Goal: Information Seeking & Learning: Compare options

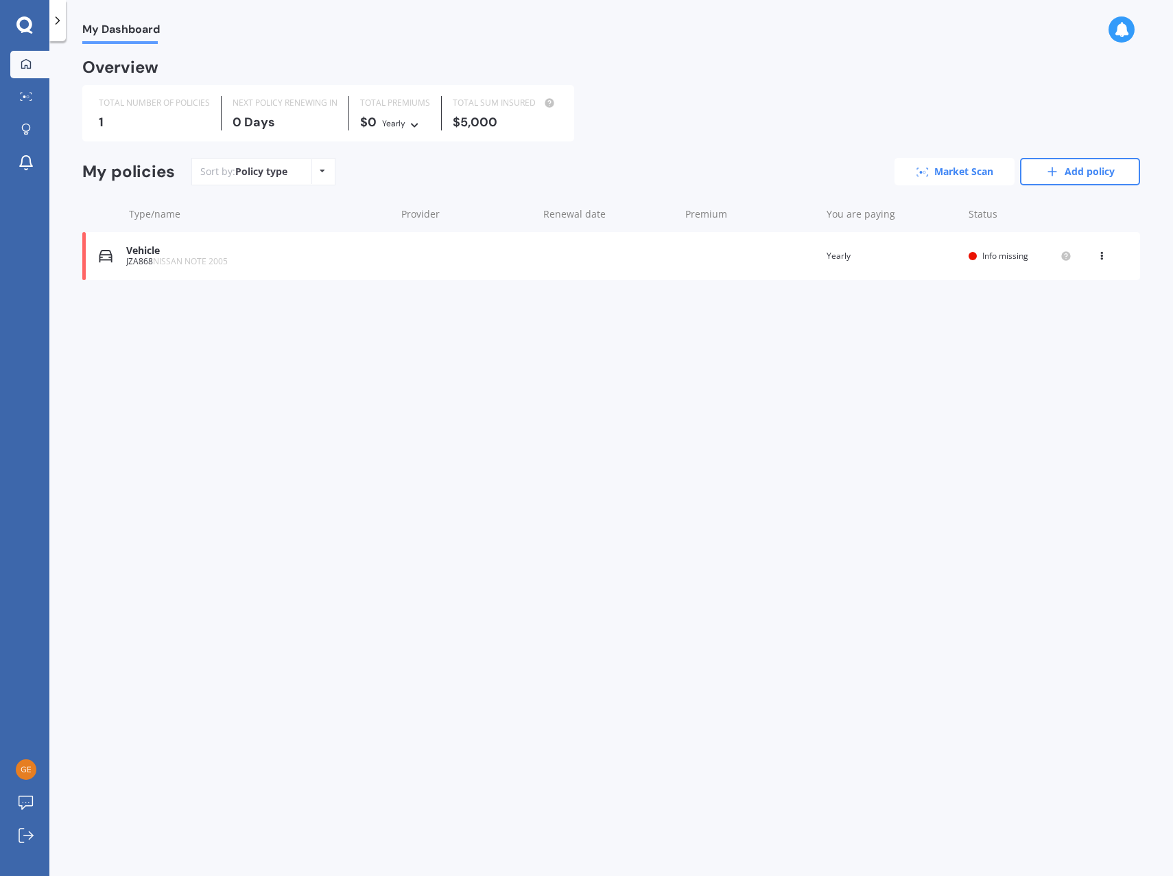
click at [953, 174] on link "Market Scan" at bounding box center [955, 171] width 120 height 27
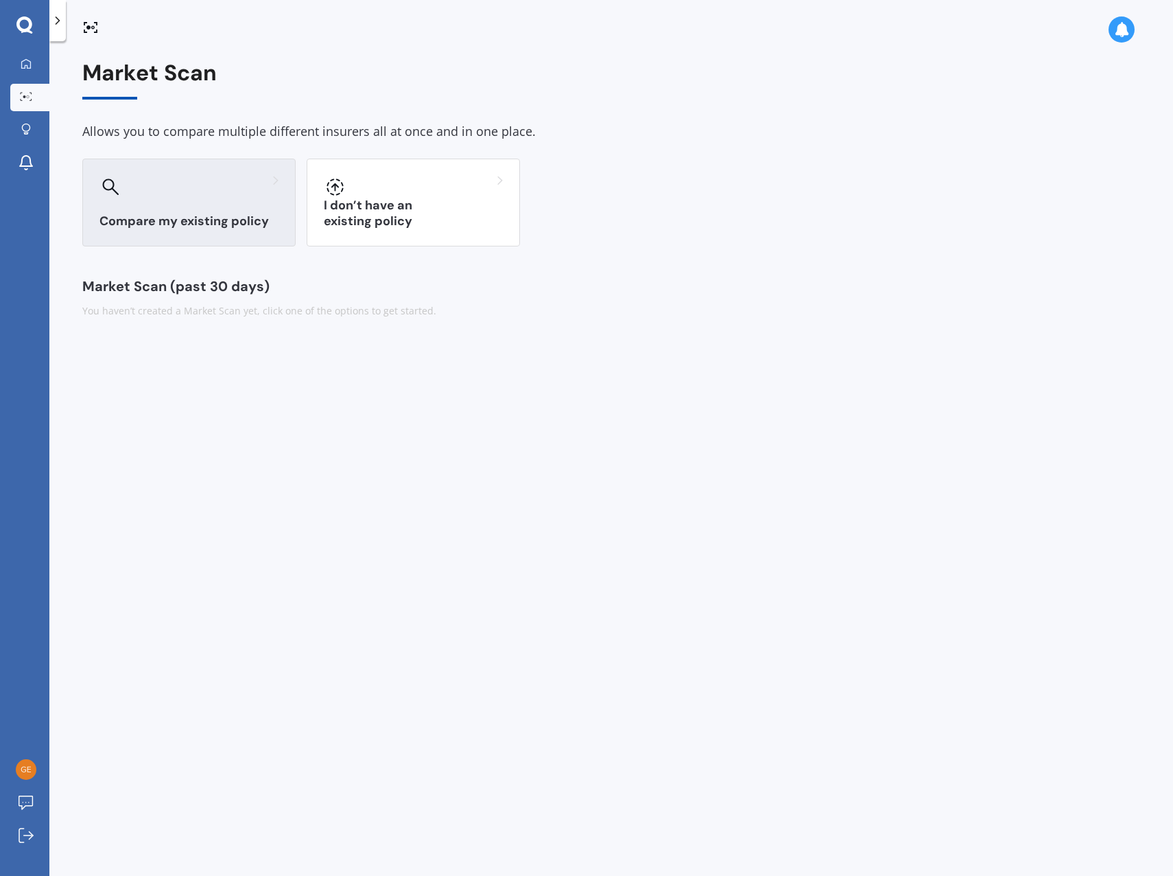
click at [226, 197] on div at bounding box center [189, 187] width 179 height 22
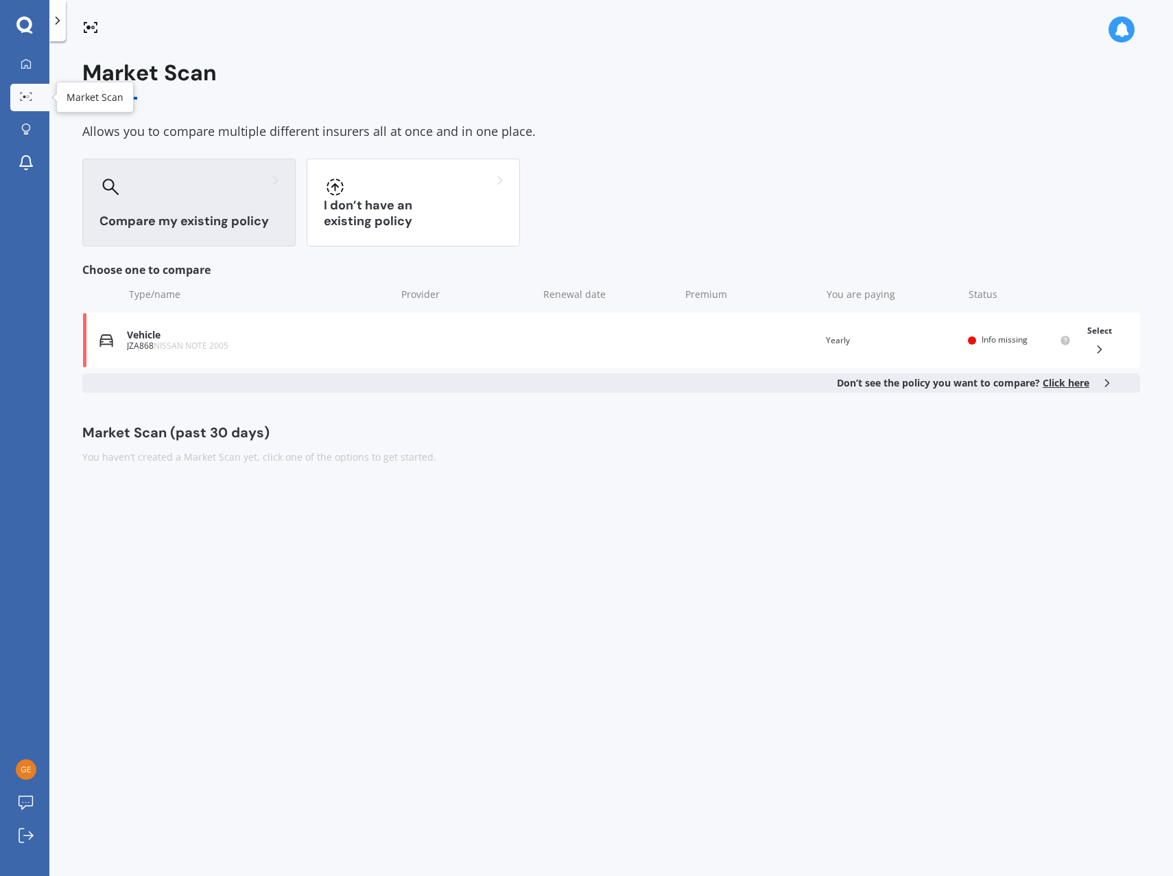
click at [25, 102] on div at bounding box center [26, 97] width 21 height 10
click at [32, 75] on link "My Dashboard" at bounding box center [29, 64] width 39 height 27
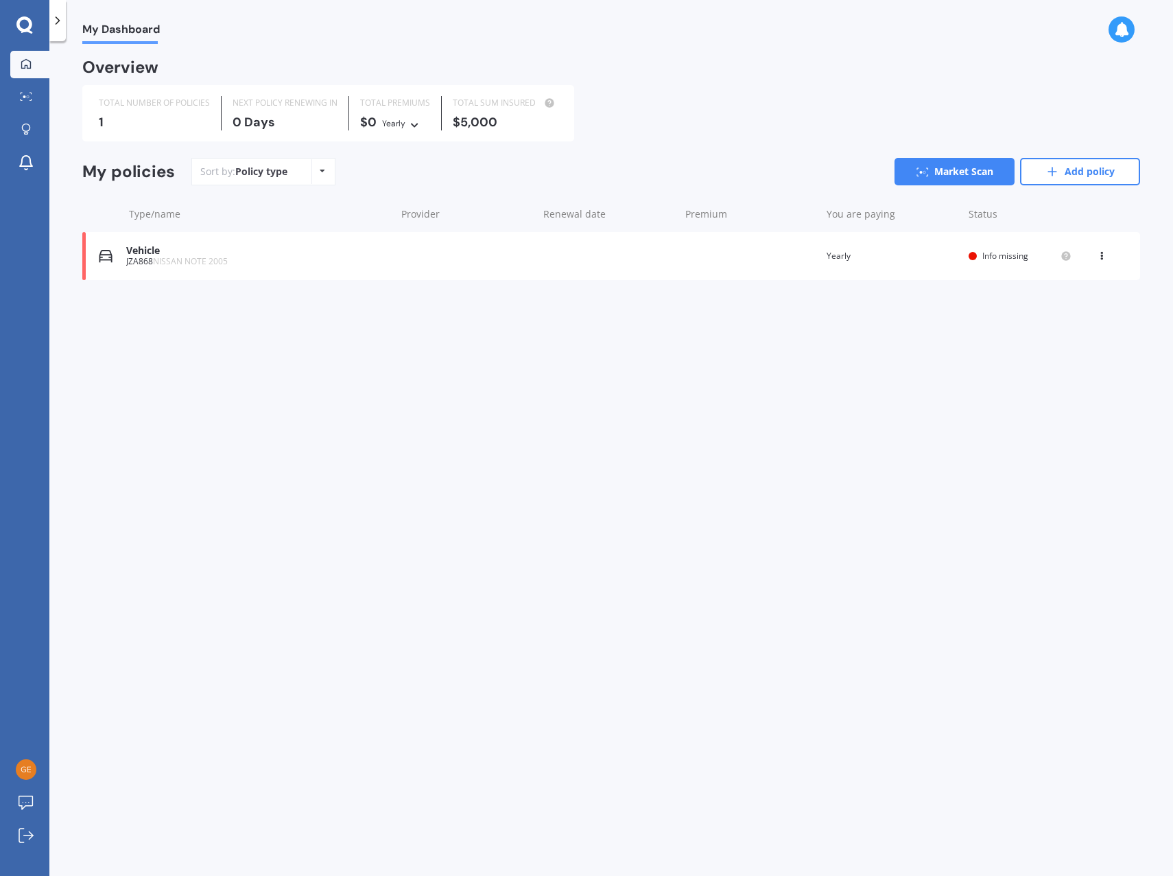
click at [745, 258] on div "Vehicle JZA868 NISSAN NOTE 2005 Renewal date Premium You are paying Yearly Stat…" at bounding box center [611, 256] width 1058 height 48
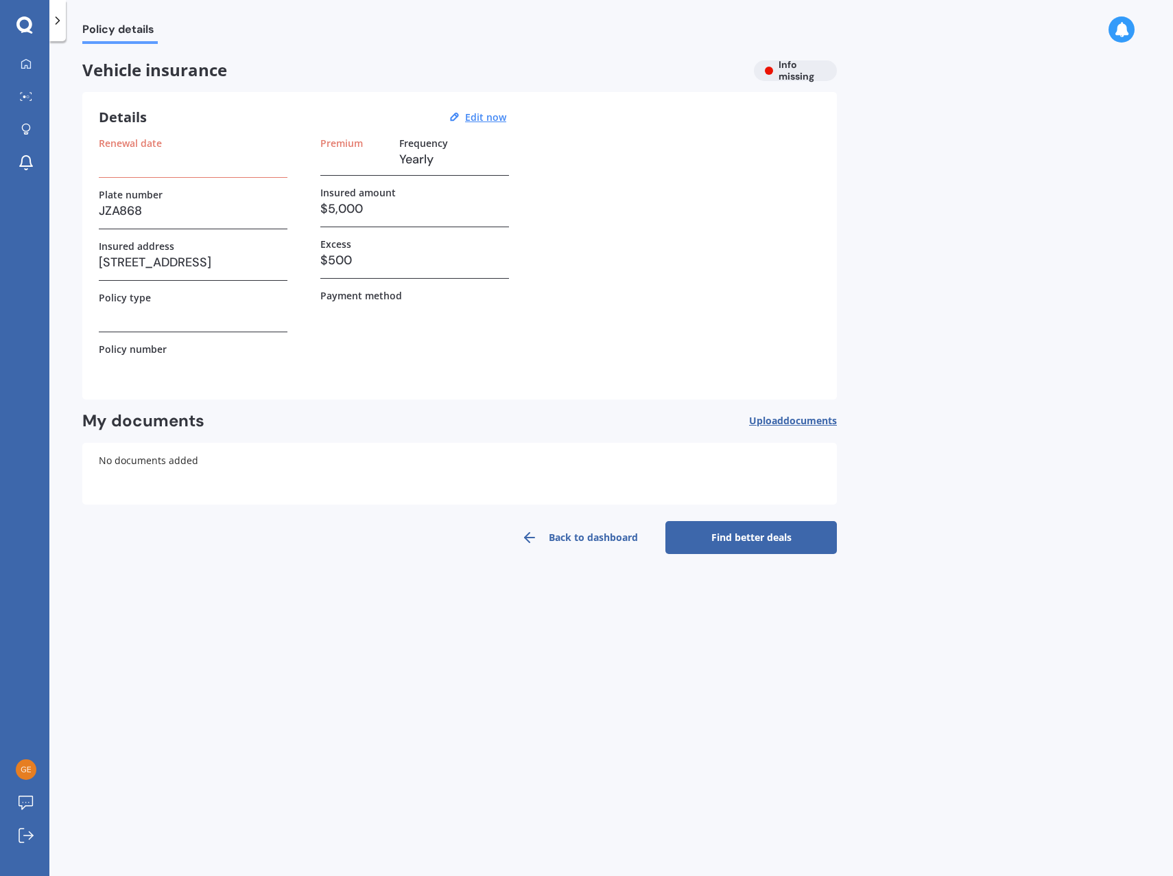
click at [164, 164] on h3 at bounding box center [193, 159] width 189 height 21
click at [176, 163] on h3 at bounding box center [193, 159] width 189 height 21
drag, startPoint x: 139, startPoint y: 167, endPoint x: 135, endPoint y: 174, distance: 7.4
click at [138, 172] on div "Renewal date" at bounding box center [193, 157] width 189 height 40
click at [471, 119] on u "Edit now" at bounding box center [485, 116] width 41 height 13
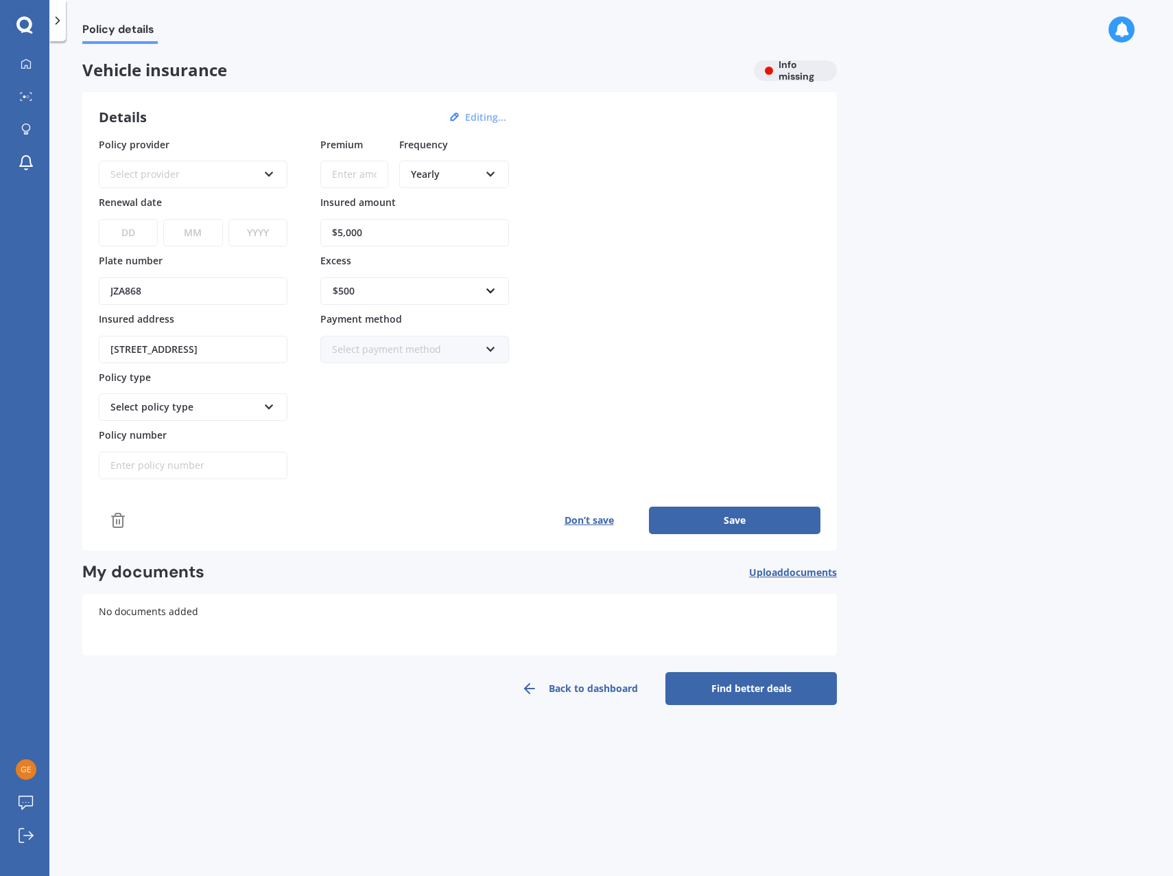
click at [173, 176] on div "Select provider" at bounding box center [184, 174] width 148 height 15
click at [189, 202] on div "AA" at bounding box center [193, 200] width 186 height 25
click at [137, 230] on select "DD 01 02 03 04 05 06 07 08 09 10 11 12 13 14 15 16 17 18 19 20 21 22 23 24 25 2…" at bounding box center [128, 232] width 59 height 27
select select "30"
click at [192, 229] on select "MM 01 02 03 04 05 06 07 08 09 10 11 12" at bounding box center [192, 232] width 59 height 27
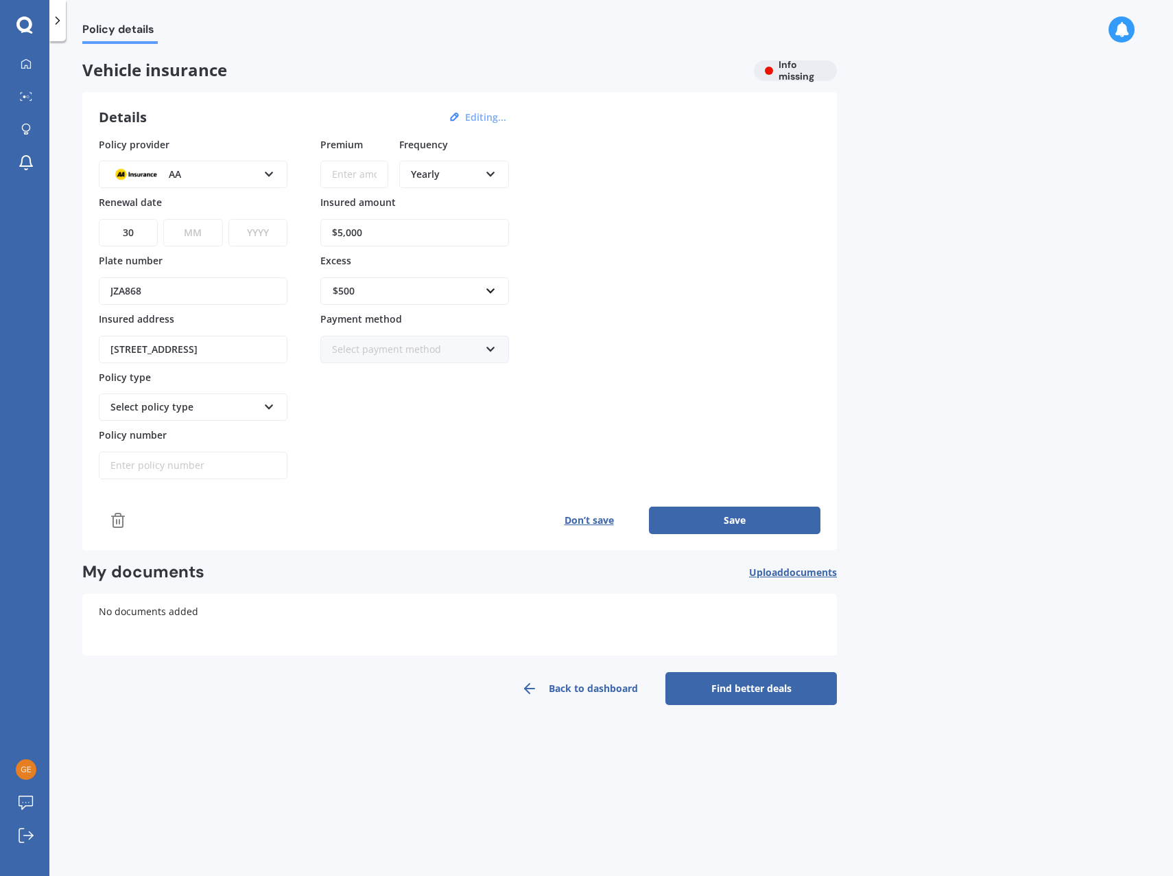
select select "08"
click at [163, 219] on select "MM 01 02 03 04 05 06 07 08 09 10 11 12" at bounding box center [192, 232] width 59 height 27
click at [255, 235] on select "YYYY 2027 2026 2025 2024 2023 2022 2021 2020 2019 2018 2017 2016 2015 2014 2013…" at bounding box center [258, 232] width 59 height 27
select select "2026"
click at [229, 219] on select "YYYY 2027 2026 2025 2024 2023 2022 2021 2020 2019 2018 2017 2016 2015 2014 2013…" at bounding box center [258, 232] width 59 height 27
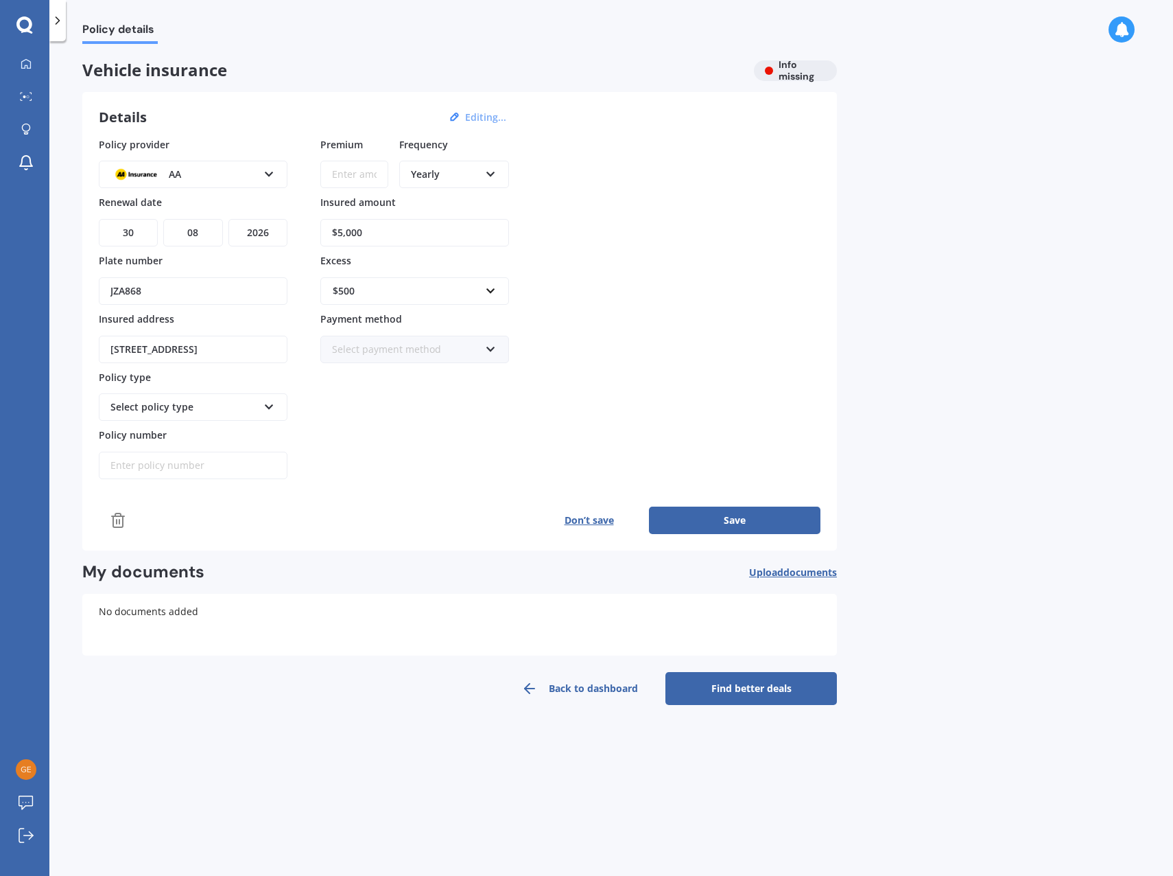
click at [260, 417] on div "Select policy type Comprehensive Third Party, Fire & Theft Third Party" at bounding box center [193, 406] width 189 height 27
click at [222, 438] on div "Comprehensive" at bounding box center [193, 433] width 186 height 25
click at [150, 469] on input "Policy number" at bounding box center [193, 465] width 189 height 27
paste input "AMV034223416"
type input "AMV034223416"
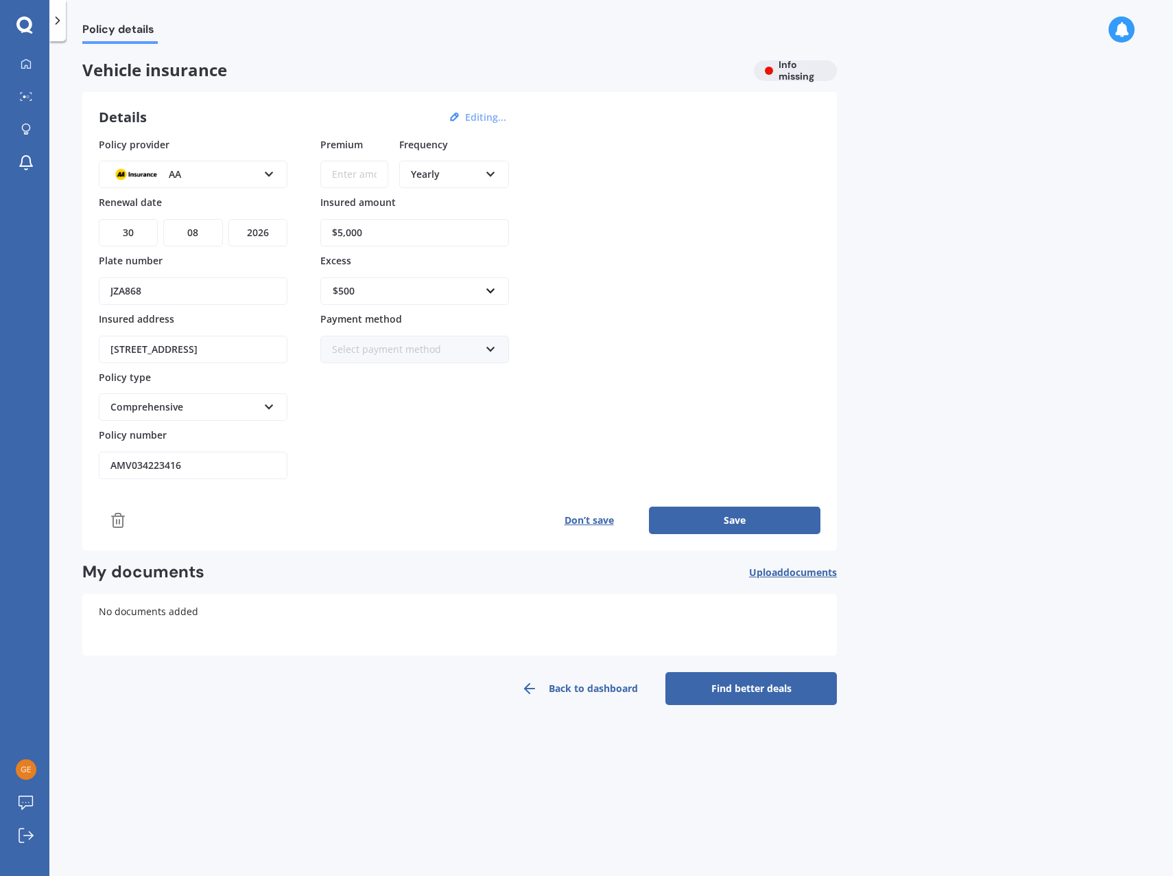
click at [364, 175] on input "Premium" at bounding box center [354, 174] width 68 height 27
type input "$461.85"
click at [598, 266] on div "Policy provider AA AA AMI AMP ANZ ASB Aioi Nissay Dowa Ando Assurant Autosure B…" at bounding box center [460, 308] width 722 height 342
click at [398, 235] on input "$5,000" at bounding box center [414, 232] width 189 height 27
click at [342, 234] on input "$5,000" at bounding box center [414, 232] width 189 height 27
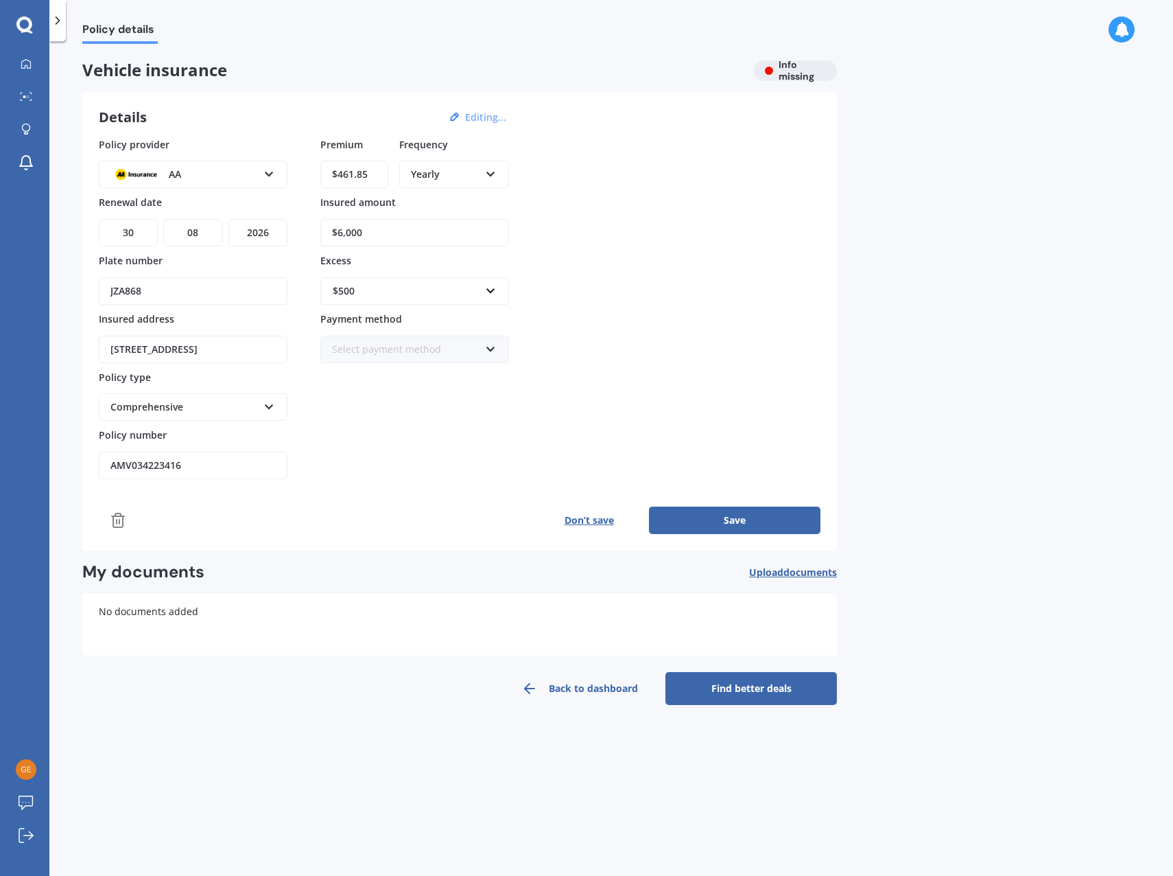
type input "$6,000"
click at [690, 314] on div "Policy provider AA AA AMI AMP ANZ ASB Aioi Nissay Dowa Ando Assurant Autosure B…" at bounding box center [460, 308] width 722 height 342
click at [708, 520] on button "Save" at bounding box center [735, 519] width 172 height 27
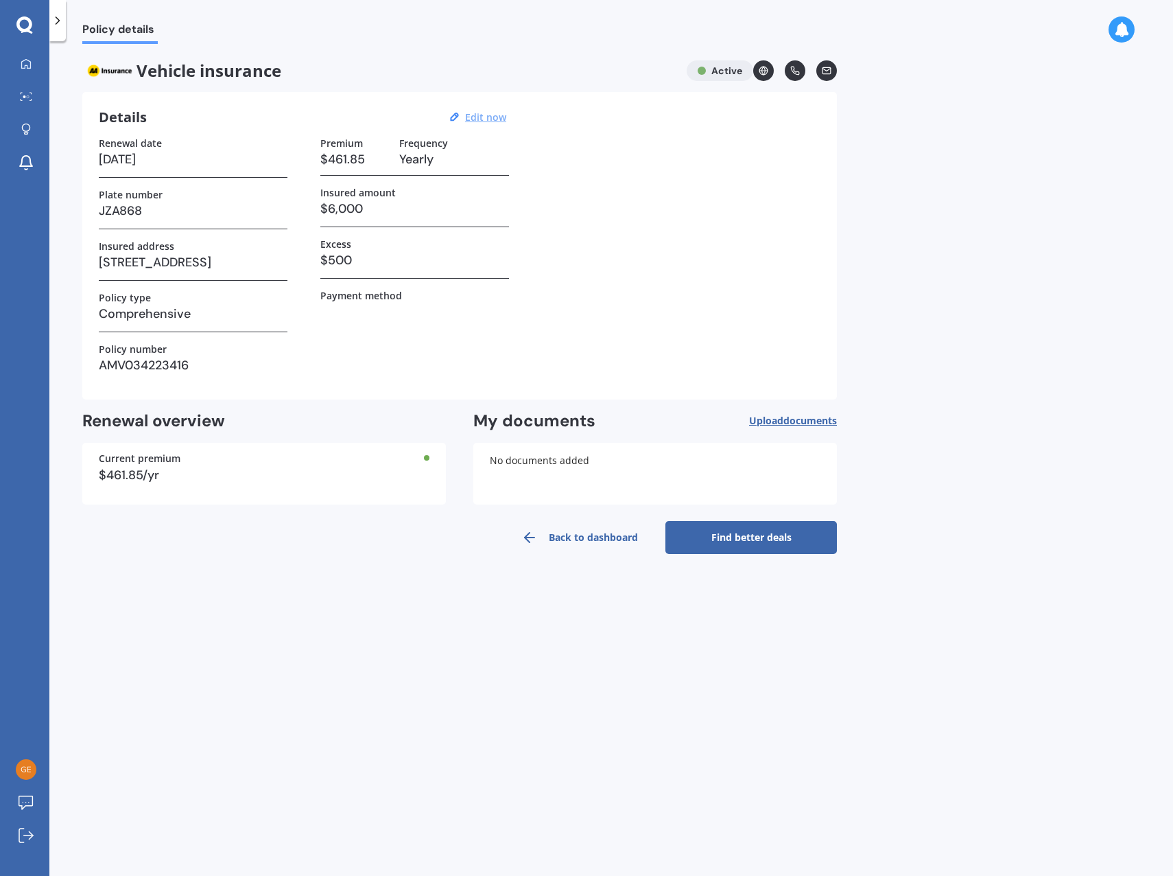
click at [600, 535] on link "Back to dashboard" at bounding box center [580, 537] width 172 height 33
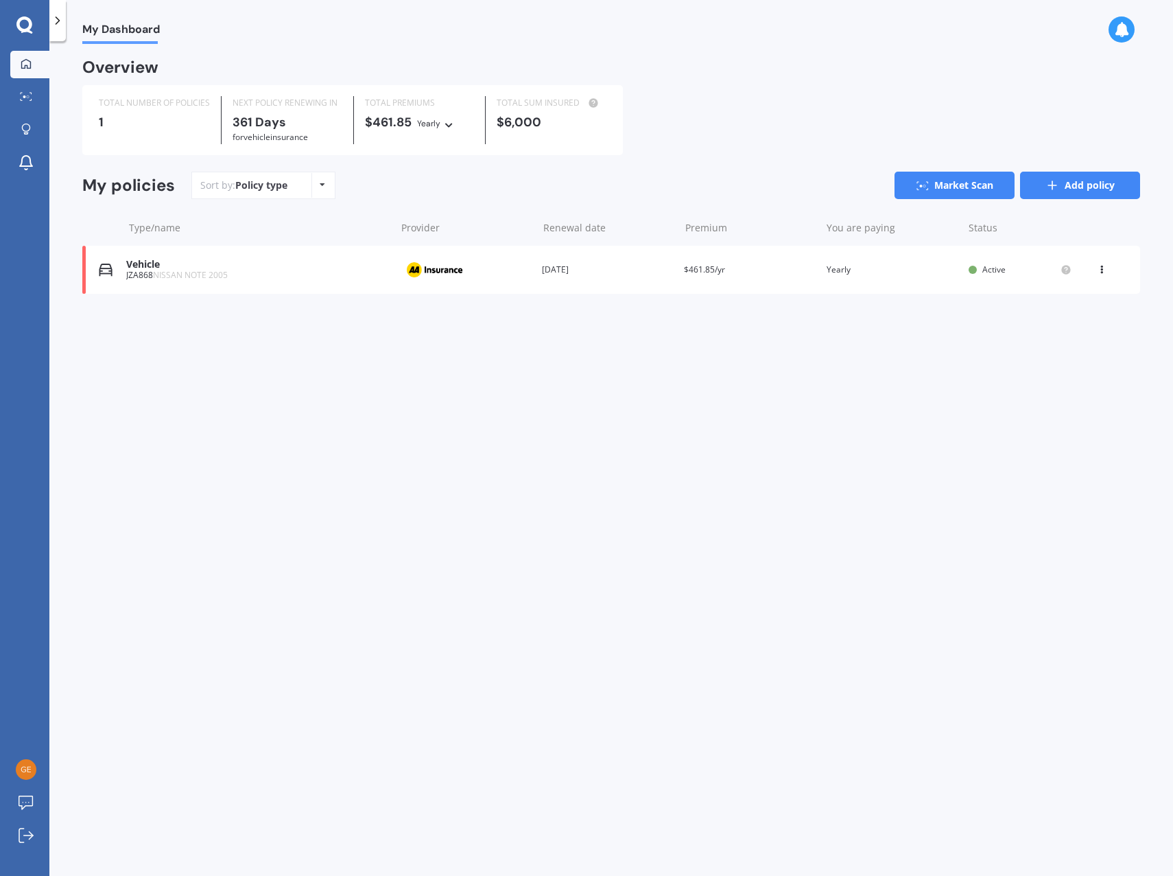
click at [1072, 187] on link "Add policy" at bounding box center [1080, 185] width 120 height 27
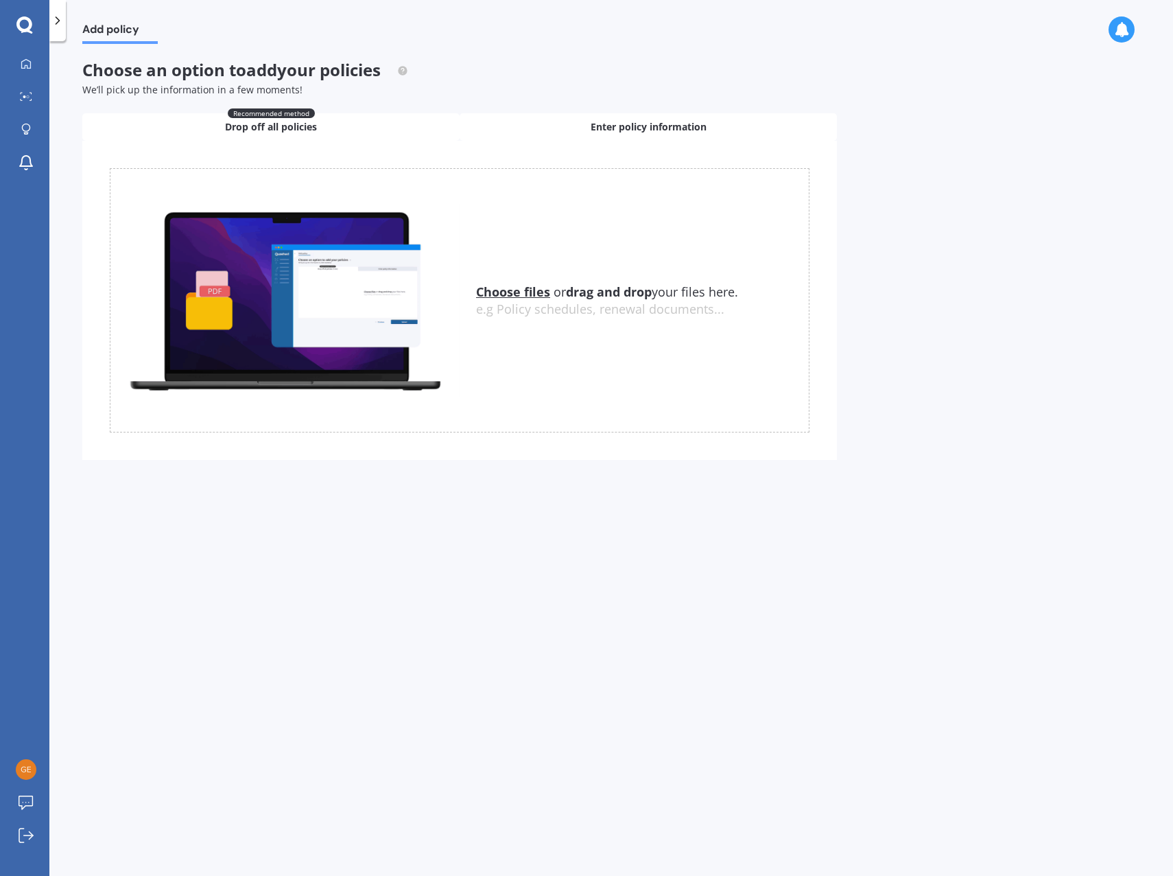
click at [643, 122] on span "Enter policy information" at bounding box center [649, 127] width 116 height 14
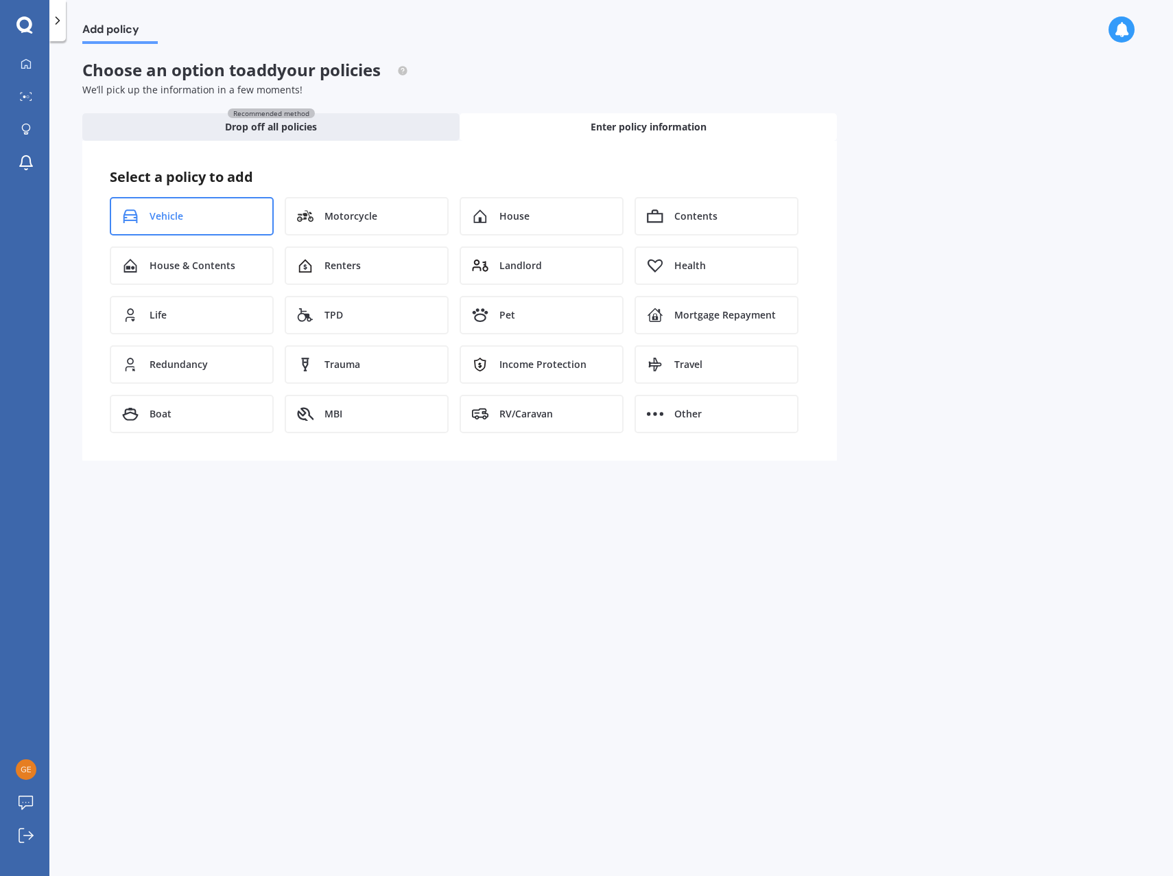
click at [174, 220] on span "Vehicle" at bounding box center [167, 216] width 34 height 14
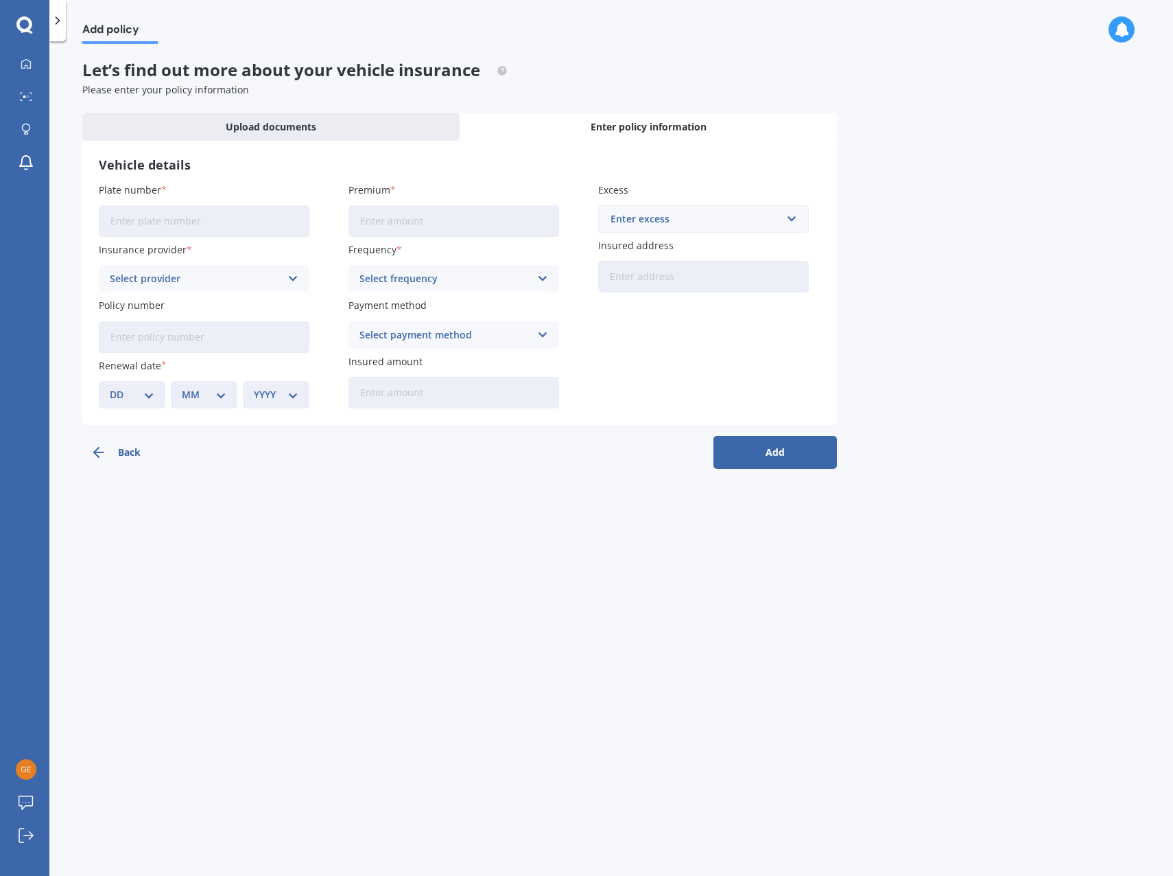
click at [207, 220] on input "Plate number" at bounding box center [204, 221] width 211 height 32
type input "KRY185"
click at [165, 285] on div "Select provider" at bounding box center [195, 278] width 171 height 15
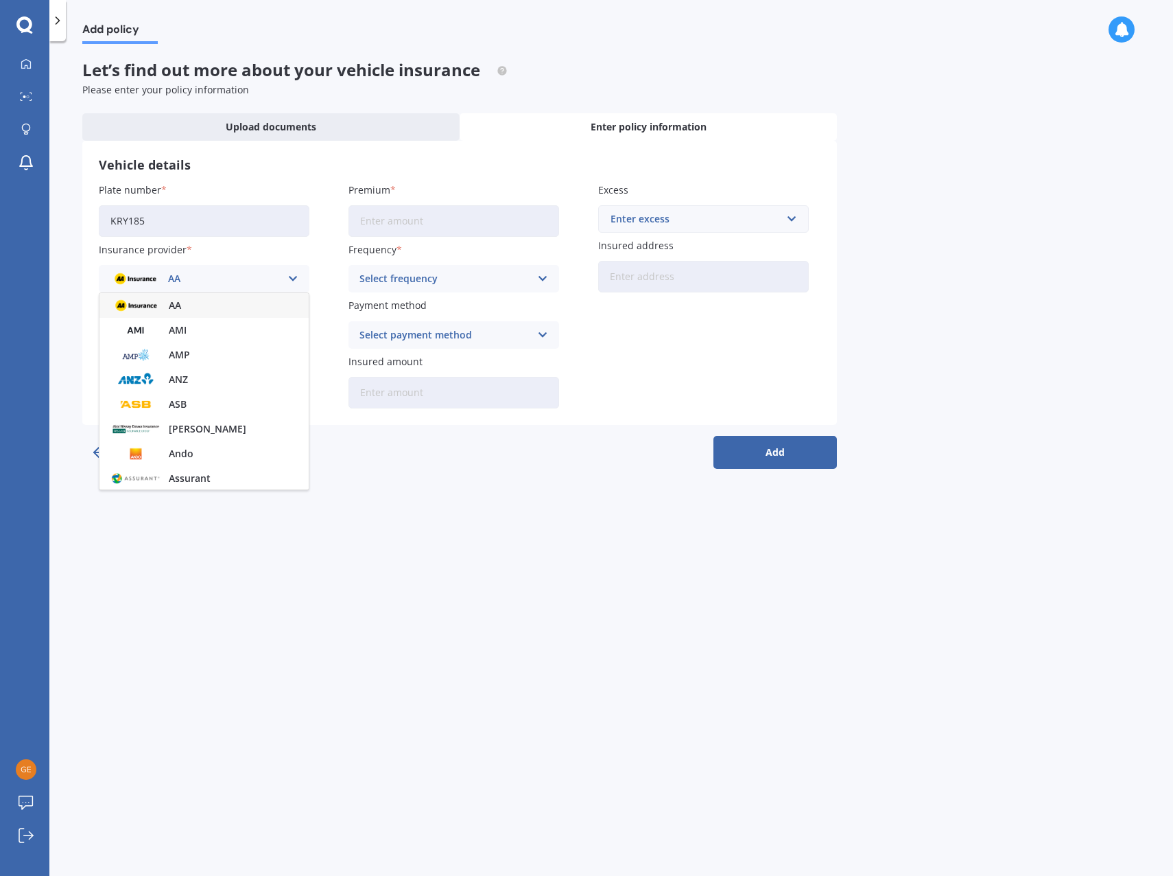
click at [168, 310] on div "AA" at bounding box center [204, 305] width 209 height 25
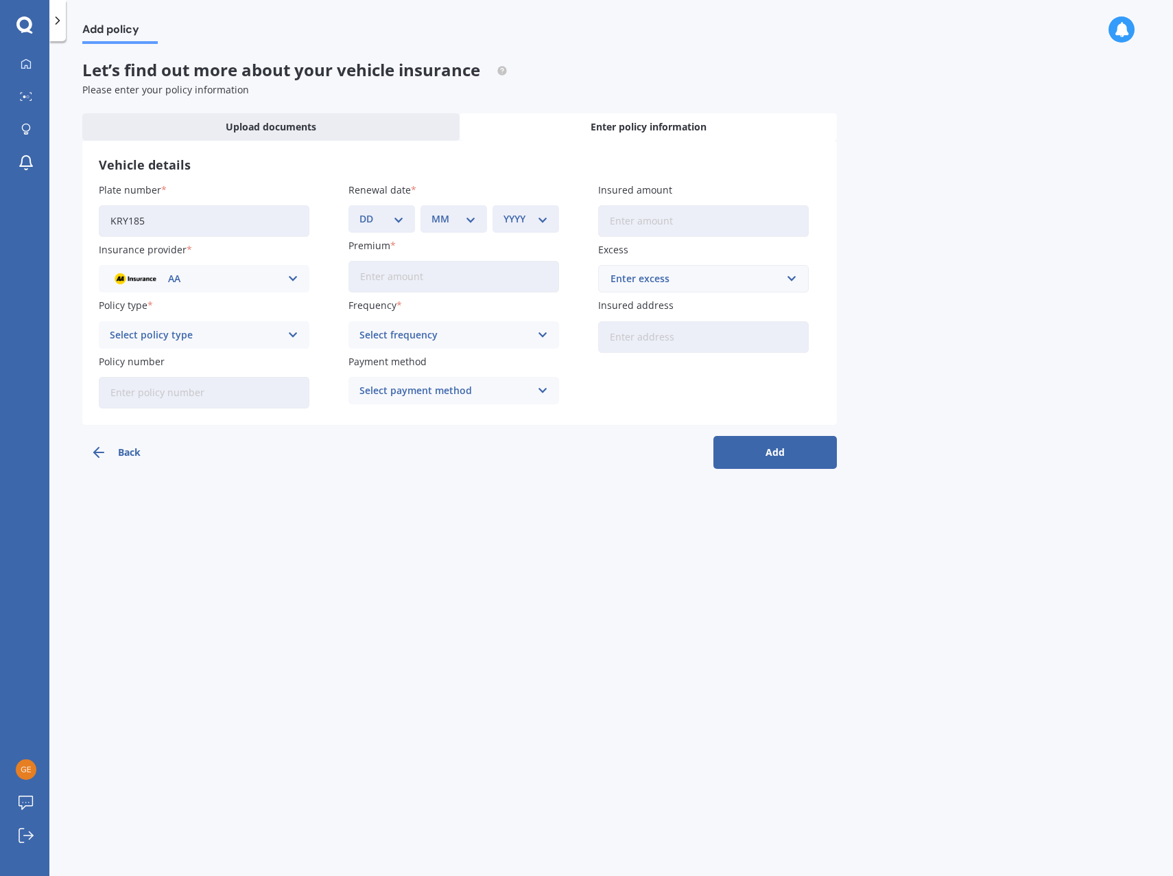
click at [157, 382] on input "Policy number" at bounding box center [204, 393] width 211 height 32
paste input "AMV027486191"
type input "AMV027486191"
click at [188, 340] on div "Select policy type" at bounding box center [195, 334] width 171 height 15
click at [163, 366] on span "Comprehensive" at bounding box center [146, 362] width 73 height 10
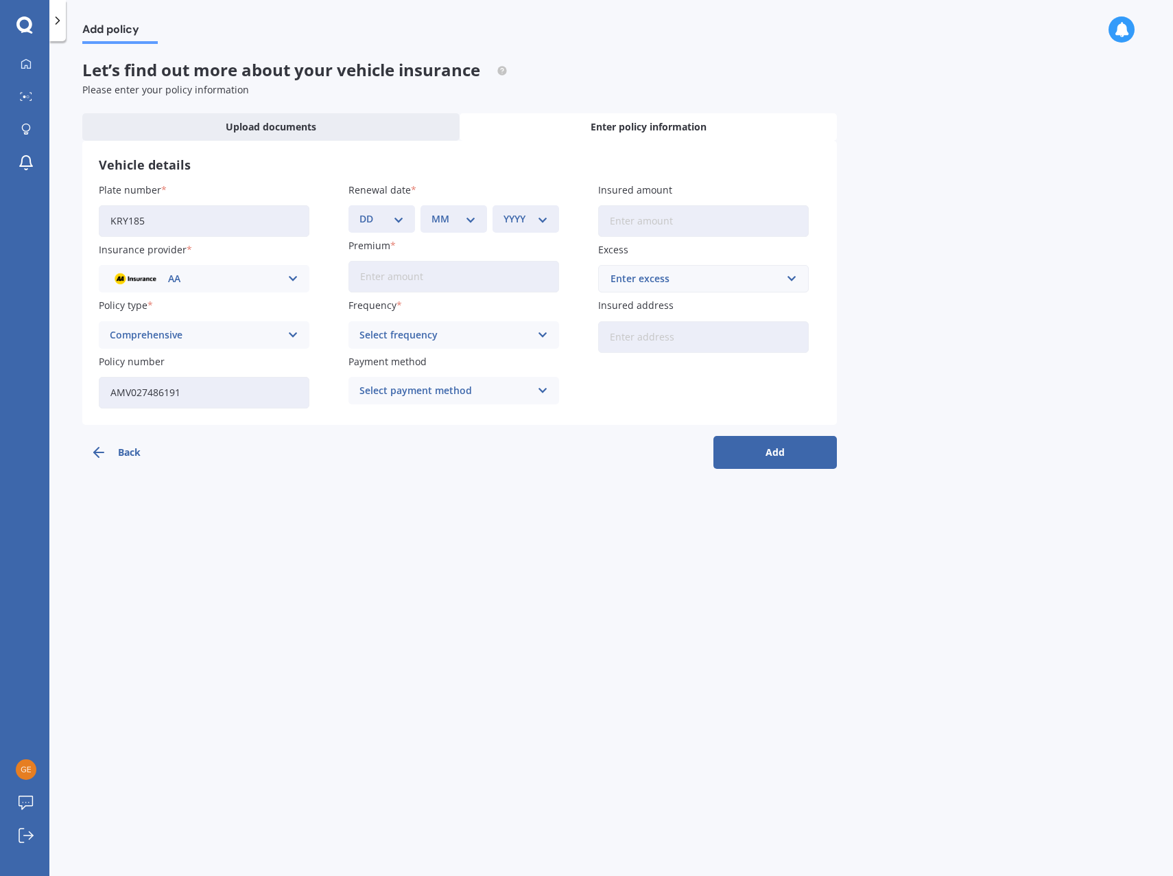
click at [386, 224] on select "DD 01 02 03 04 05 06 07 08 09 10 11 12 13 14 15 16 17 18 19 20 21 22 23 24 25 2…" at bounding box center [382, 218] width 45 height 15
select select "29"
click at [360, 211] on select "DD 01 02 03 04 05 06 07 08 09 10 11 12 13 14 15 16 17 18 19 20 21 22 23 24 25 2…" at bounding box center [382, 218] width 45 height 15
click at [458, 216] on select "MM 01 02 03 04 05 06 07 08 09 10 11 12" at bounding box center [454, 218] width 45 height 15
select select "09"
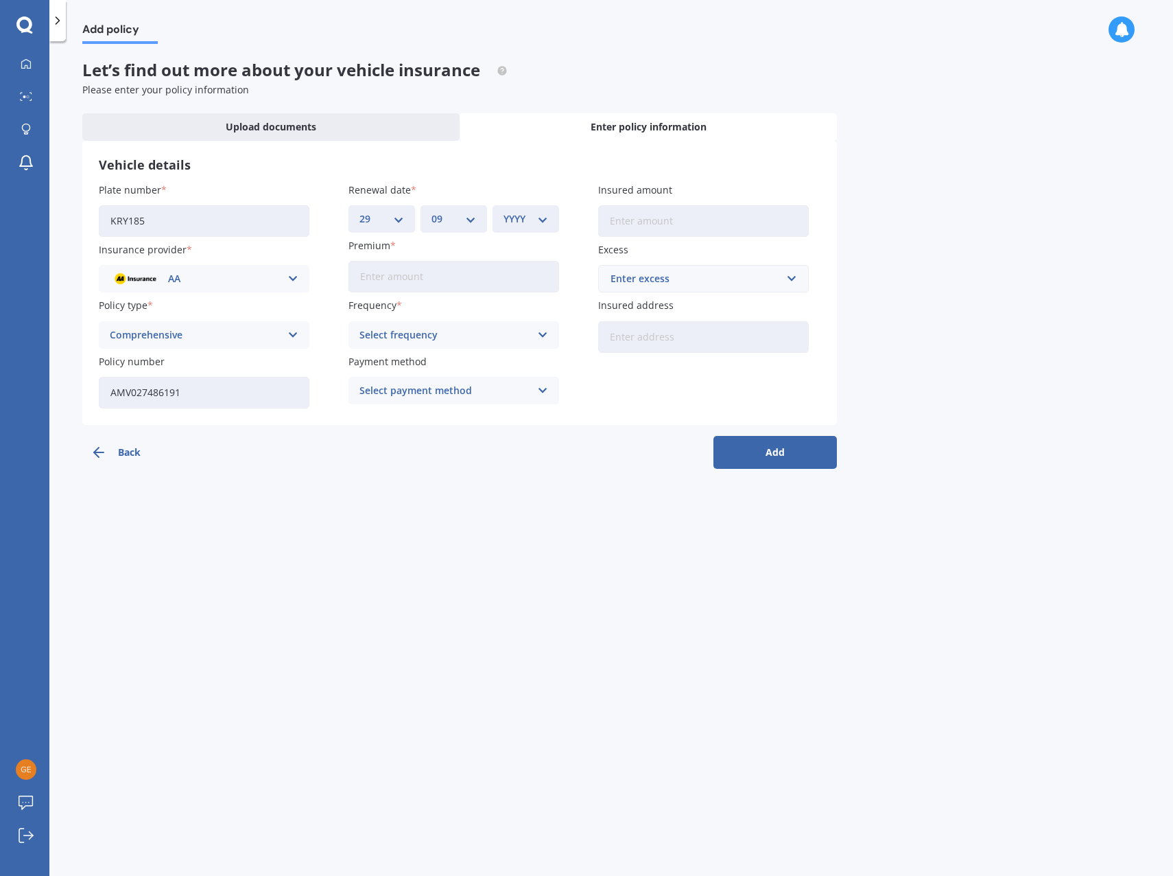
click at [432, 211] on select "MM 01 02 03 04 05 06 07 08 09 10 11 12" at bounding box center [454, 218] width 45 height 15
click at [517, 218] on select "YYYY 2027 2026 2025 2024 2023 2022 2021 2020 2019 2018 2017 2016 2015 2014 2013…" at bounding box center [526, 218] width 45 height 15
select select "2025"
click at [504, 211] on select "YYYY 2027 2026 2025 2024 2023 2022 2021 2020 2019 2018 2017 2016 2015 2014 2013…" at bounding box center [526, 218] width 45 height 15
click at [394, 294] on div "Plate number KRY185 Insurance provider AA AA AMI AMP ANZ ASB Aioi Nissay Dowa A…" at bounding box center [460, 296] width 722 height 226
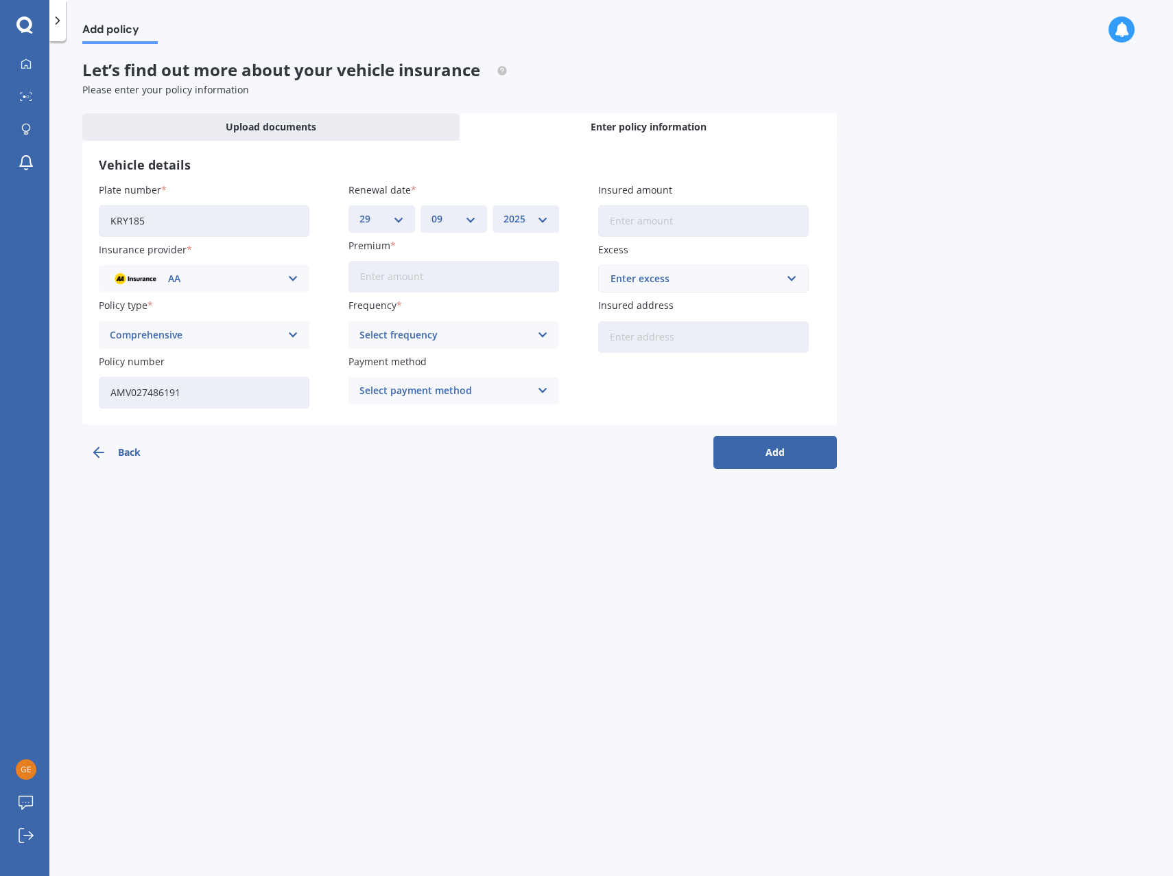
click at [396, 283] on input "Premium" at bounding box center [454, 277] width 211 height 32
type input "$638.93"
click at [444, 336] on div "Select frequency" at bounding box center [445, 334] width 171 height 15
click at [424, 366] on div "Yearly" at bounding box center [453, 361] width 209 height 25
click at [429, 397] on div "Select payment method" at bounding box center [445, 390] width 171 height 15
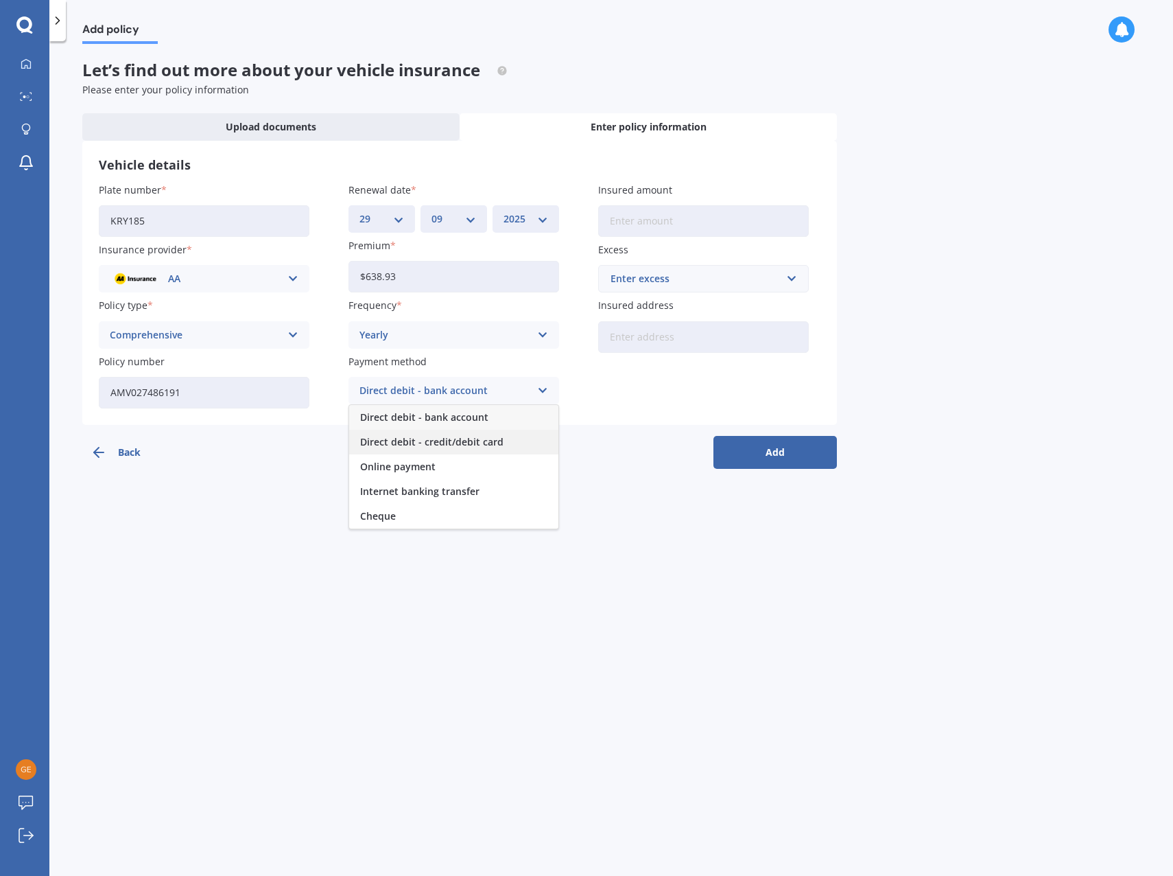
click at [450, 440] on span "Direct debit - credit/debit card" at bounding box center [431, 442] width 143 height 10
click at [512, 475] on div "Add policy Let’s find out more about your vehicle insurance Please enter your p…" at bounding box center [611, 461] width 1124 height 834
click at [742, 237] on div "Plate number KRY185 Insurance provider AA AA AMI AMP ANZ ASB Aioi Nissay Dowa A…" at bounding box center [460, 296] width 722 height 226
type input "$18,200"
click at [665, 274] on div "Enter excess" at bounding box center [696, 278] width 170 height 15
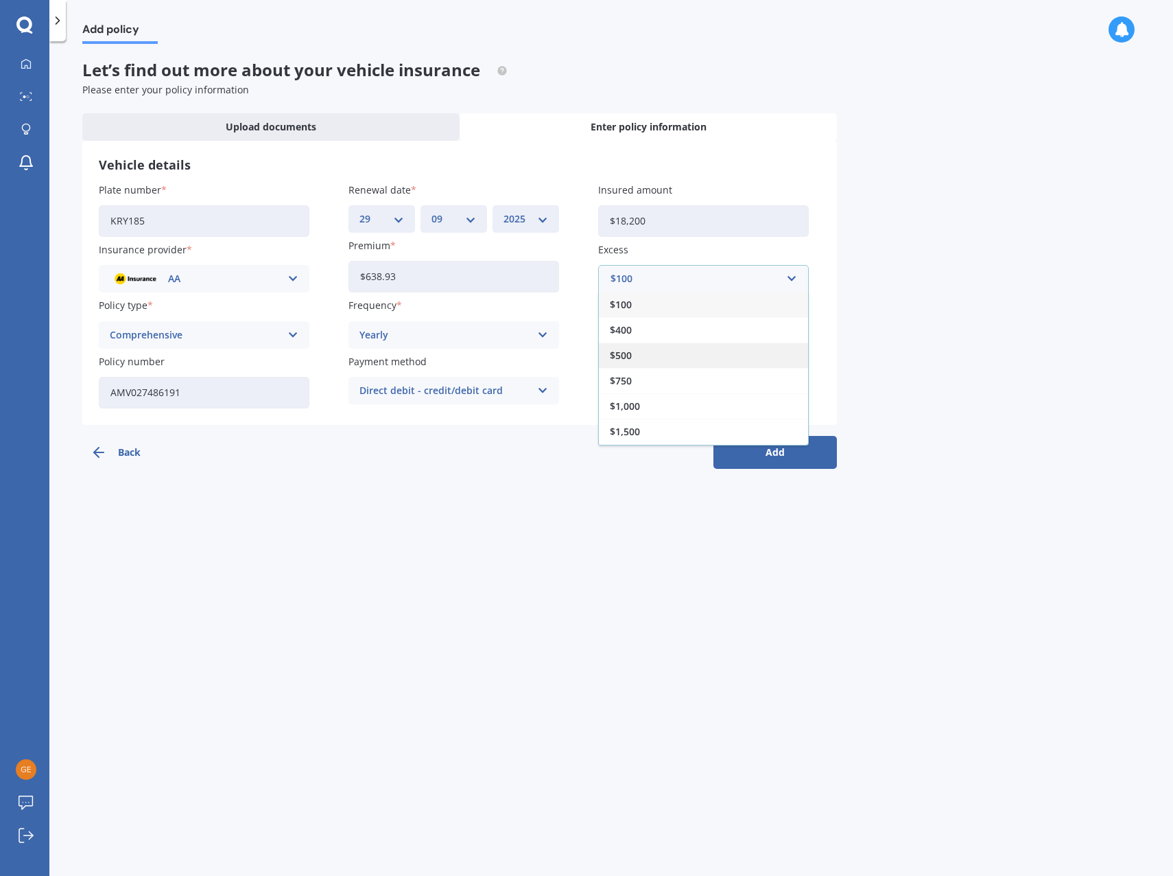
click at [626, 351] on span "$500" at bounding box center [621, 356] width 22 height 10
click at [692, 338] on input "Insured address" at bounding box center [703, 337] width 211 height 32
type input "[STREET_ADDRESS]"
click at [763, 450] on button "Add" at bounding box center [776, 452] width 124 height 33
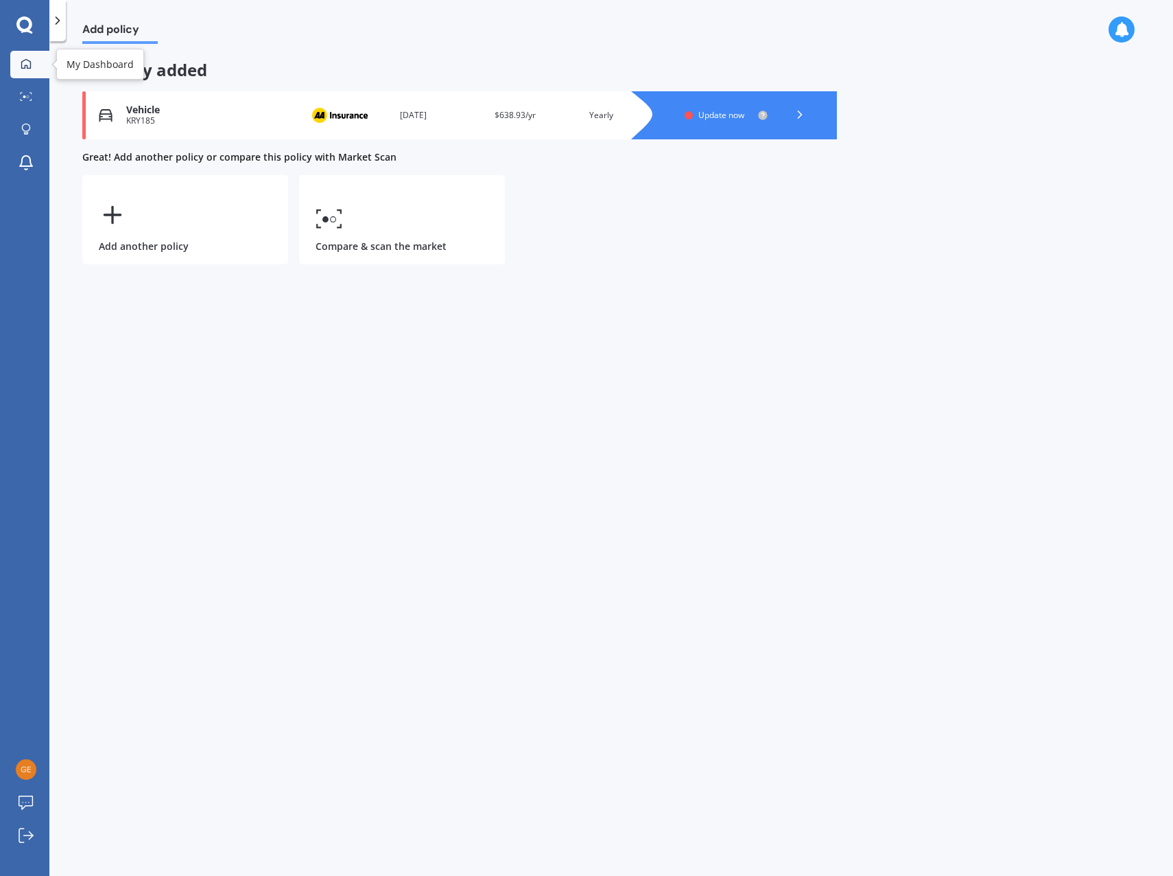
click at [30, 65] on icon at bounding box center [26, 63] width 11 height 11
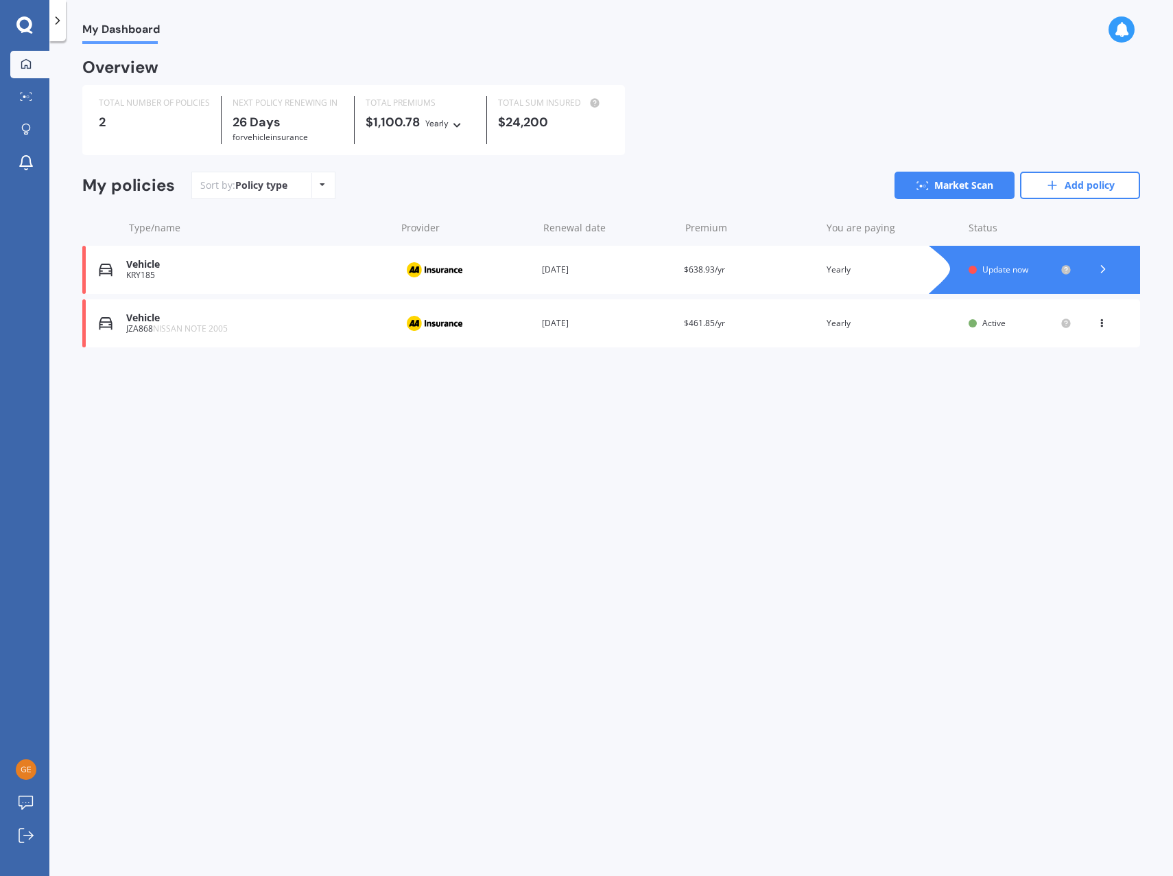
click at [990, 267] on span "Update now" at bounding box center [1006, 270] width 46 height 12
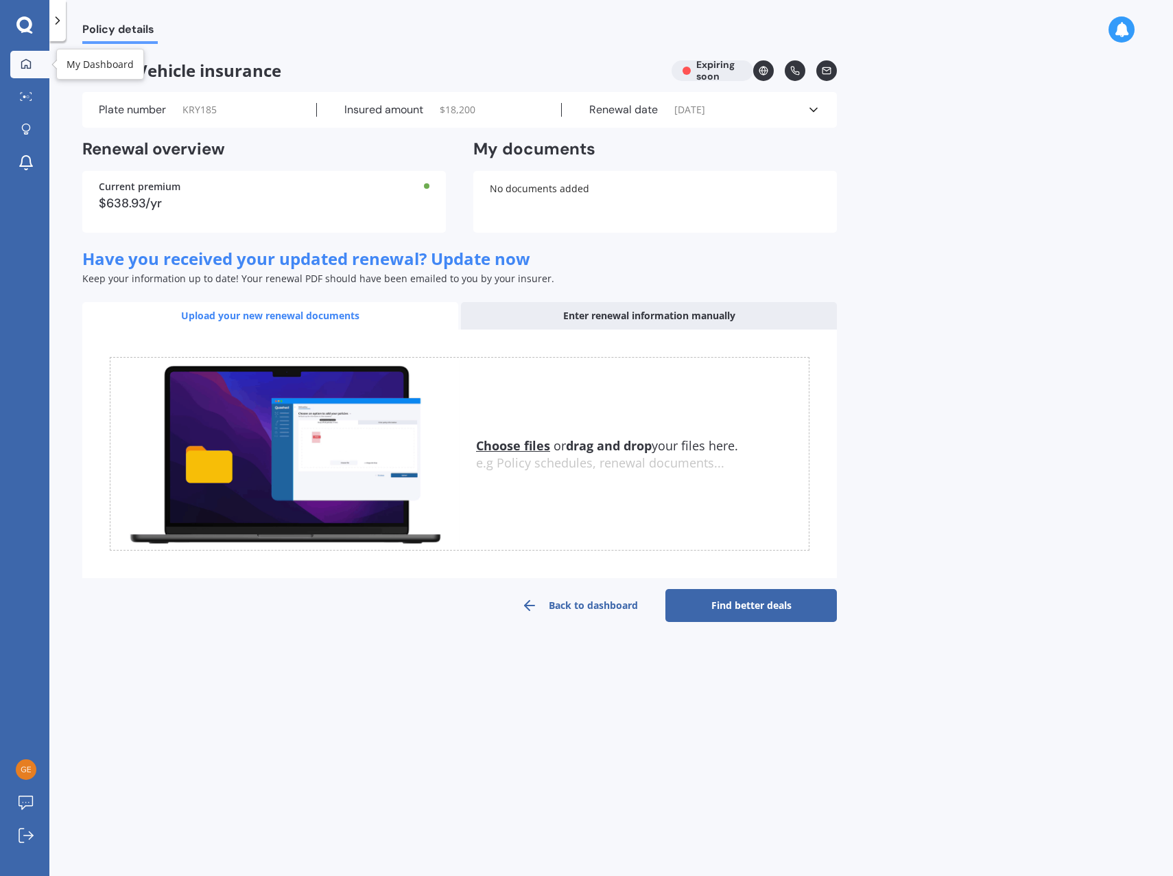
click at [24, 64] on icon at bounding box center [26, 63] width 11 height 11
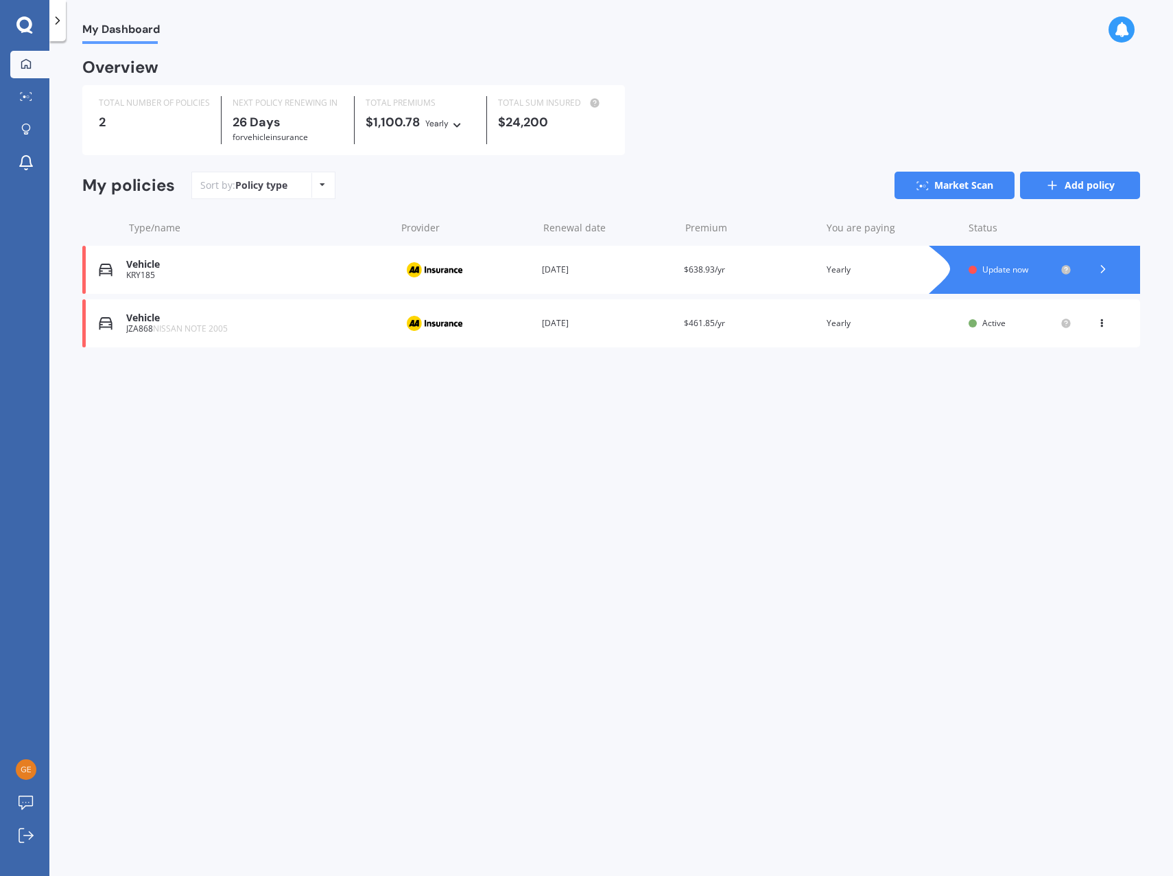
click at [1089, 187] on link "Add policy" at bounding box center [1080, 185] width 120 height 27
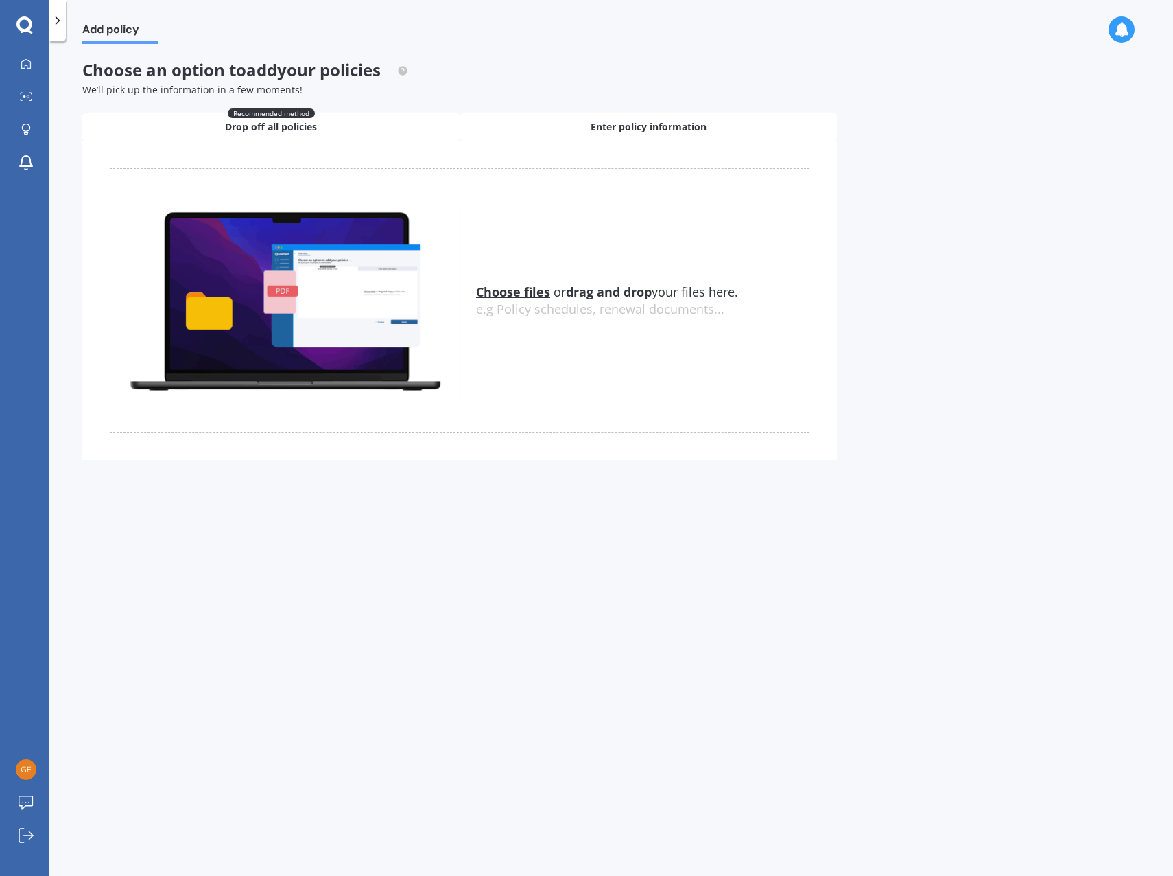
click at [565, 125] on div "Enter policy information" at bounding box center [648, 126] width 377 height 27
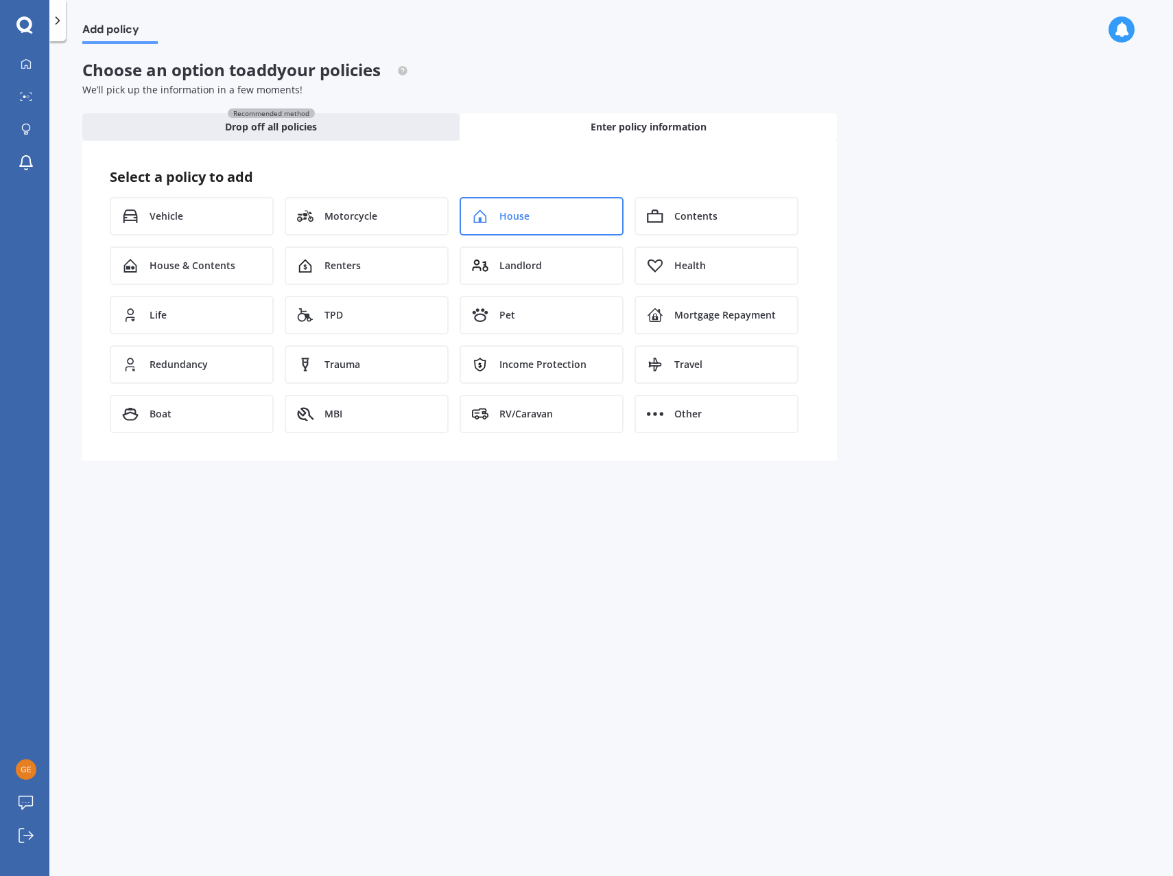
click at [544, 222] on div "House" at bounding box center [542, 216] width 164 height 38
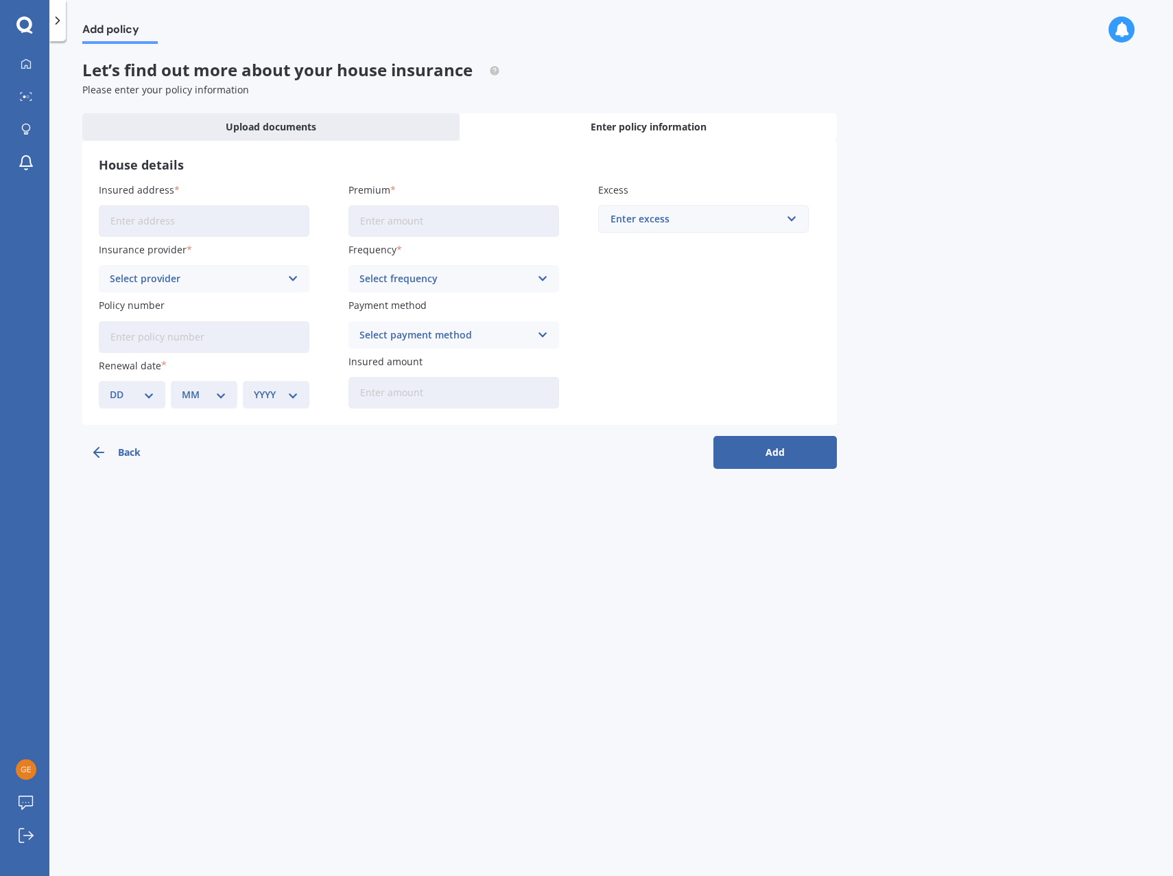
click at [235, 213] on input "Insured address" at bounding box center [204, 221] width 211 height 32
type input "[STREET_ADDRESS]"
click at [150, 283] on div "Select provider" at bounding box center [195, 278] width 171 height 15
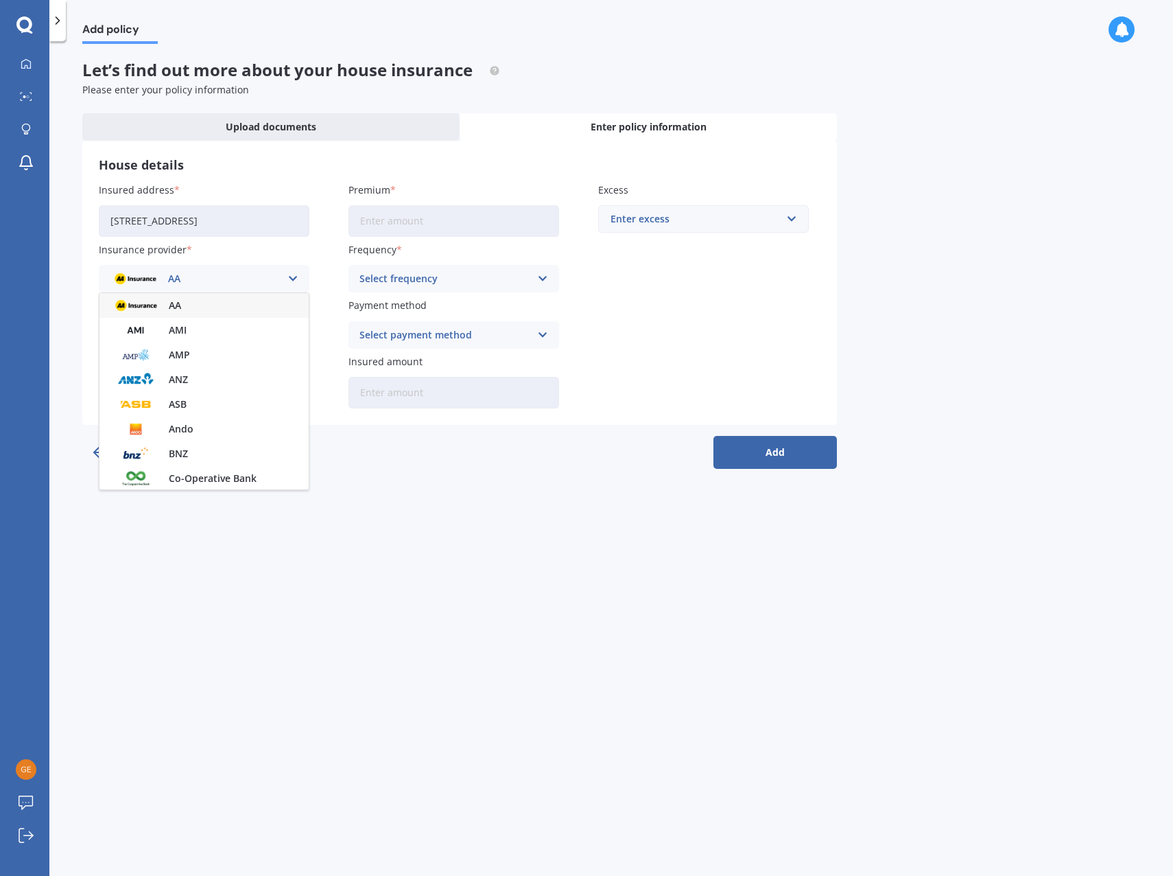
click at [152, 309] on img at bounding box center [135, 305] width 51 height 19
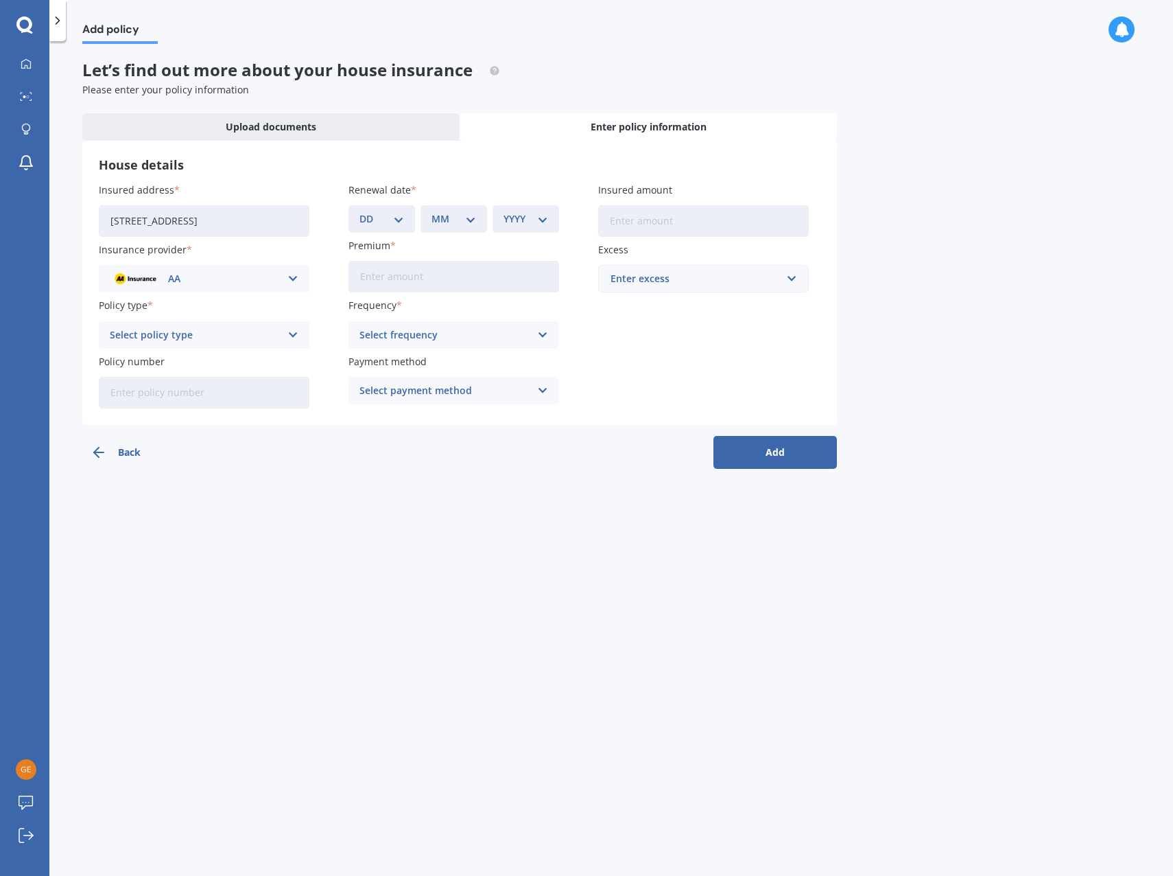
click at [170, 331] on div "Select policy type" at bounding box center [195, 334] width 171 height 15
click at [164, 360] on span "Home Insurance Policy" at bounding box center [164, 362] width 108 height 10
click at [184, 393] on input "Policy number" at bounding box center [204, 393] width 211 height 32
paste input "AHM033302630"
type input "AHM033302630"
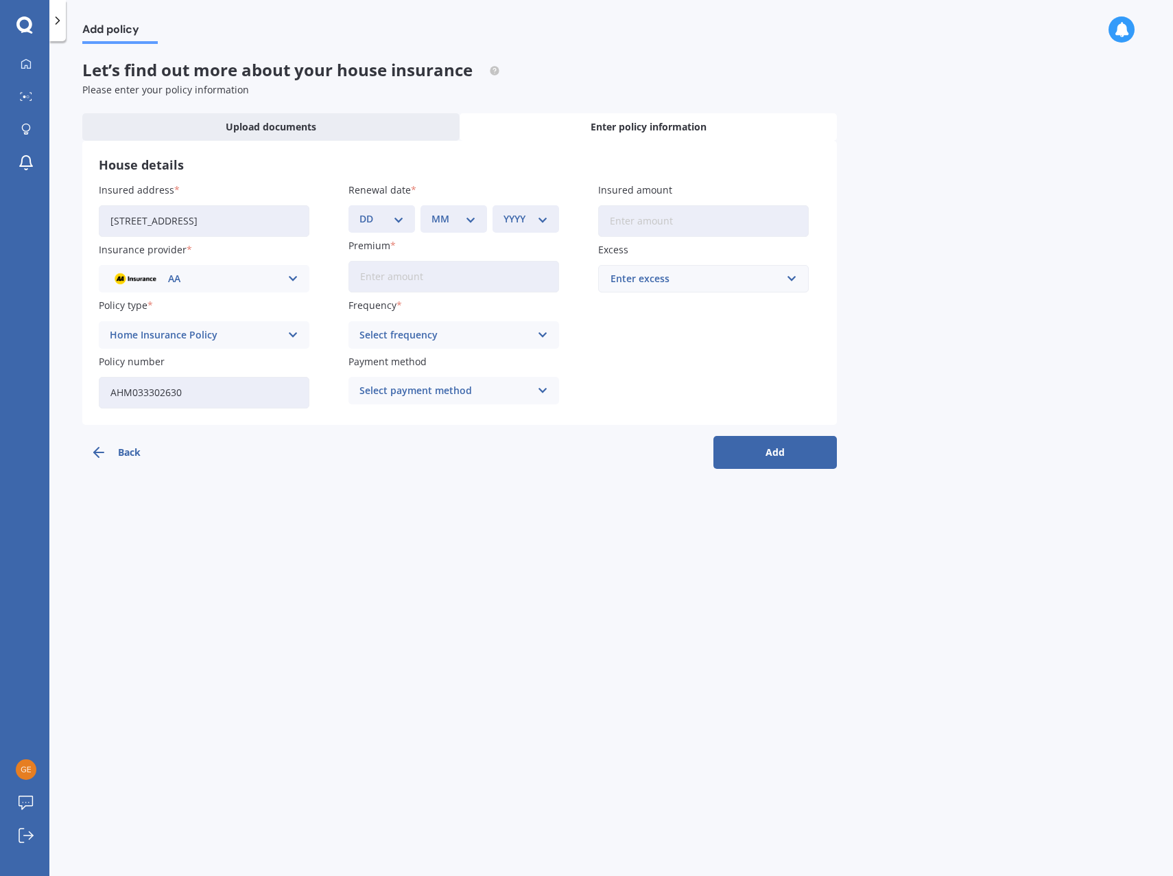
click at [373, 209] on div "DD 01 02 03 04 05 06 07 08 09 10 11 12 13 14 15 16 17 18 19 20 21 22 23 24 25 2…" at bounding box center [382, 218] width 67 height 27
click at [374, 218] on select "DD 01 02 03 04 05 06 07 08 09 10 11 12 13 14 15 16 17 18 19 20 21 22 23 24 25 2…" at bounding box center [382, 218] width 45 height 15
select select "14"
click at [360, 211] on select "DD 01 02 03 04 05 06 07 08 09 10 11 12 13 14 15 16 17 18 19 20 21 22 23 24 25 2…" at bounding box center [382, 218] width 45 height 15
click at [463, 224] on select "MM 01 02 03 04 05 06 07 08 09 10 11 12" at bounding box center [454, 218] width 45 height 15
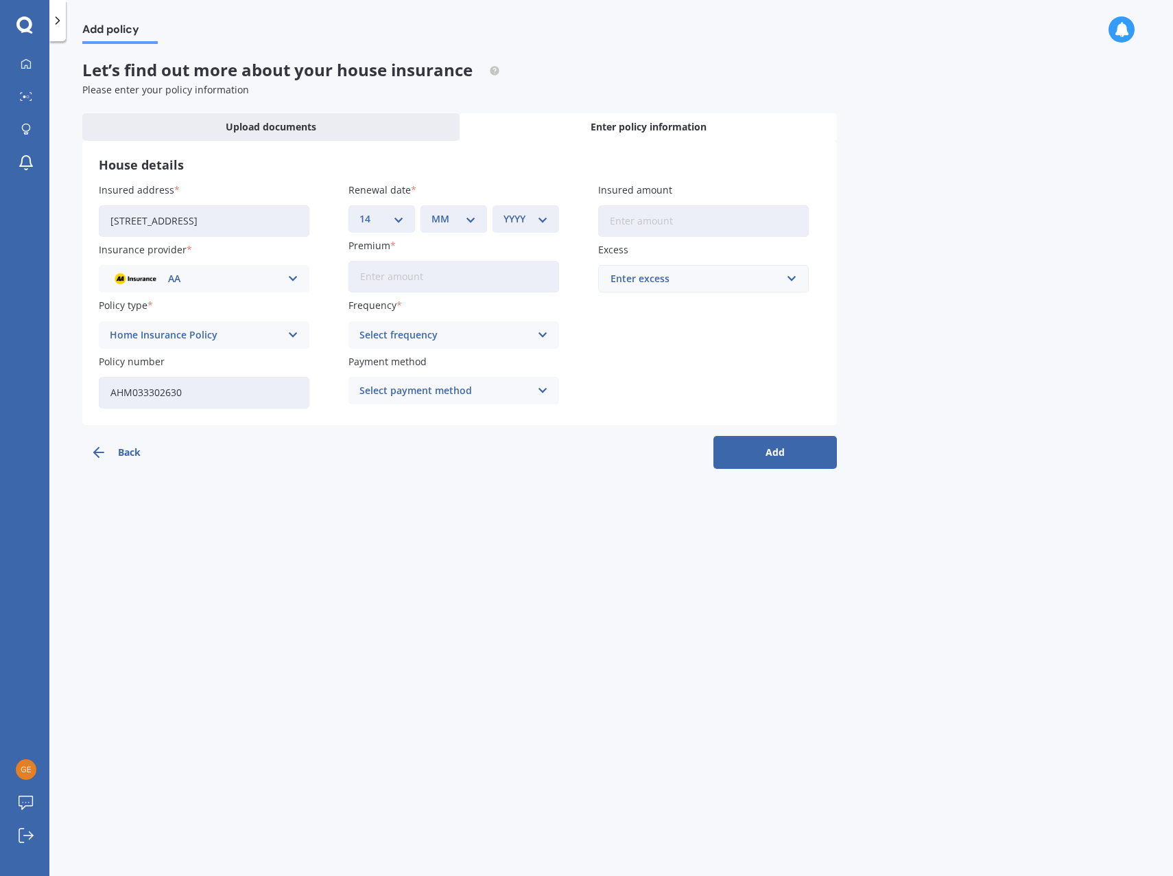
select select "06"
click at [432, 211] on select "MM 01 02 03 04 05 06 07 08 09 10 11 12" at bounding box center [454, 218] width 45 height 15
click at [526, 220] on select "YYYY 2027 2026 2025 2024 2023 2022 2021 2020 2019 2018 2017 2016 2015 2014 2013…" at bounding box center [526, 218] width 45 height 15
select select "2026"
click at [504, 211] on select "YYYY 2027 2026 2025 2024 2023 2022 2021 2020 2019 2018 2017 2016 2015 2014 2013…" at bounding box center [526, 218] width 45 height 15
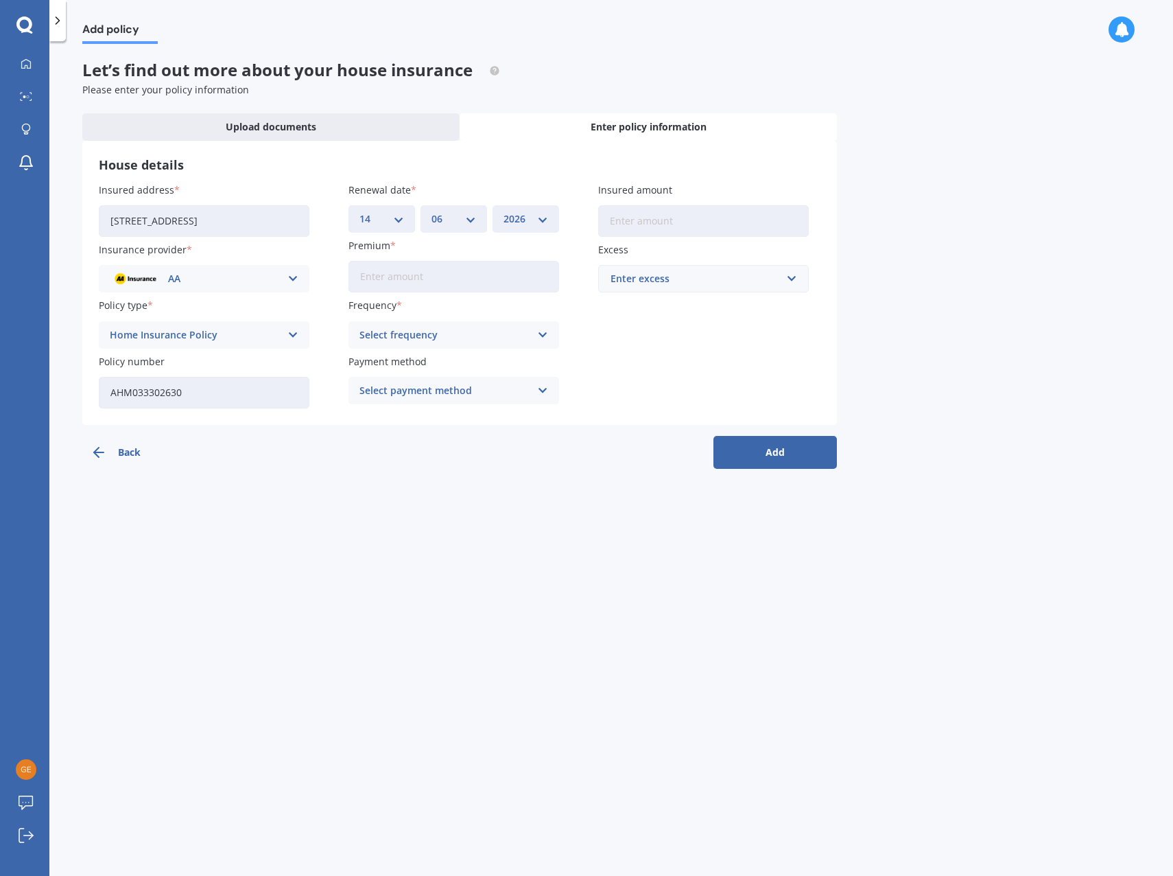
click at [650, 216] on input "Insured amount" at bounding box center [703, 221] width 211 height 32
click at [527, 266] on input "Premium" at bounding box center [454, 277] width 211 height 32
type input "$984.37"
click at [453, 346] on div "Select frequency Yearly Six-Monthly Quarterly Monthly Fortnightly Weekly" at bounding box center [454, 334] width 211 height 27
click at [434, 369] on div "Yearly" at bounding box center [453, 361] width 209 height 25
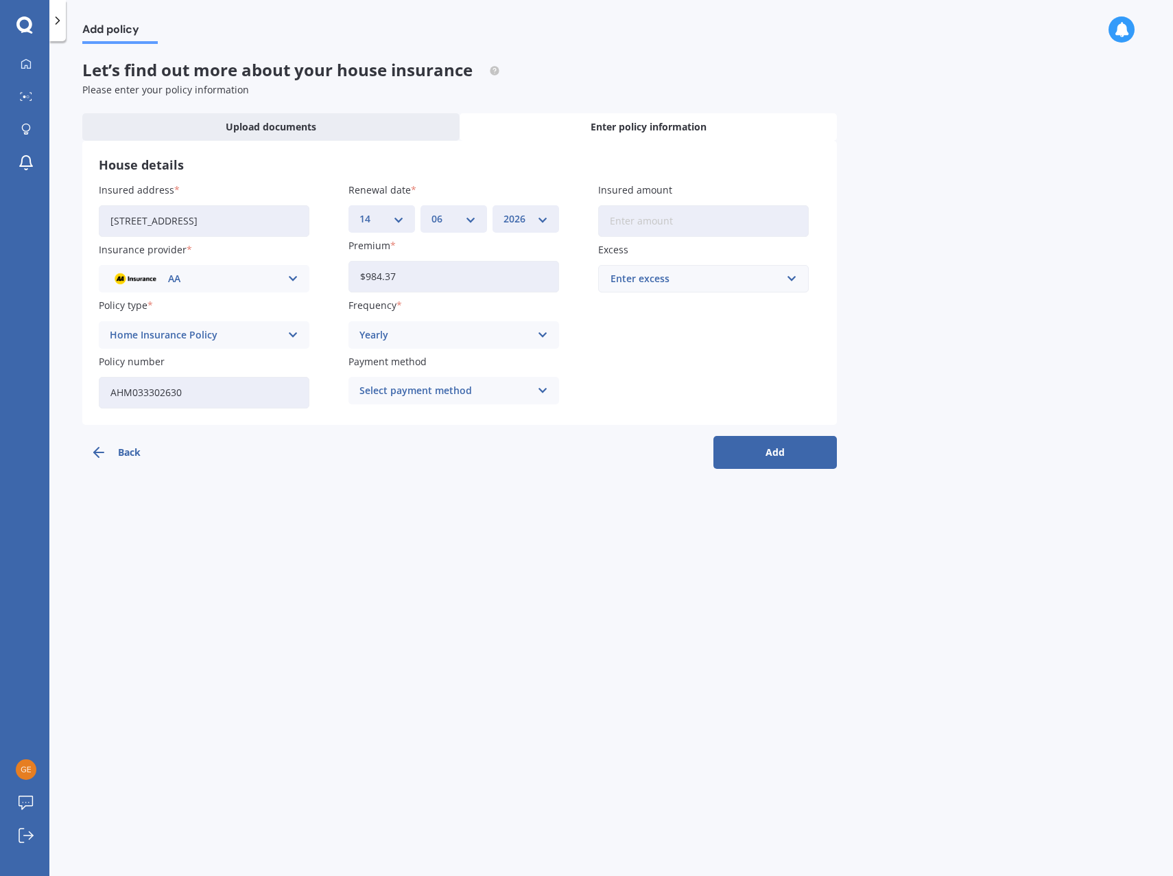
click at [432, 384] on div "Select payment method" at bounding box center [445, 390] width 171 height 15
click at [428, 442] on span "Direct debit - credit/debit card" at bounding box center [431, 442] width 143 height 10
click at [656, 218] on input "Insured amount" at bounding box center [703, 221] width 211 height 32
paste input "$343,900"
click at [617, 222] on input "$343,900" at bounding box center [703, 221] width 211 height 32
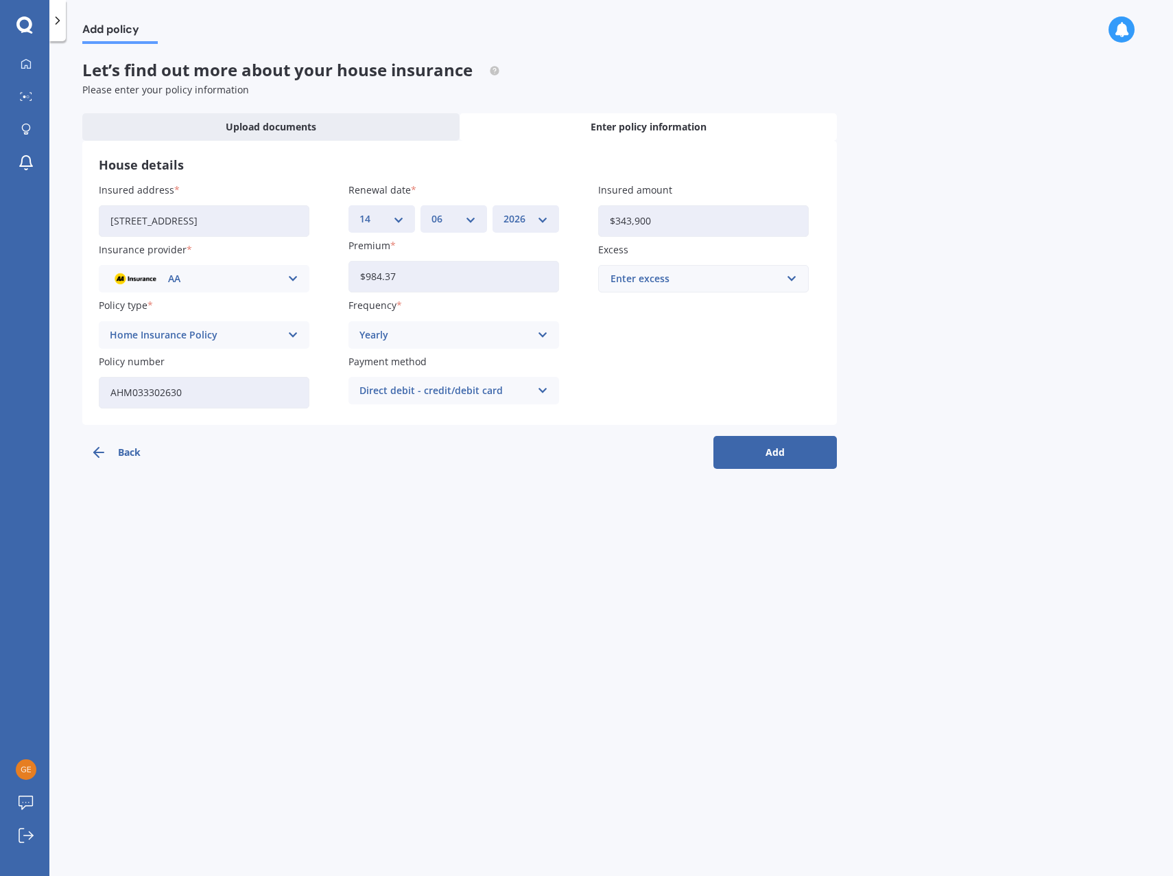
type input "$343,900"
click at [644, 274] on div "Enter excess" at bounding box center [696, 278] width 170 height 15
click at [631, 403] on span "$1,000" at bounding box center [625, 406] width 30 height 10
click at [779, 453] on button "Add" at bounding box center [776, 452] width 124 height 33
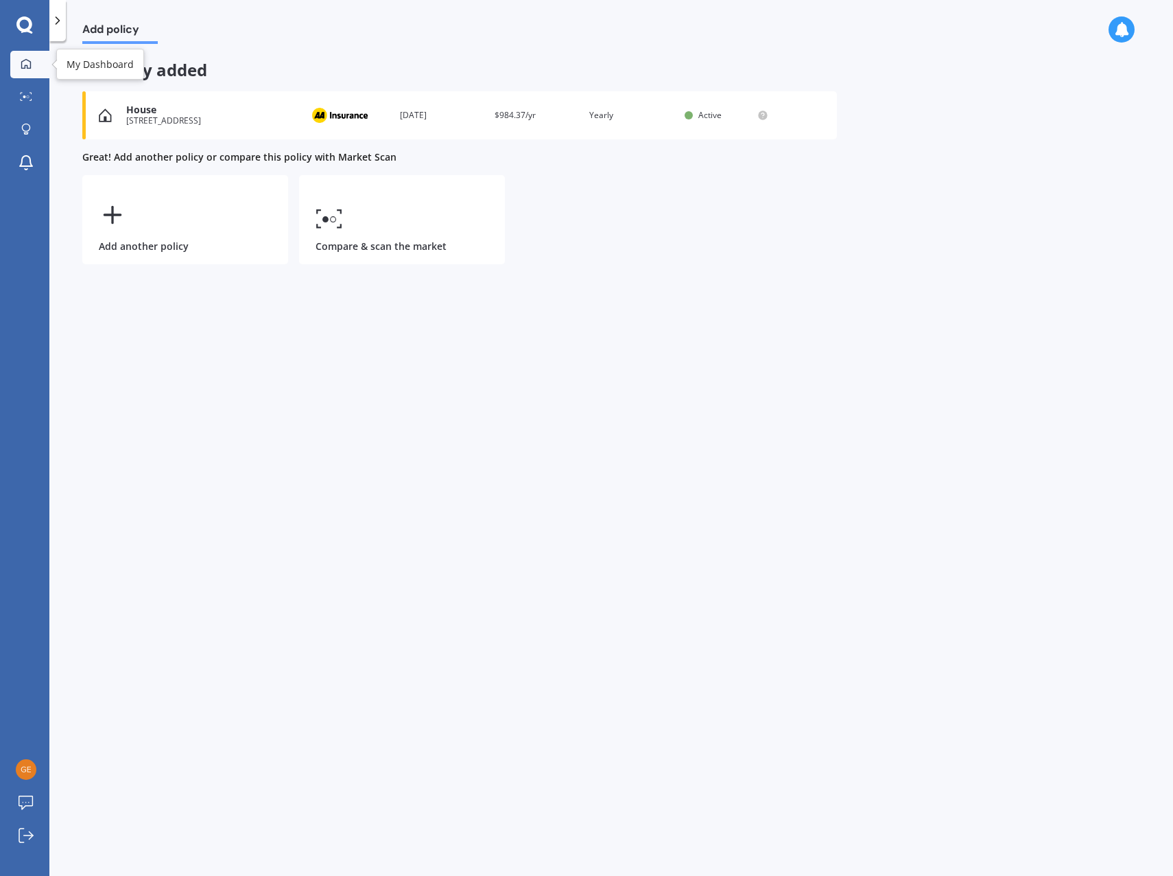
click at [21, 65] on icon at bounding box center [26, 63] width 10 height 10
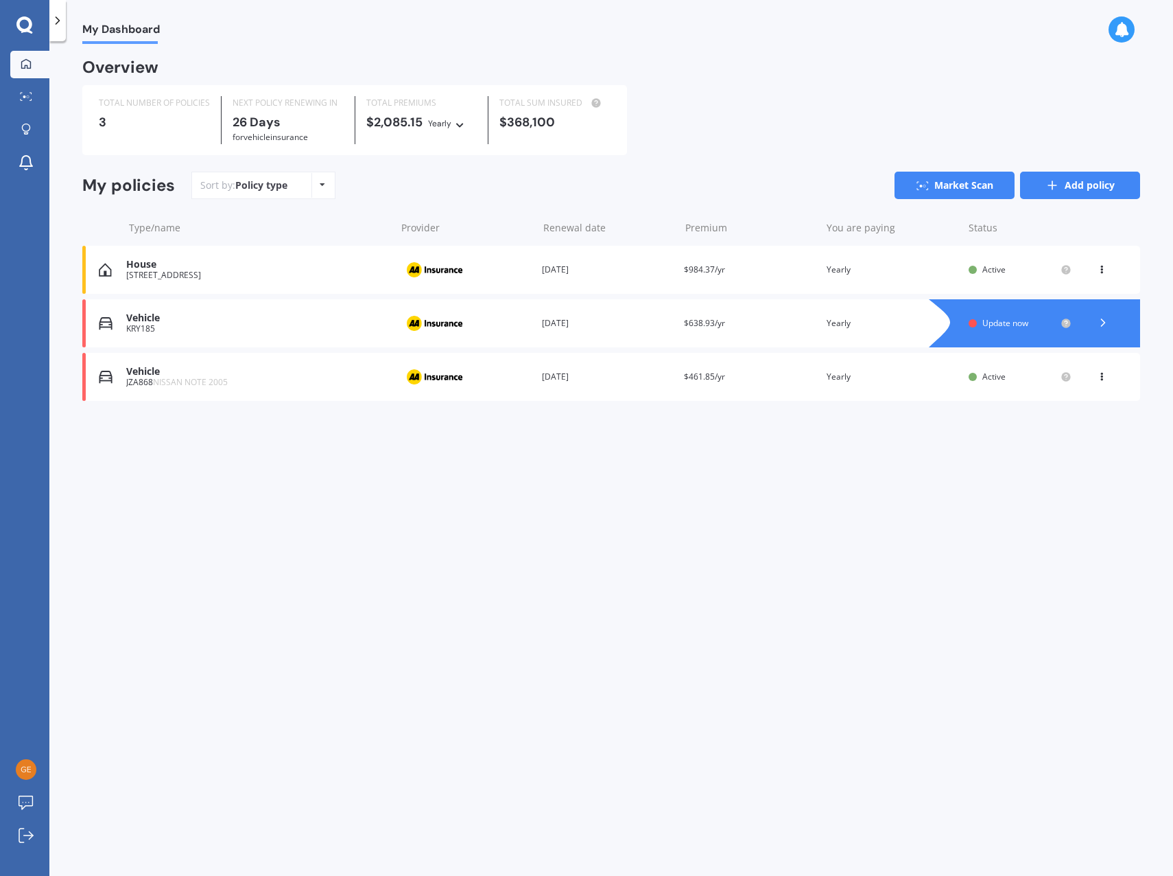
click at [1066, 184] on link "Add policy" at bounding box center [1080, 185] width 120 height 27
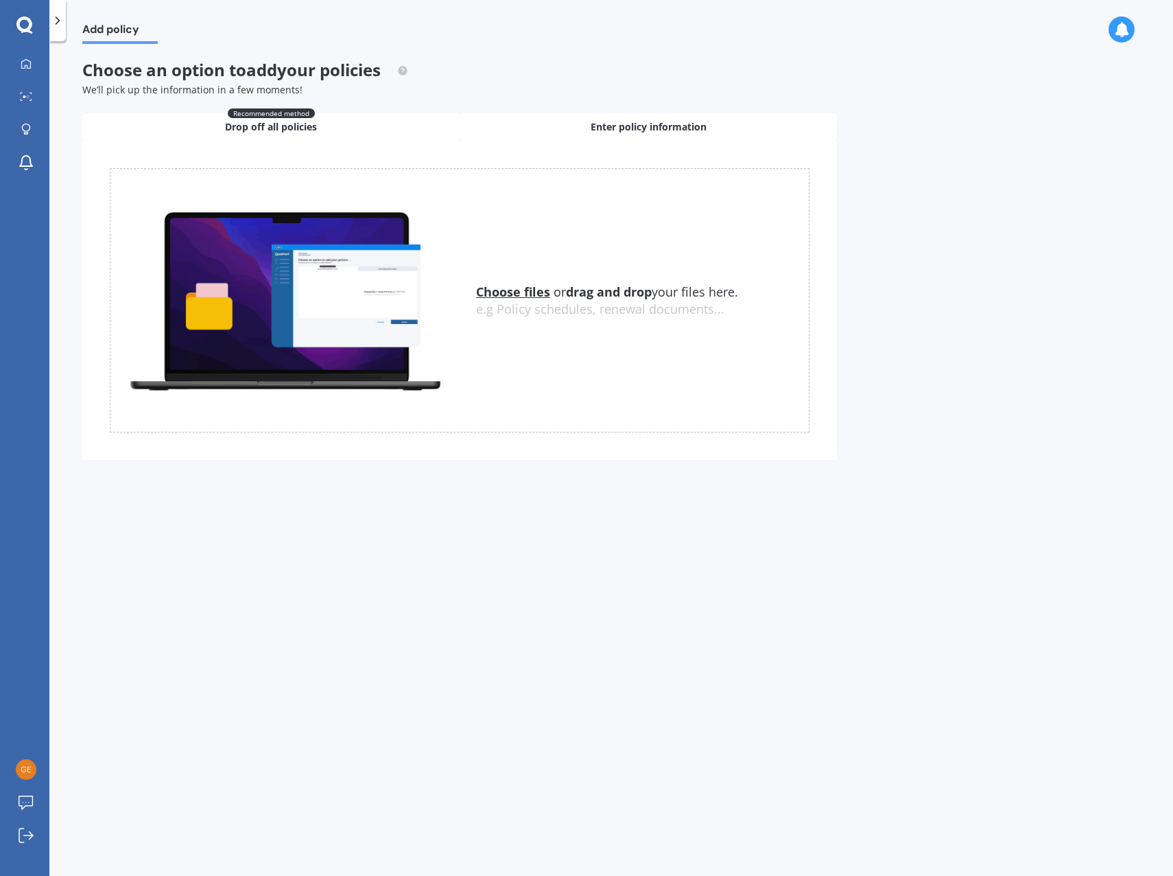
click at [589, 130] on div "Enter policy information" at bounding box center [648, 126] width 377 height 27
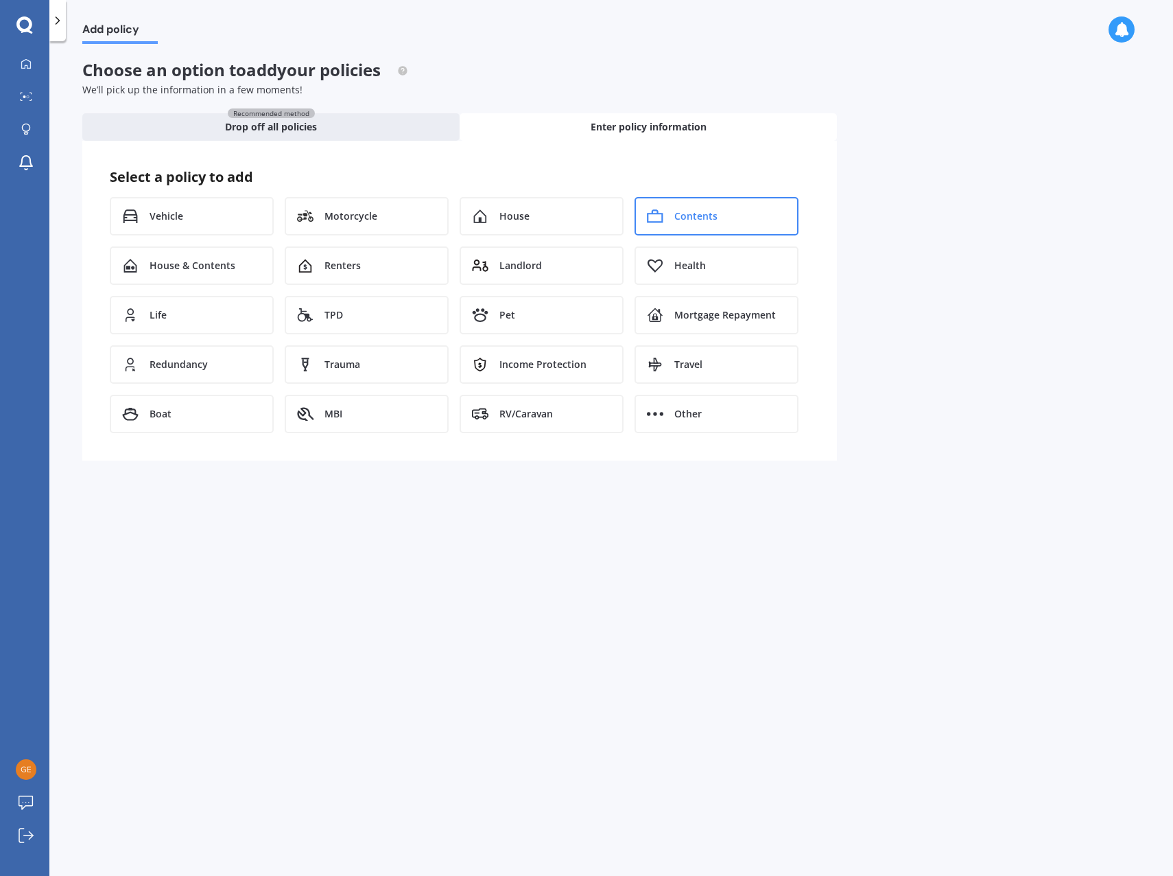
click at [716, 220] on span "Contents" at bounding box center [696, 216] width 43 height 14
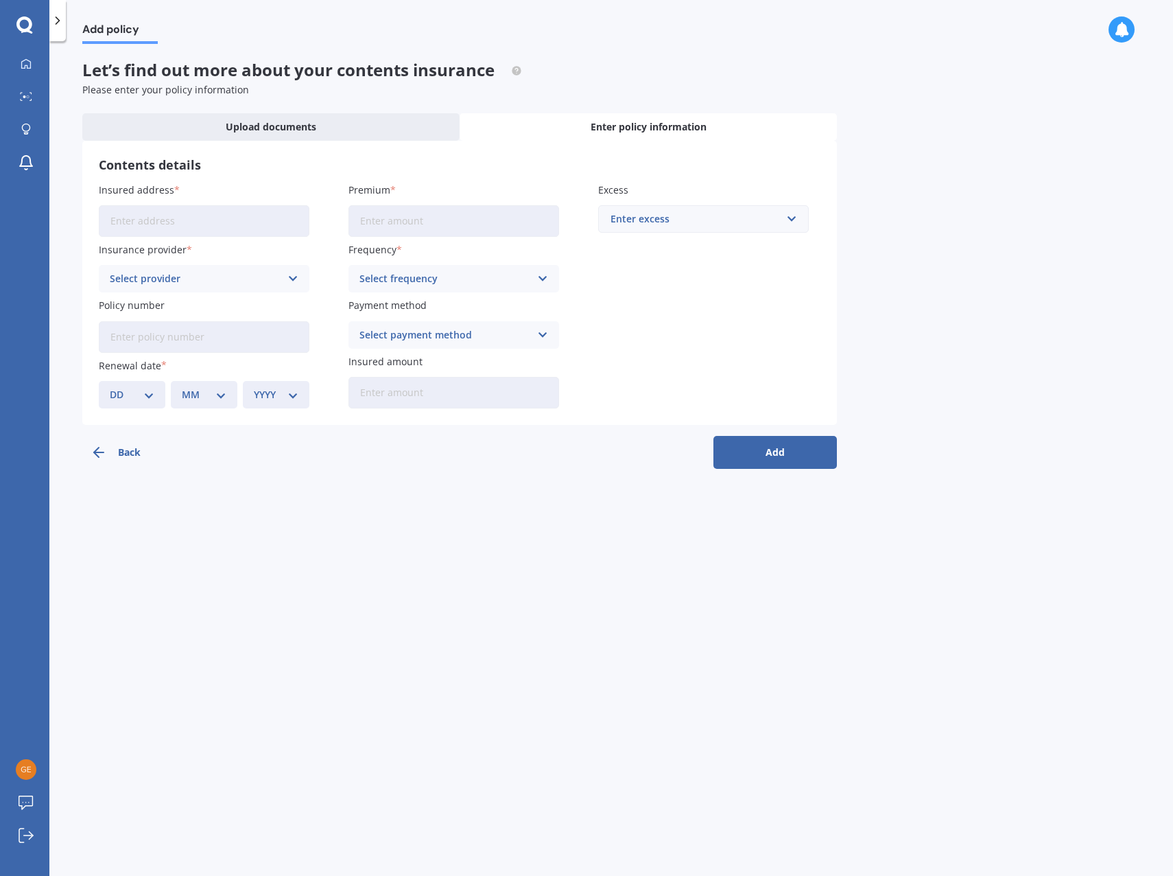
click at [173, 343] on input "Policy number" at bounding box center [204, 337] width 211 height 32
paste input "AHM033471859"
type input "AHM033471859"
click at [190, 219] on input "Insured address" at bounding box center [204, 221] width 211 height 32
type input "[STREET_ADDRESS]"
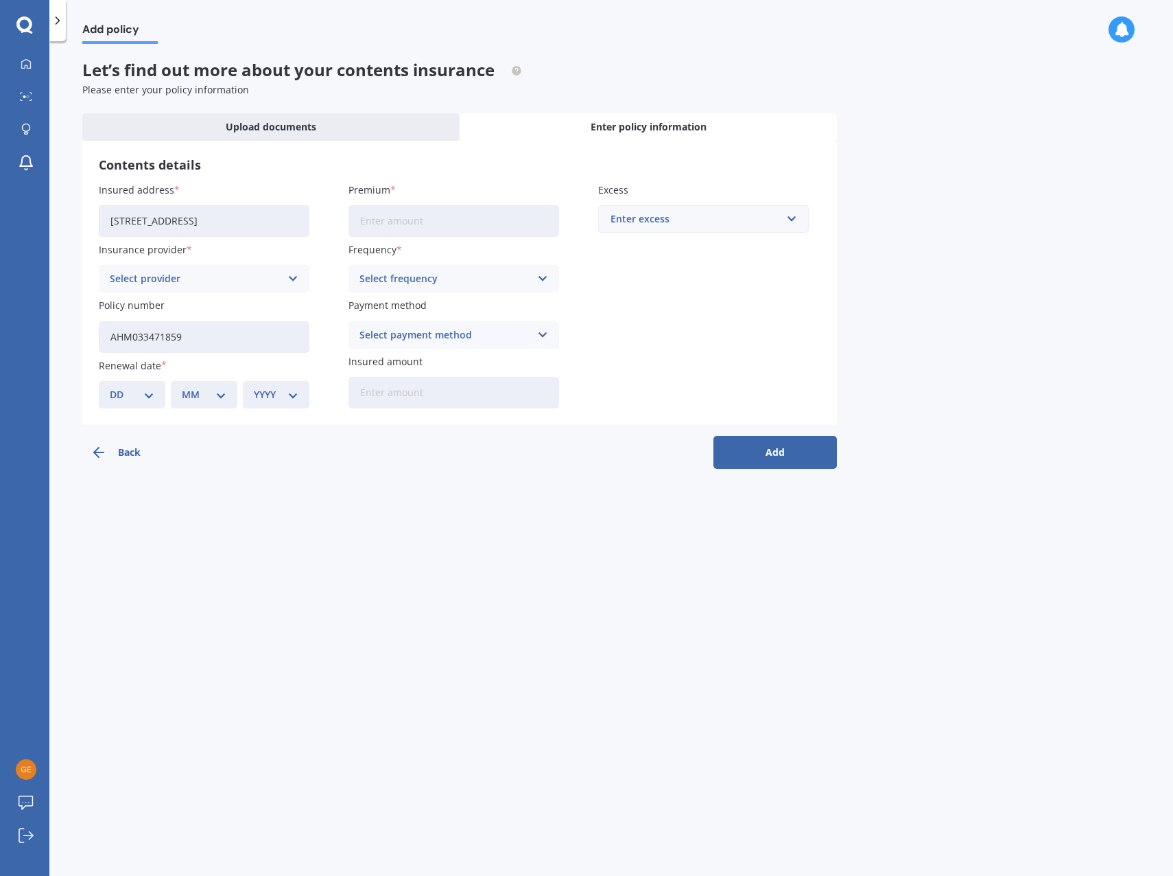
click at [166, 269] on div "Select provider AA AMI AMP ANZ ASB Ando BNZ Co-Operative Bank FMG Initio Kiwiba…" at bounding box center [204, 278] width 211 height 27
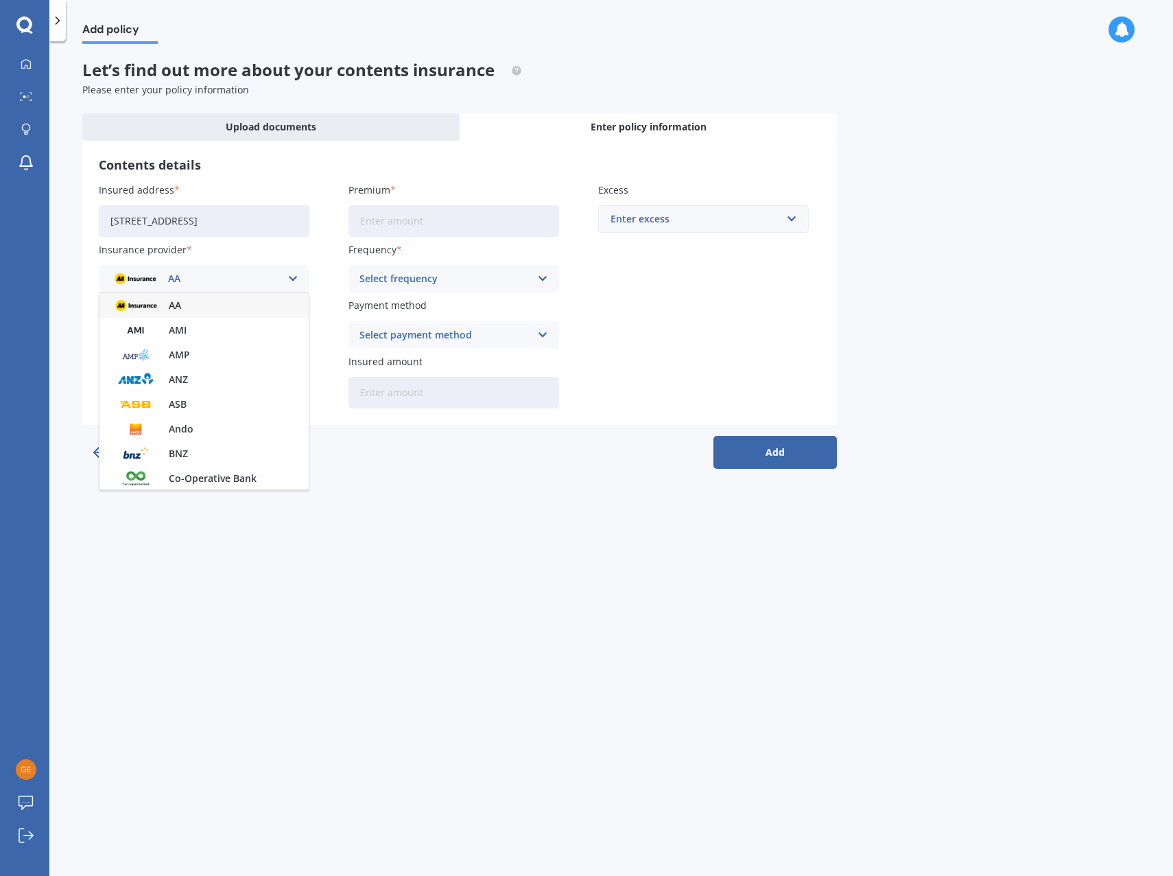
click at [178, 310] on span "AA" at bounding box center [175, 306] width 12 height 10
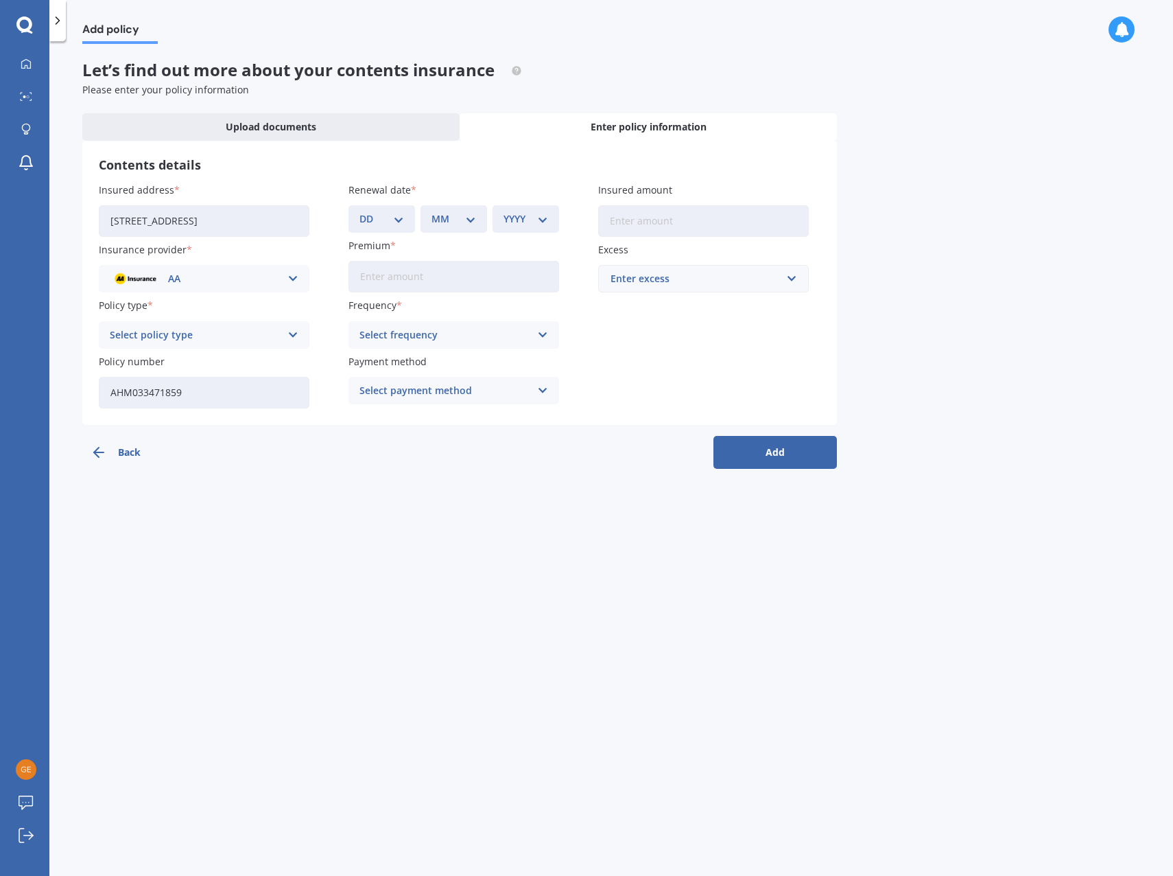
click at [384, 231] on div "DD 01 02 03 04 05 06 07 08 09 10 11 12 13 14 15 16 17 18 19 20 21 22 23 24 25 2…" at bounding box center [382, 218] width 67 height 27
click at [394, 218] on select "DD 01 02 03 04 05 06 07 08 09 10 11 12 13 14 15 16 17 18 19 20 21 22 23 24 25 2…" at bounding box center [382, 218] width 45 height 15
select select "14"
click at [360, 211] on select "DD 01 02 03 04 05 06 07 08 09 10 11 12 13 14 15 16 17 18 19 20 21 22 23 24 25 2…" at bounding box center [382, 218] width 45 height 15
click at [441, 221] on select "MM 01 02 03 04 05 06 07 08 09 10 11 12" at bounding box center [454, 218] width 45 height 15
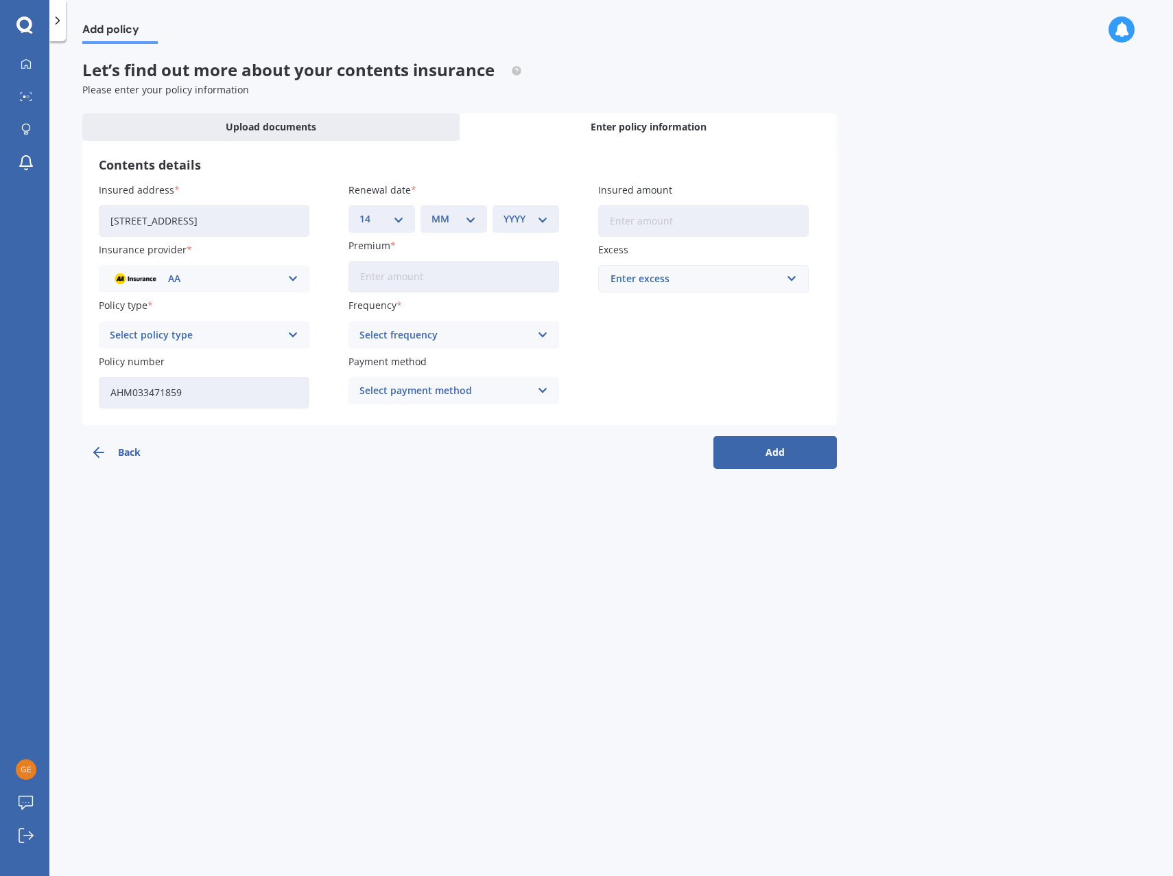
select select "06"
click at [432, 211] on select "MM 01 02 03 04 05 06 07 08 09 10 11 12" at bounding box center [454, 218] width 45 height 15
click at [542, 219] on select "YYYY 2027 2026 2025 2024 2023 2022 2021 2020 2019 2018 2017 2016 2015 2014 2013…" at bounding box center [526, 218] width 45 height 15
select select "2025"
click at [504, 211] on select "YYYY 2027 2026 2025 2024 2023 2022 2021 2020 2019 2018 2017 2016 2015 2014 2013…" at bounding box center [526, 218] width 45 height 15
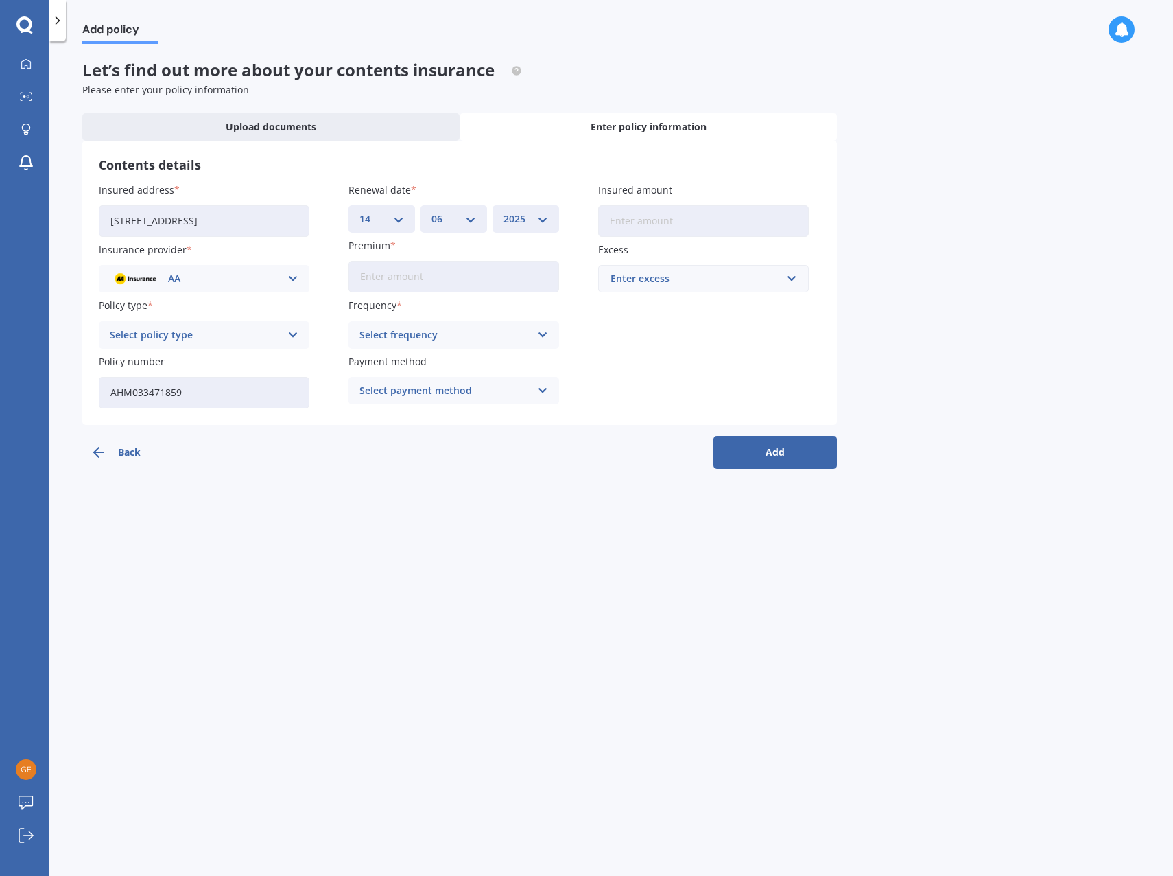
click at [395, 269] on input "Premium" at bounding box center [454, 277] width 211 height 32
type input "$329.17"
click at [425, 343] on div "Select frequency Yearly Six-Monthly Quarterly Monthly Fortnightly Weekly" at bounding box center [454, 334] width 211 height 27
click at [417, 364] on div "Yearly" at bounding box center [453, 361] width 209 height 25
drag, startPoint x: 420, startPoint y: 374, endPoint x: 418, endPoint y: 382, distance: 8.5
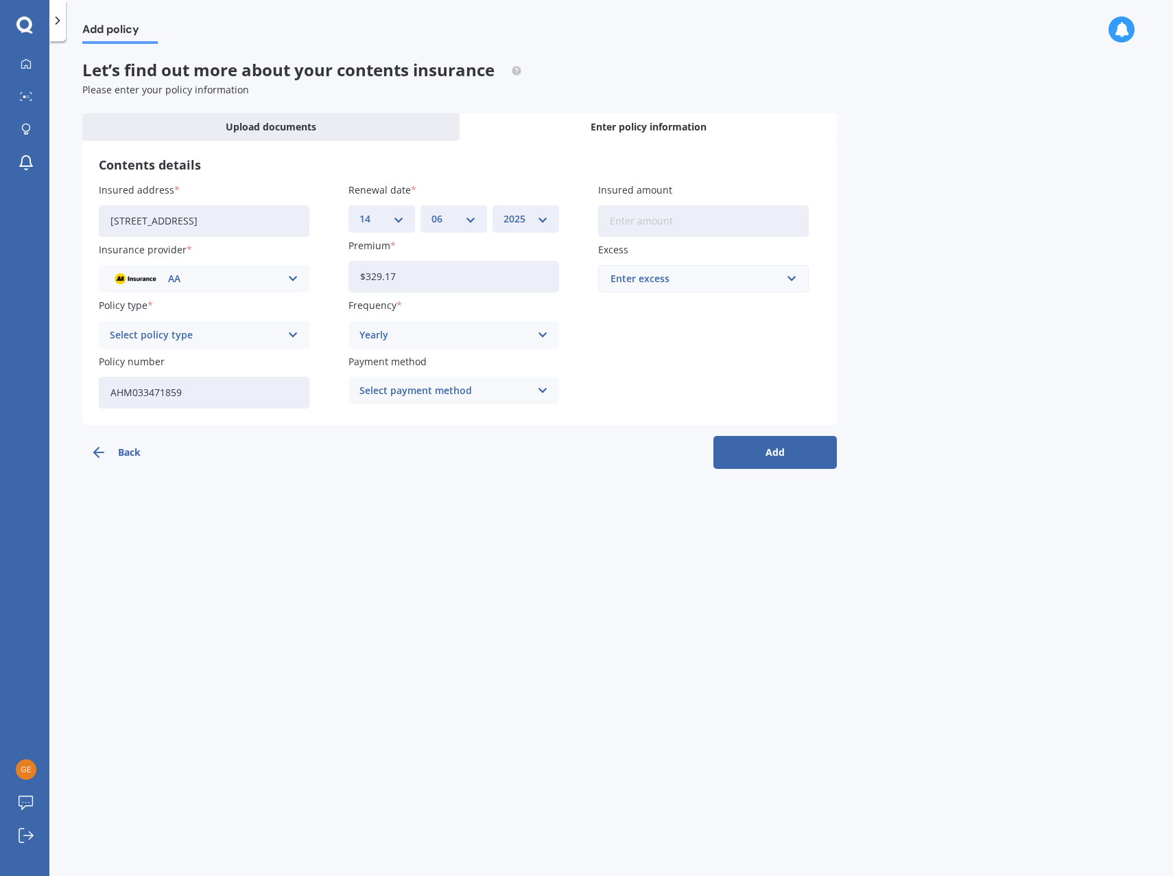
click at [420, 375] on div "Payment method Select payment method Direct debit - bank account Direct debit -…" at bounding box center [454, 379] width 211 height 50
click at [417, 397] on div "Select payment method" at bounding box center [445, 390] width 171 height 15
click at [450, 439] on span "Direct debit - credit/debit card" at bounding box center [431, 442] width 143 height 10
click at [633, 209] on input "Insured amount" at bounding box center [703, 221] width 211 height 32
type input "$52,900"
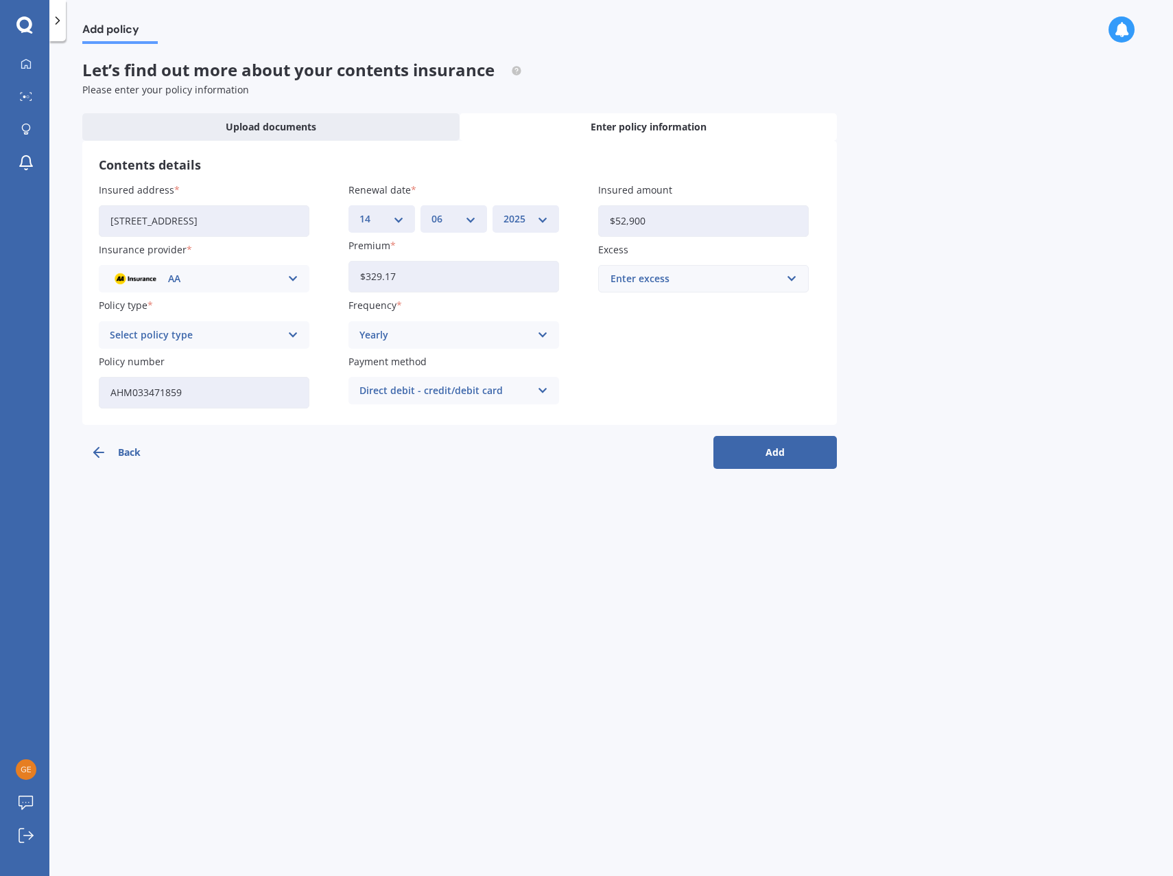
click at [696, 278] on div "Enter excess" at bounding box center [696, 278] width 170 height 15
click at [632, 325] on div "$300" at bounding box center [703, 329] width 209 height 25
click at [778, 464] on button "Add" at bounding box center [776, 452] width 124 height 33
click at [205, 349] on div "Insured address [STREET_ADDRESS] Insurance provider AA AA AMI AMP ANZ ASB Ando …" at bounding box center [460, 296] width 722 height 226
click at [208, 338] on div "Select policy type" at bounding box center [198, 334] width 164 height 15
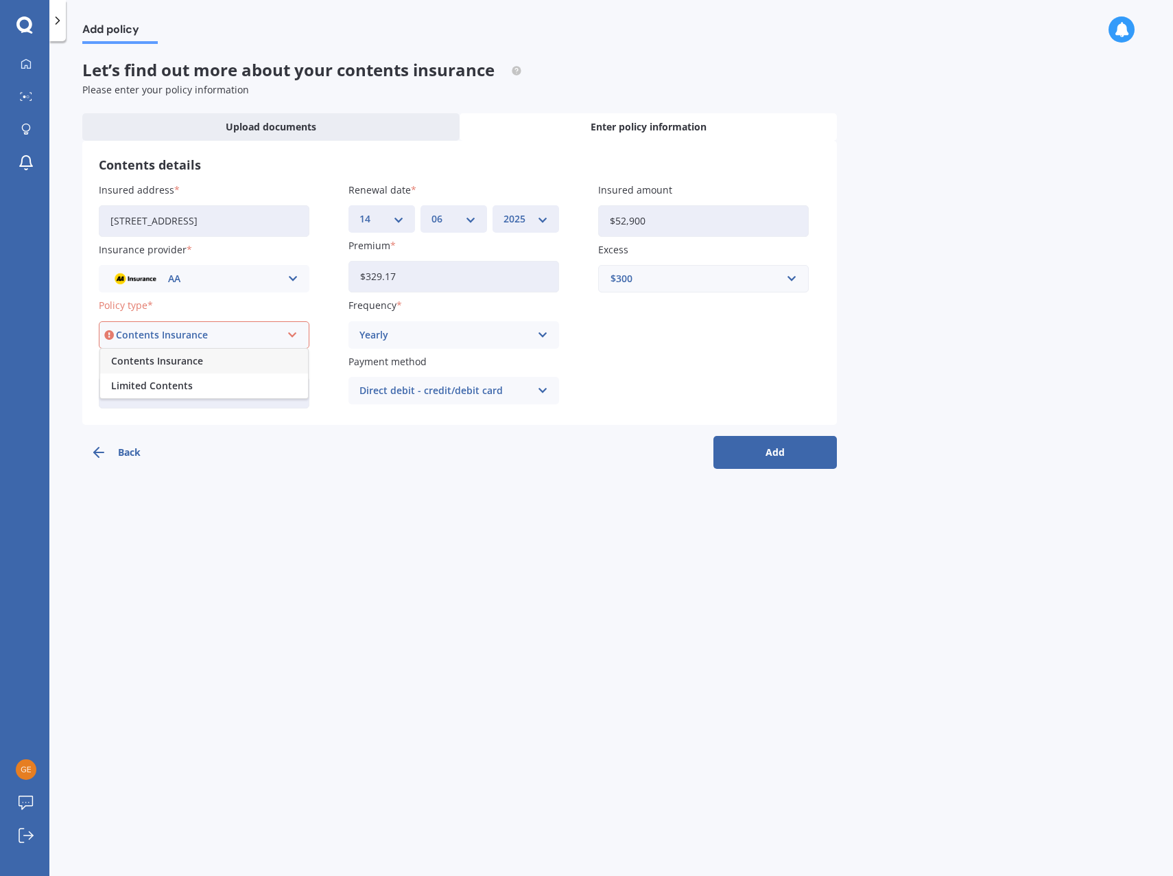
click at [191, 360] on span "Contents Insurance" at bounding box center [157, 361] width 92 height 10
click at [786, 455] on button "Add" at bounding box center [776, 452] width 124 height 33
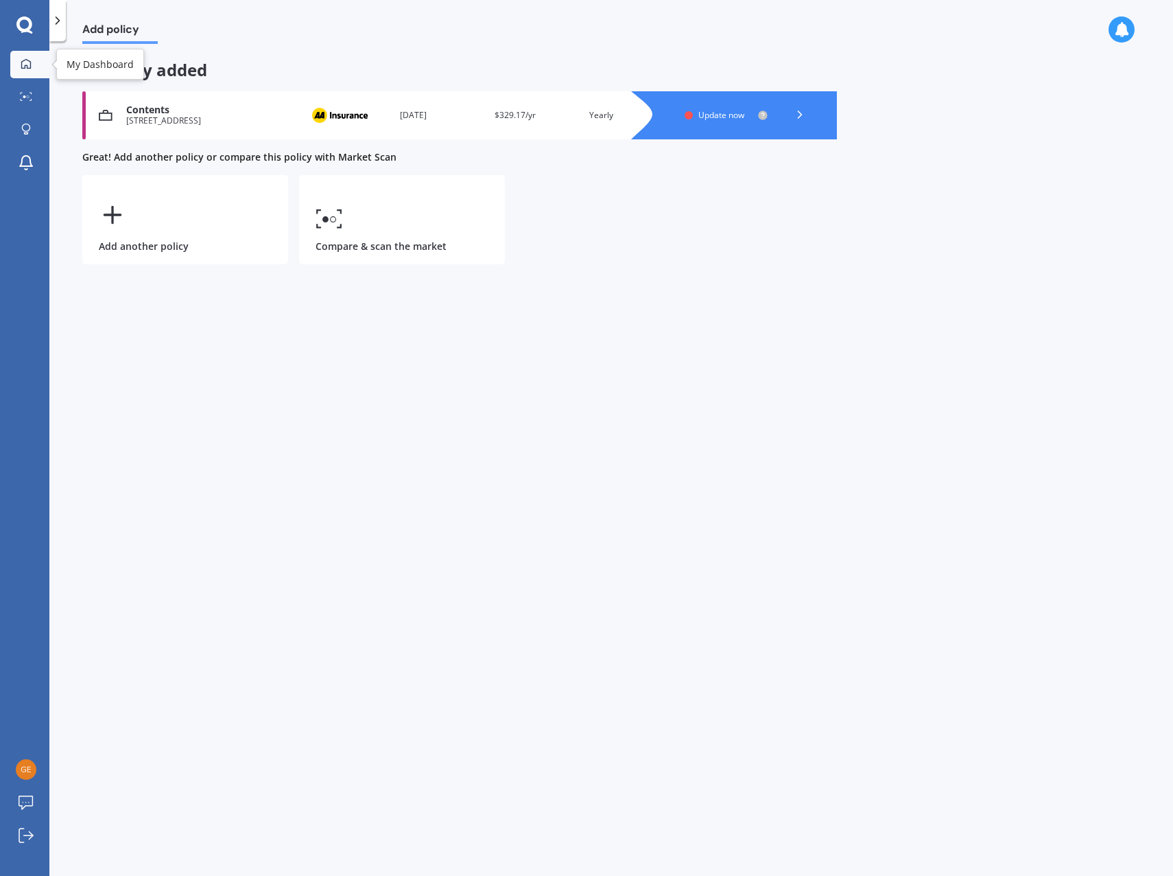
click at [32, 61] on div at bounding box center [26, 64] width 21 height 12
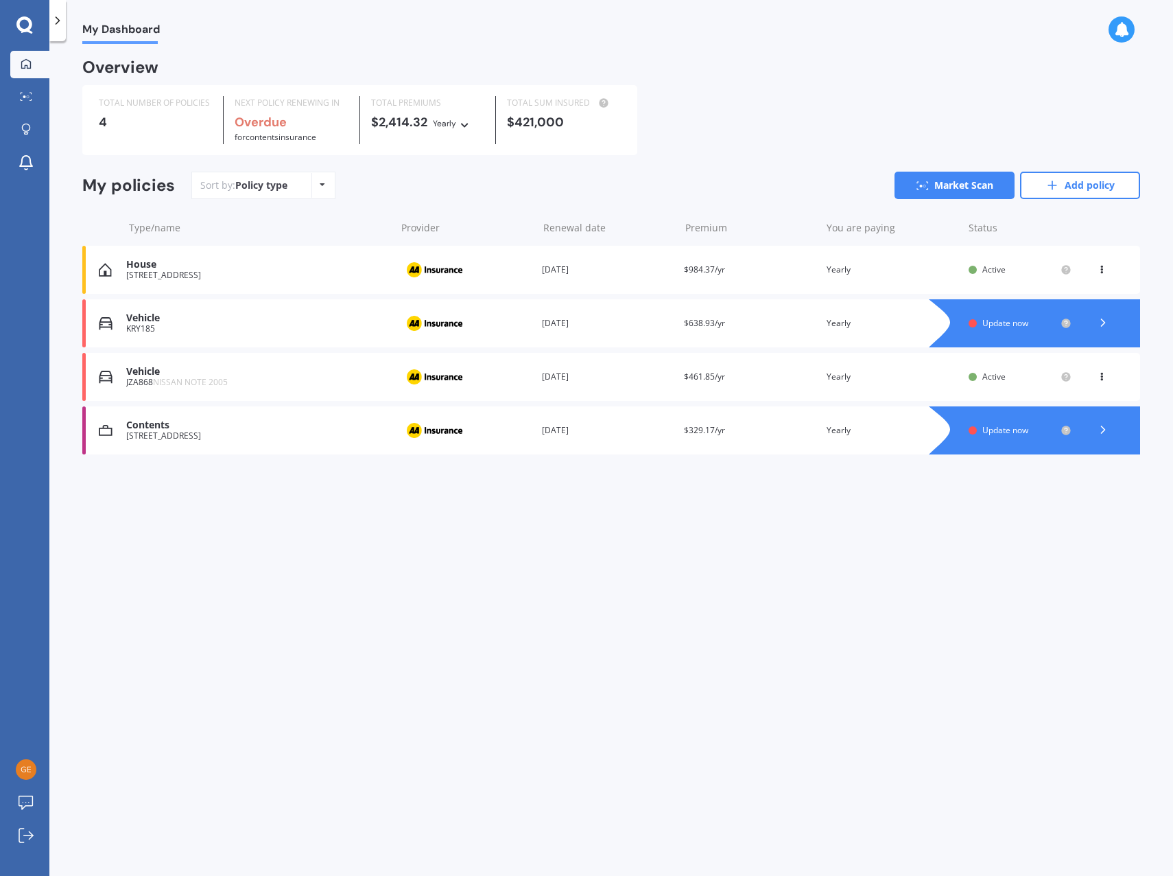
click at [479, 574] on div "My Dashboard Overview TOTAL NUMBER OF POLICIES 4 NEXT POLICY RENEWING IN Overdu…" at bounding box center [611, 461] width 1124 height 834
click at [610, 428] on div "Renewal date [DATE]" at bounding box center [607, 430] width 131 height 14
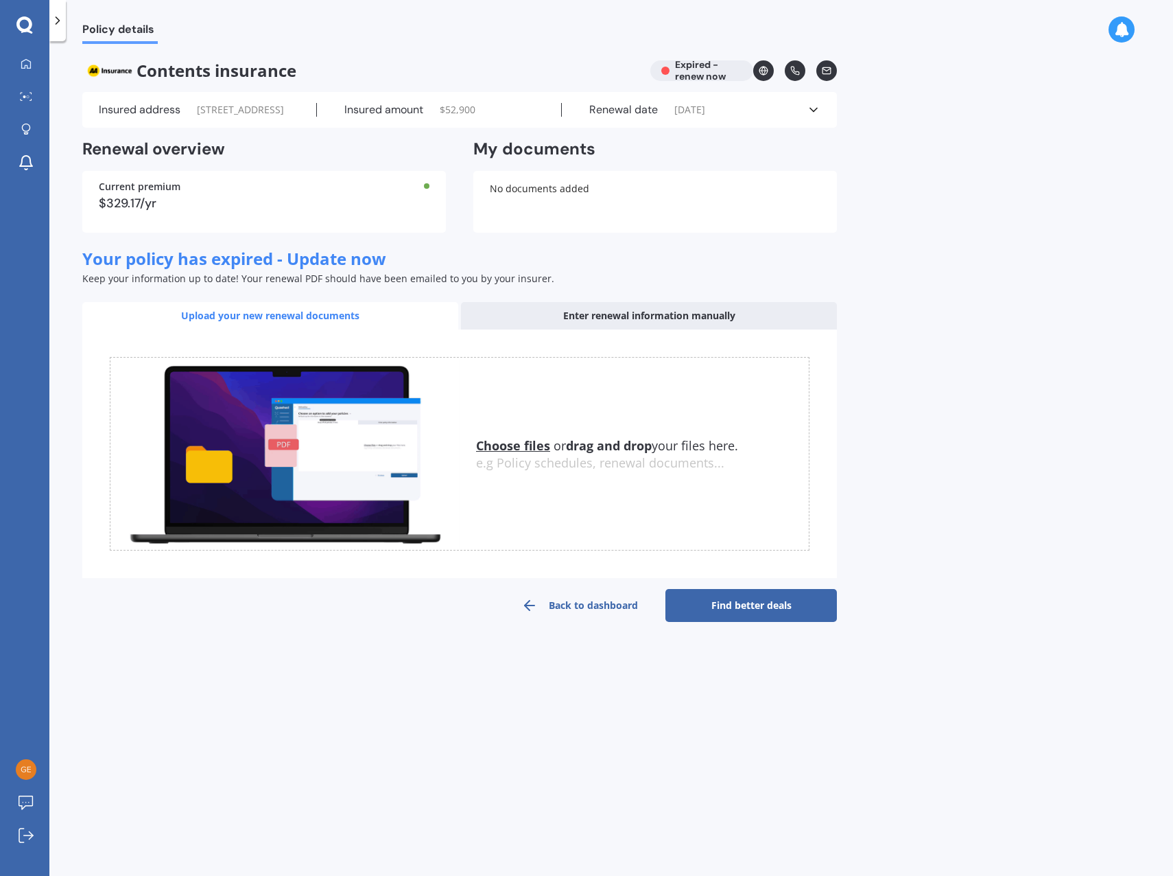
click at [741, 117] on div "Renewal date [DATE]" at bounding box center [684, 110] width 245 height 14
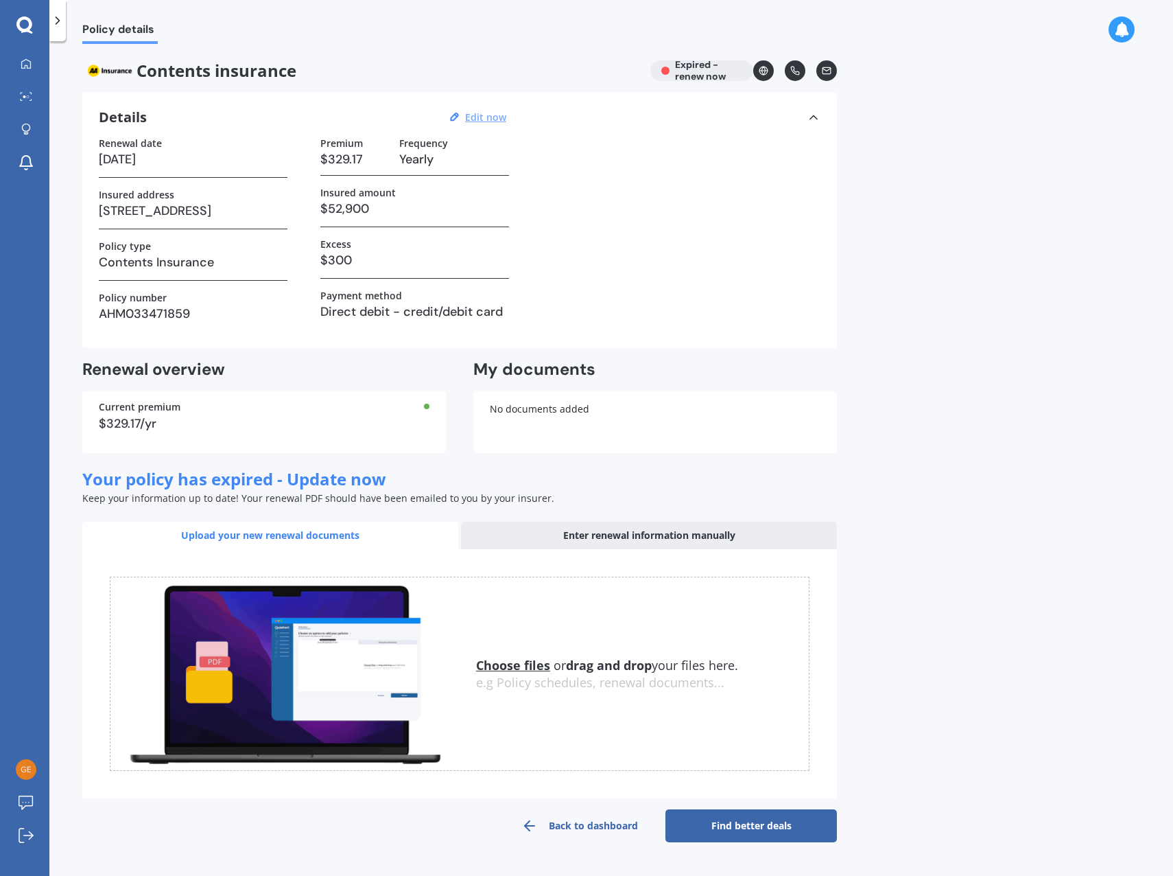
click at [494, 119] on u "Edit now" at bounding box center [485, 116] width 41 height 13
select select "14"
select select "06"
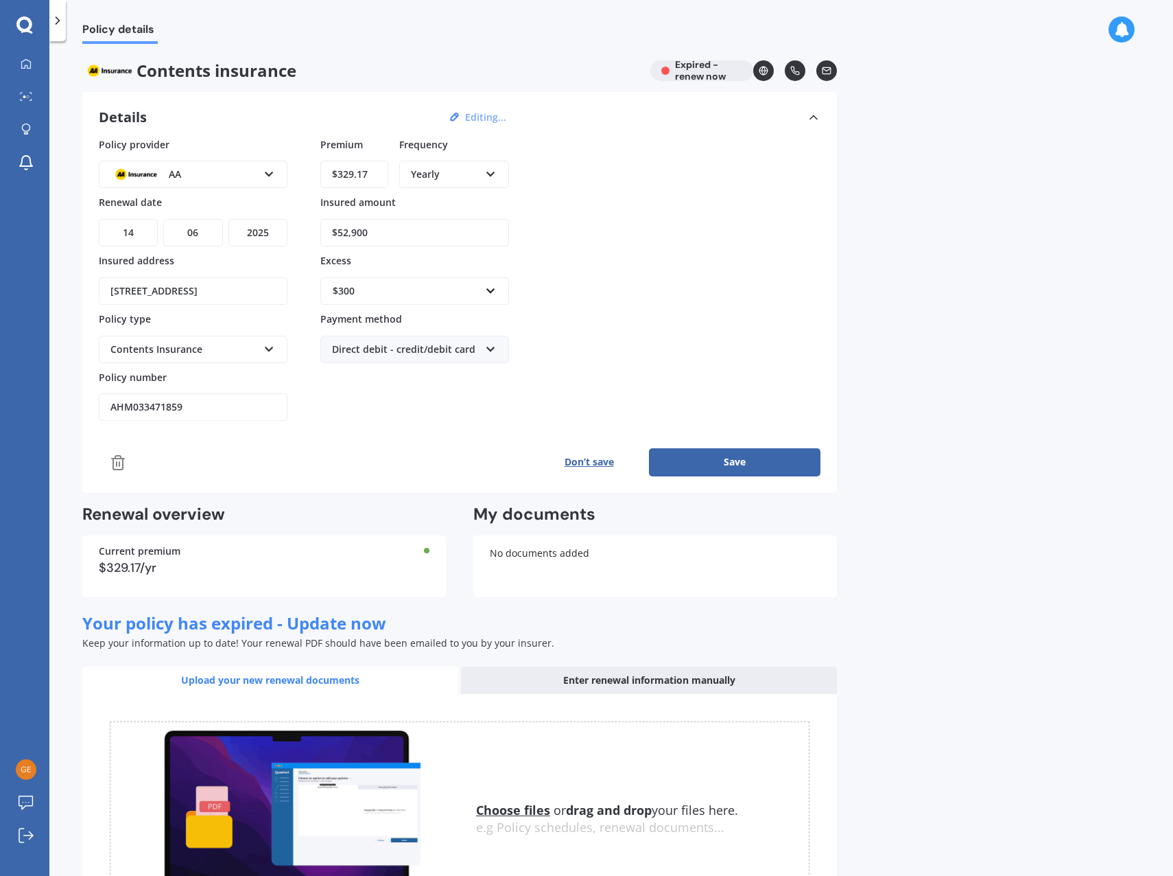
click at [244, 233] on select "YYYY 2027 2026 2025 2024 2023 2022 2021 2020 2019 2018 2017 2016 2015 2014 2013…" at bounding box center [258, 232] width 59 height 27
select select "2026"
click at [229, 219] on select "YYYY 2027 2026 2025 2024 2023 2022 2021 2020 2019 2018 2017 2016 2015 2014 2013…" at bounding box center [258, 232] width 59 height 27
click at [692, 467] on button "Save" at bounding box center [735, 461] width 172 height 27
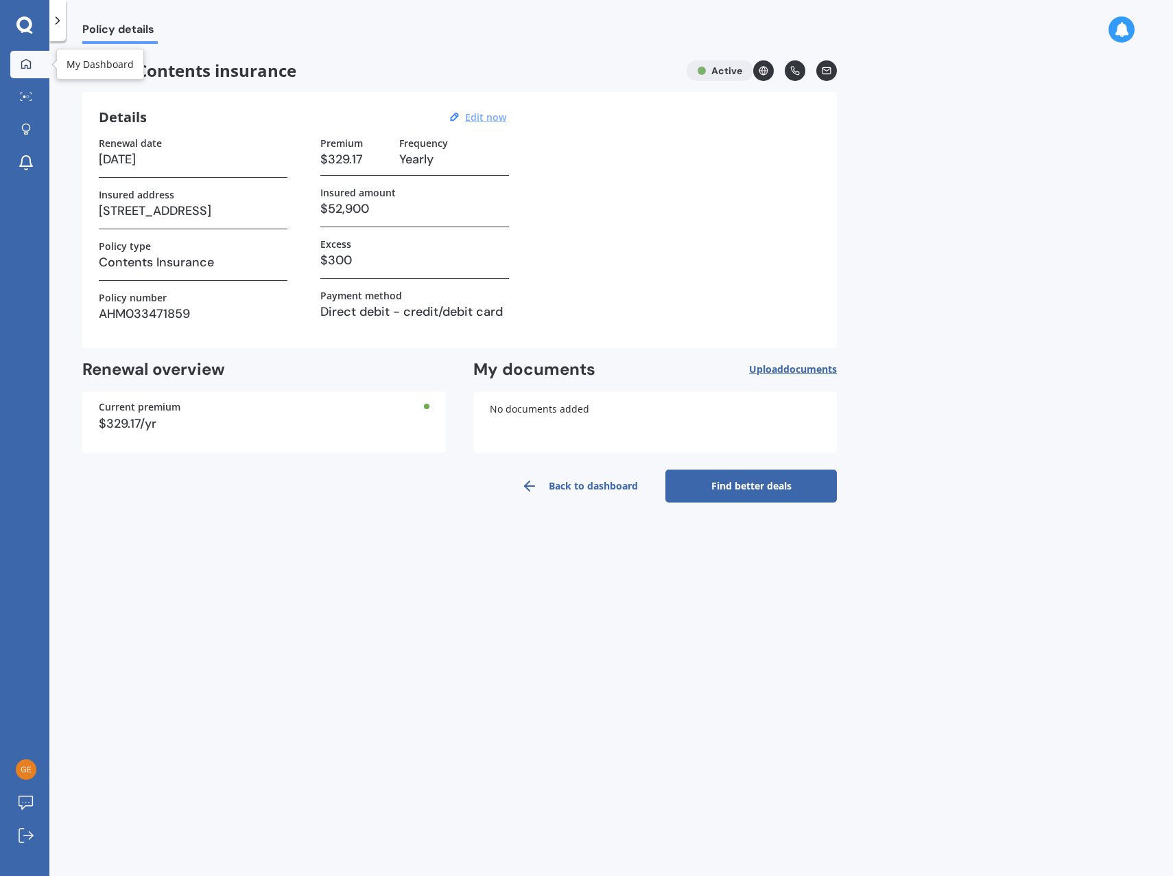
click at [32, 58] on div at bounding box center [26, 64] width 21 height 12
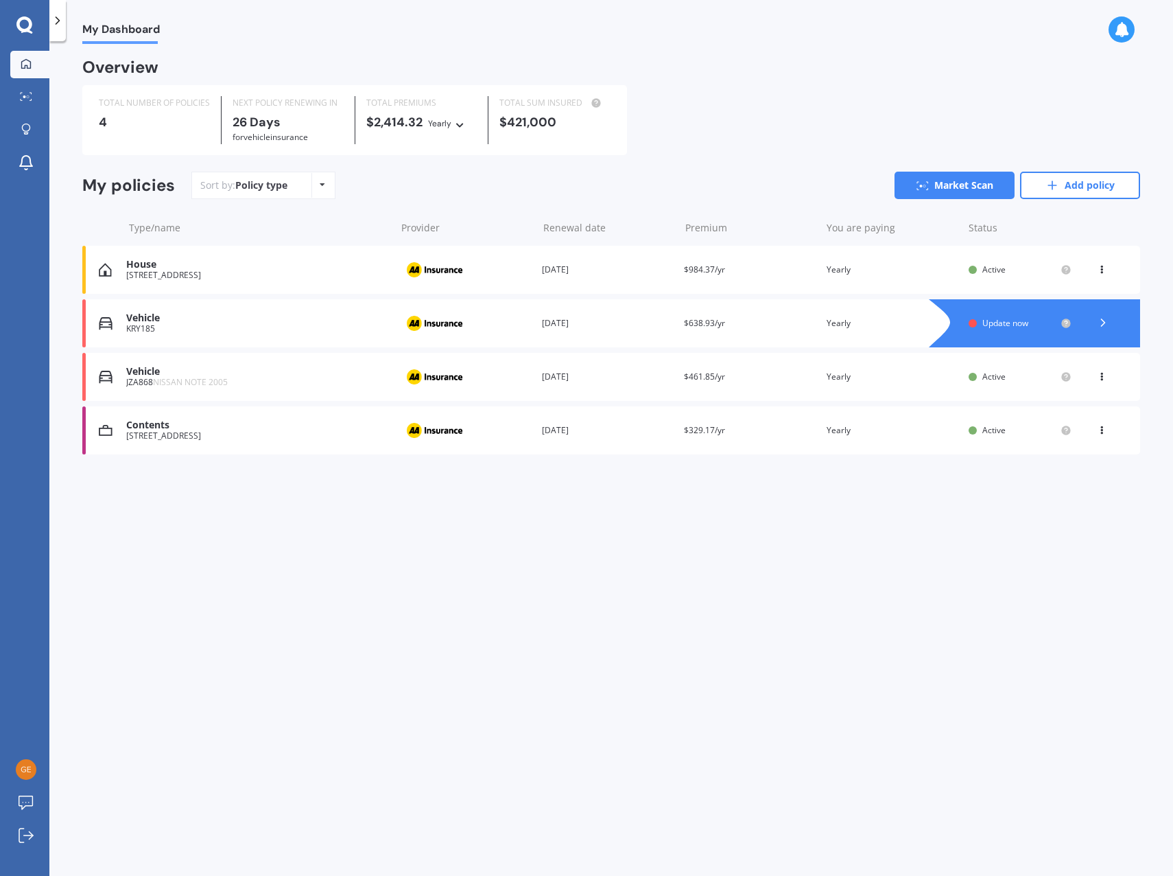
click at [553, 564] on div "My Dashboard Overview TOTAL NUMBER OF POLICIES 4 NEXT POLICY RENEWING [DATE] fo…" at bounding box center [611, 461] width 1124 height 834
click at [278, 328] on div "KRY185" at bounding box center [257, 329] width 263 height 10
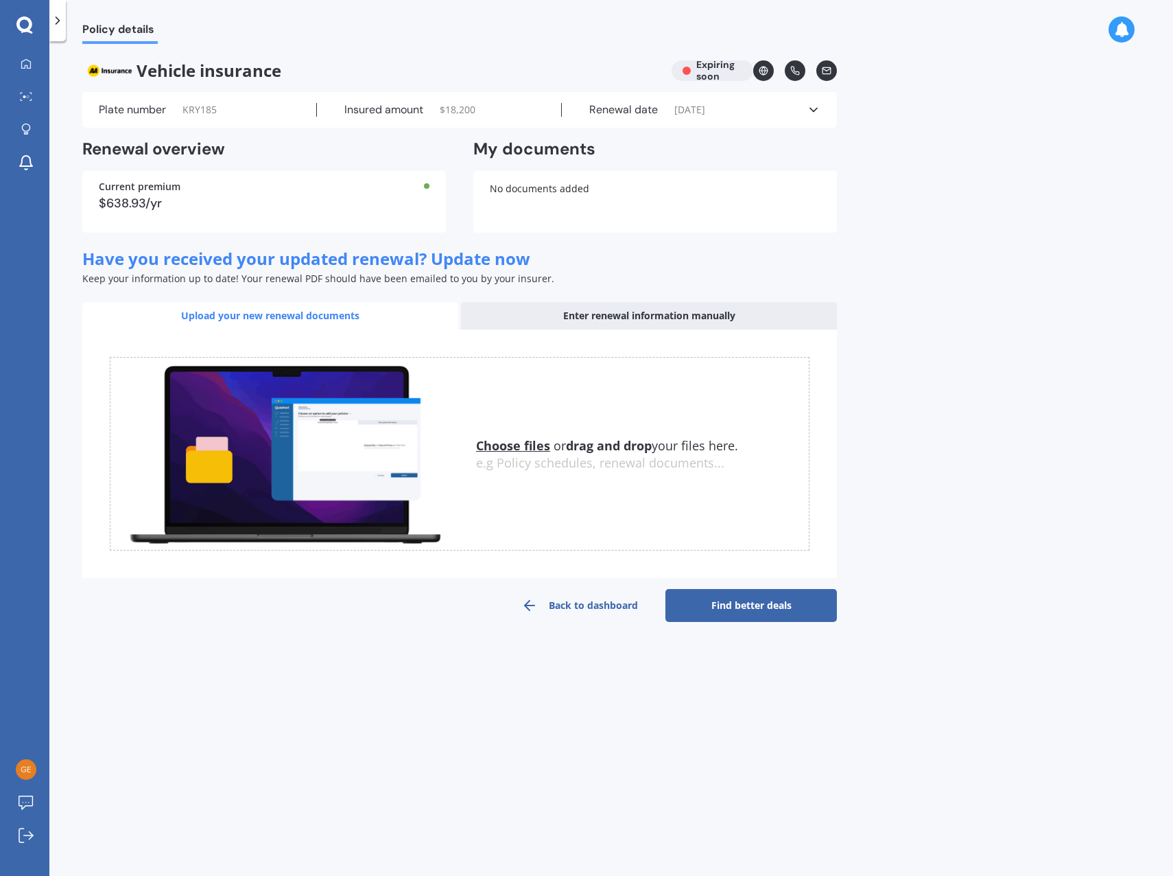
click at [754, 613] on link "Find better deals" at bounding box center [752, 605] width 172 height 33
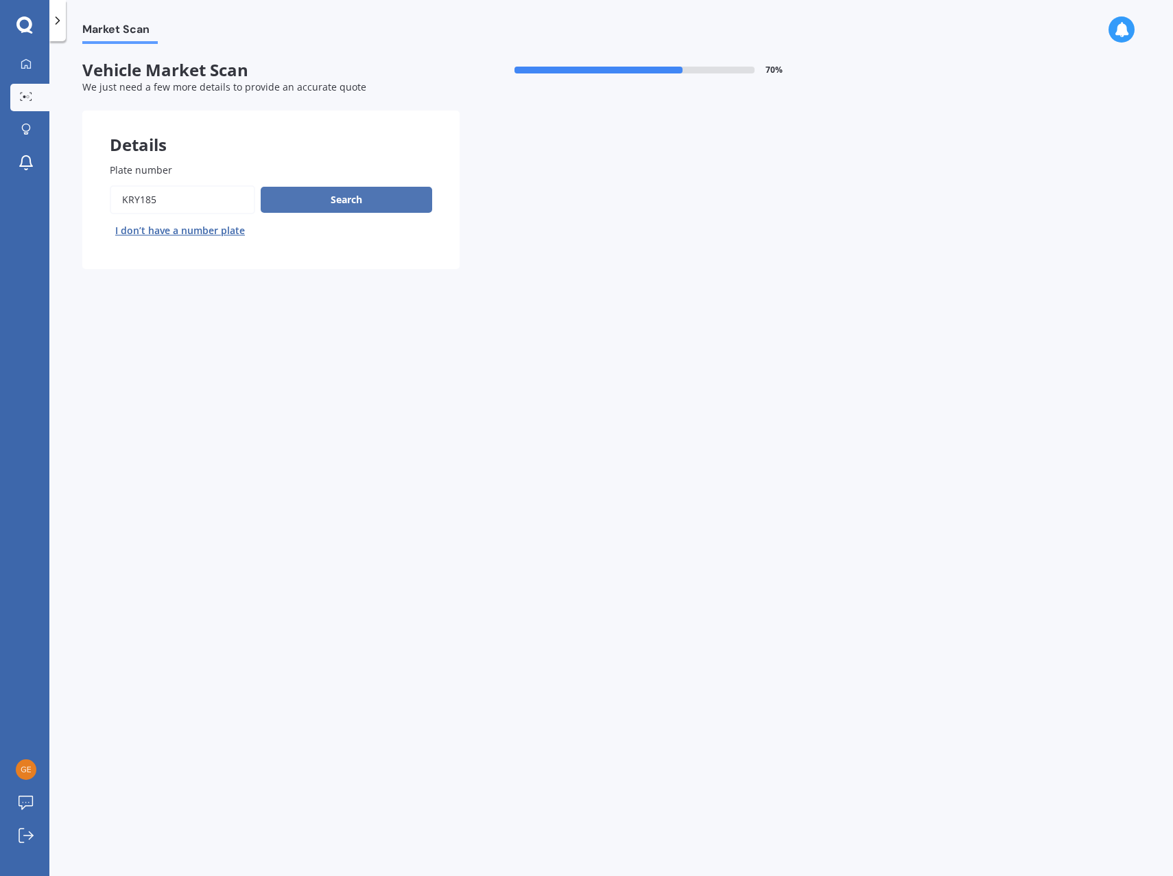
click at [302, 200] on button "Search" at bounding box center [347, 200] width 172 height 26
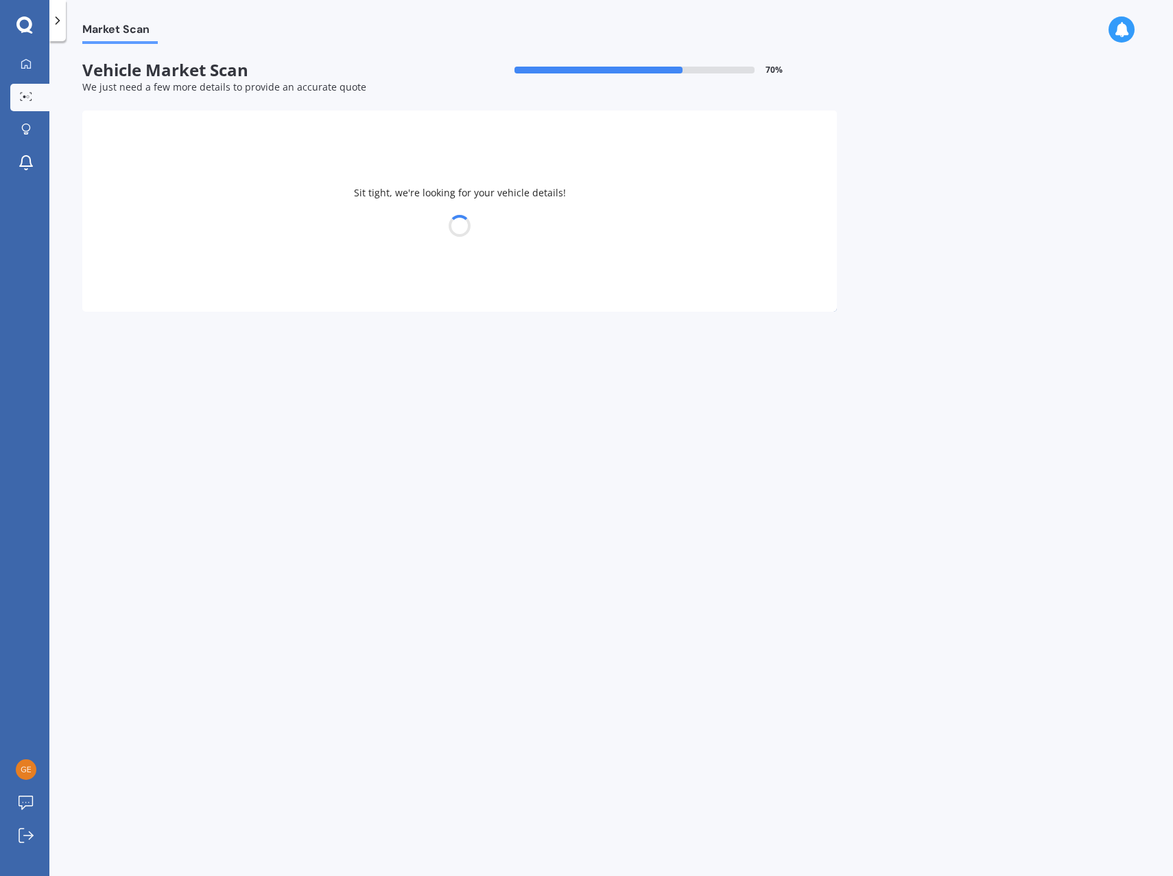
select select "MITSUBISHI"
select select "ASX"
select select "20"
select select "04"
select select "1994"
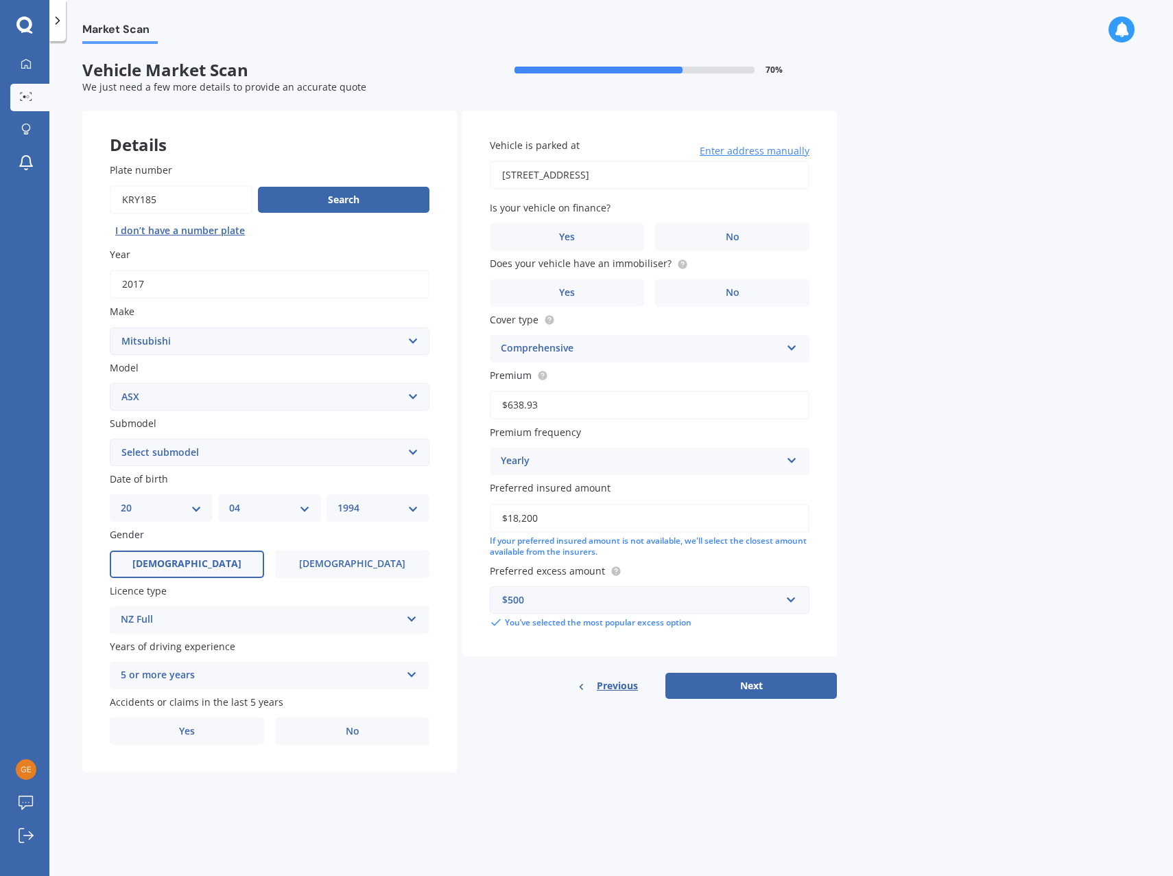
click at [557, 512] on input "$18,200" at bounding box center [650, 518] width 320 height 29
type input "$18,000"
click at [987, 483] on div "Market Scan Vehicle Market Scan 70 % We just need a few more details to provide…" at bounding box center [611, 461] width 1124 height 834
click at [313, 725] on label "No" at bounding box center [352, 730] width 154 height 27
click at [0, 0] on input "No" at bounding box center [0, 0] width 0 height 0
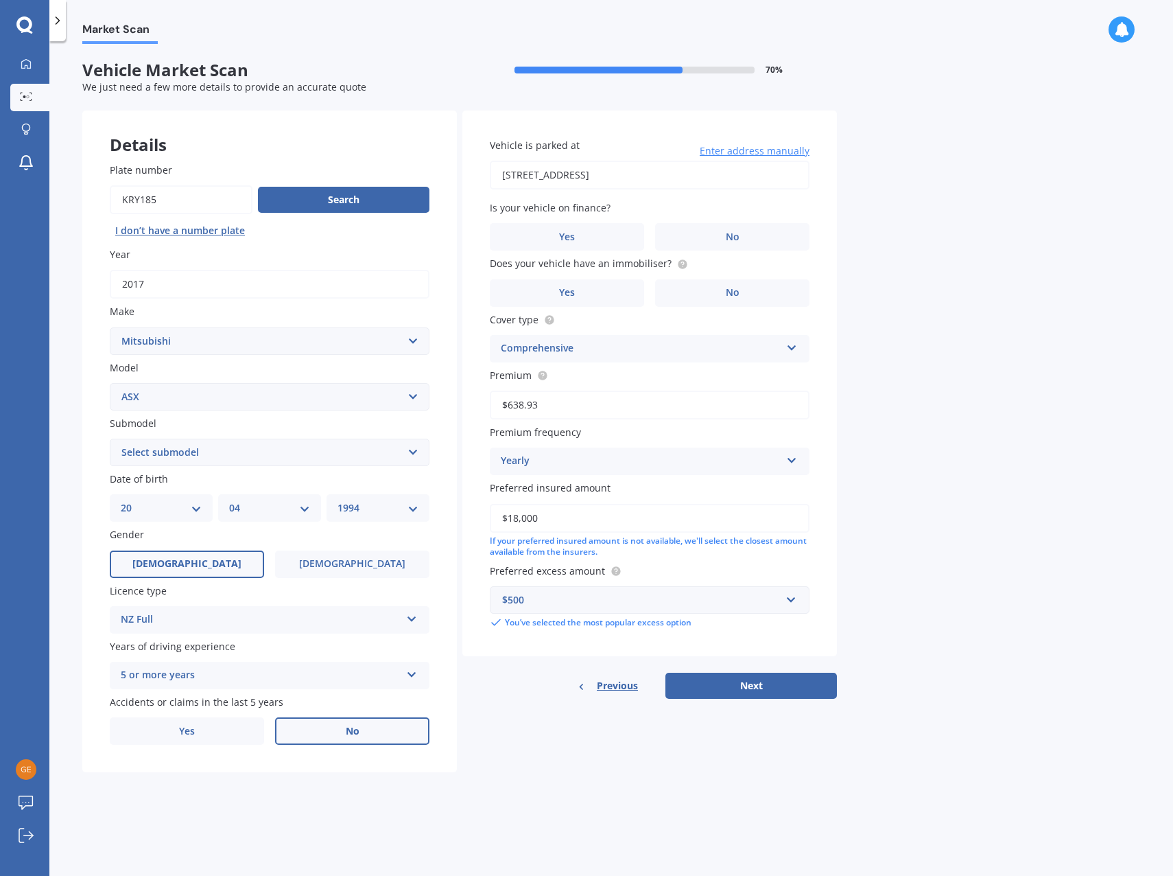
click at [351, 450] on select "Select submodel BLK 2.0P/CVT Diesel LS Sport VRX petrol VRX turbo diesel XLS pe…" at bounding box center [270, 452] width 320 height 27
click at [926, 367] on div "Market Scan Vehicle Market Scan 70 % We just need a few more details to provide…" at bounding box center [611, 461] width 1124 height 834
click at [690, 239] on label "No" at bounding box center [732, 236] width 154 height 27
click at [0, 0] on input "No" at bounding box center [0, 0] width 0 height 0
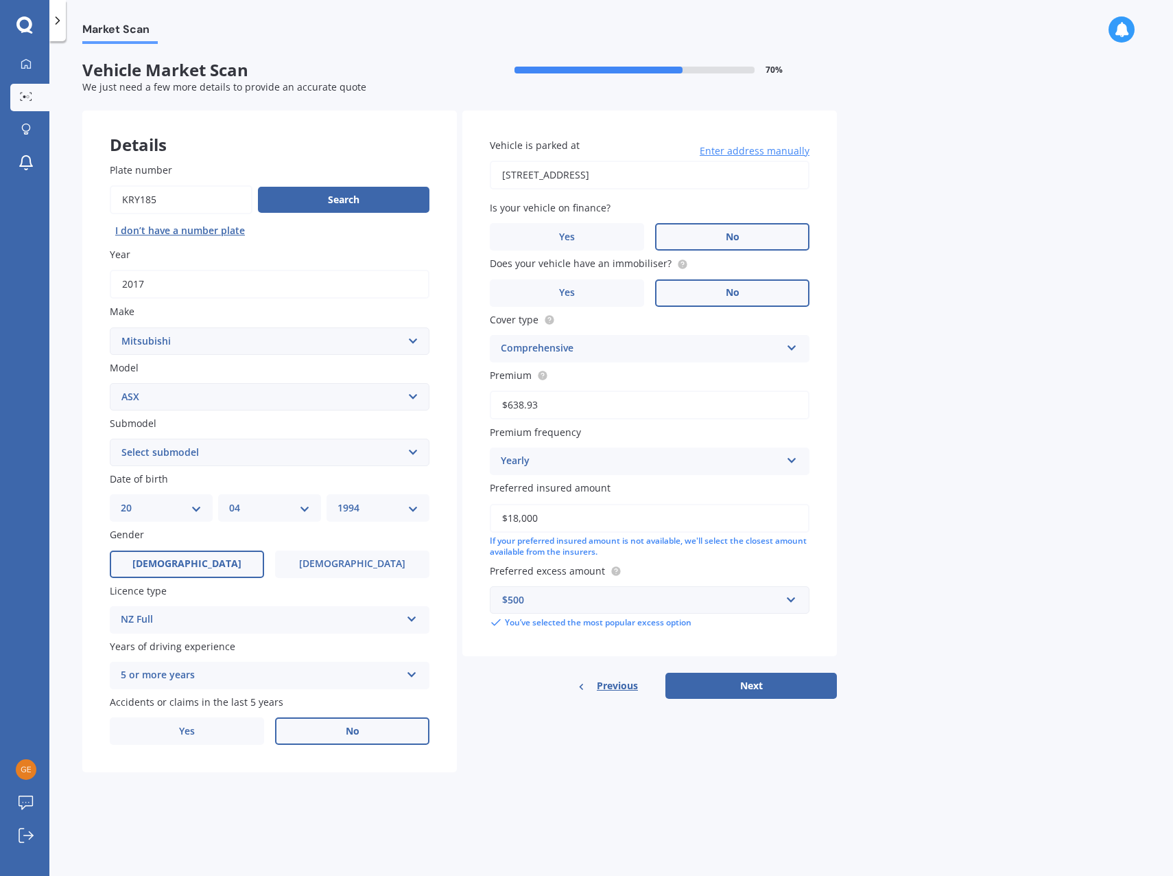
click at [682, 288] on label "No" at bounding box center [732, 292] width 154 height 27
click at [0, 0] on input "No" at bounding box center [0, 0] width 0 height 0
click at [738, 685] on button "Next" at bounding box center [752, 686] width 172 height 26
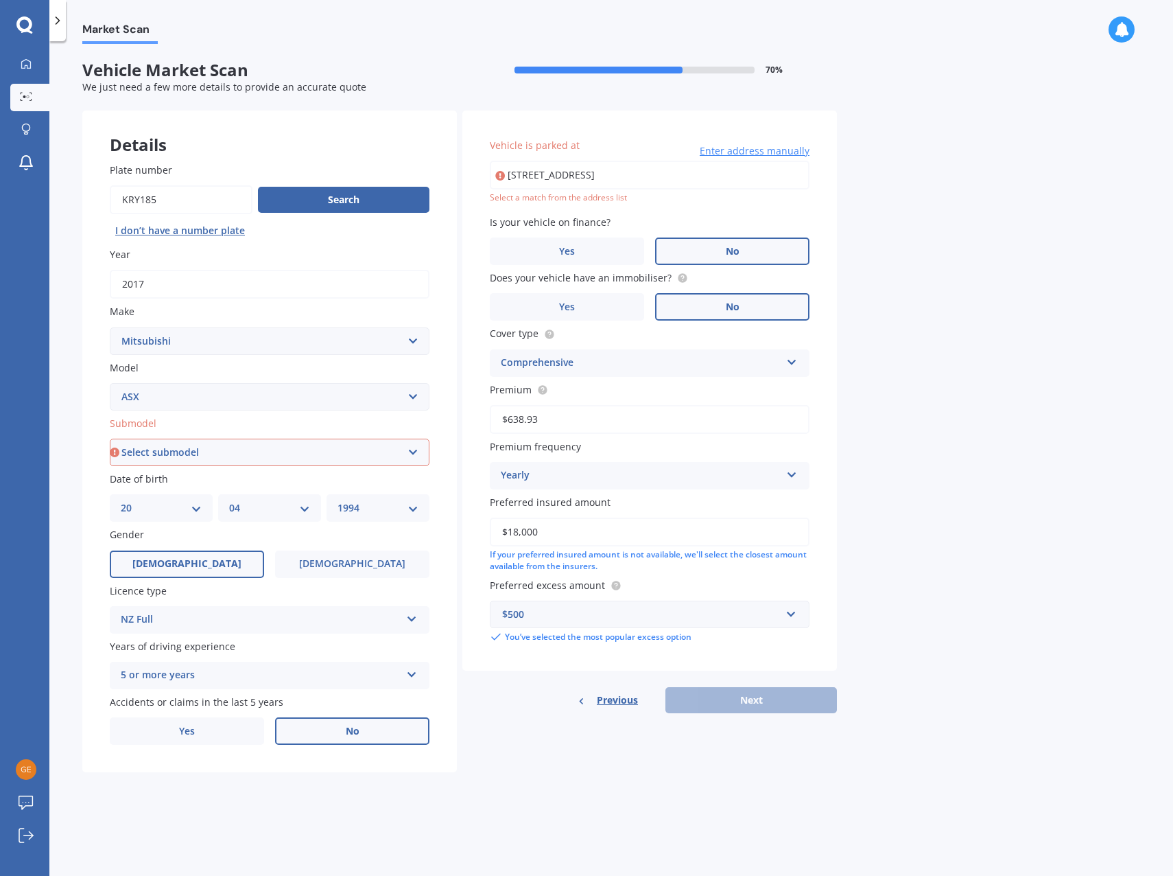
click at [791, 172] on input "[STREET_ADDRESS]" at bounding box center [650, 175] width 320 height 29
type input "[STREET_ADDRESS]"
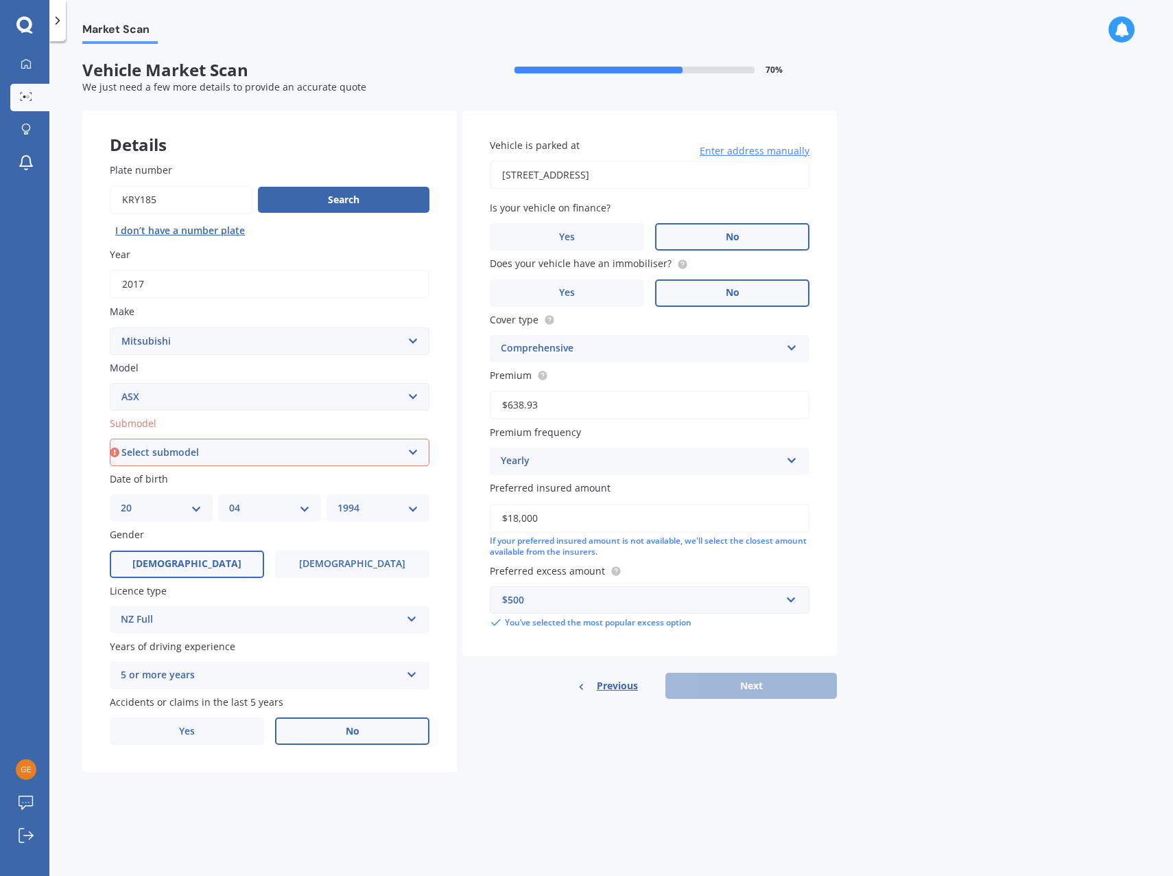
click at [739, 685] on div "Previous Next" at bounding box center [650, 686] width 375 height 26
click at [231, 458] on select "Select submodel BLK 2.0P/CVT Diesel LS Sport VRX petrol VRX turbo diesel XLS pe…" at bounding box center [270, 452] width 320 height 27
click at [167, 452] on select "Select submodel BLK 2.0P/CVT Diesel LS Sport VRX petrol VRX turbo diesel XLS pe…" at bounding box center [270, 452] width 320 height 27
select select "XLS PETROL"
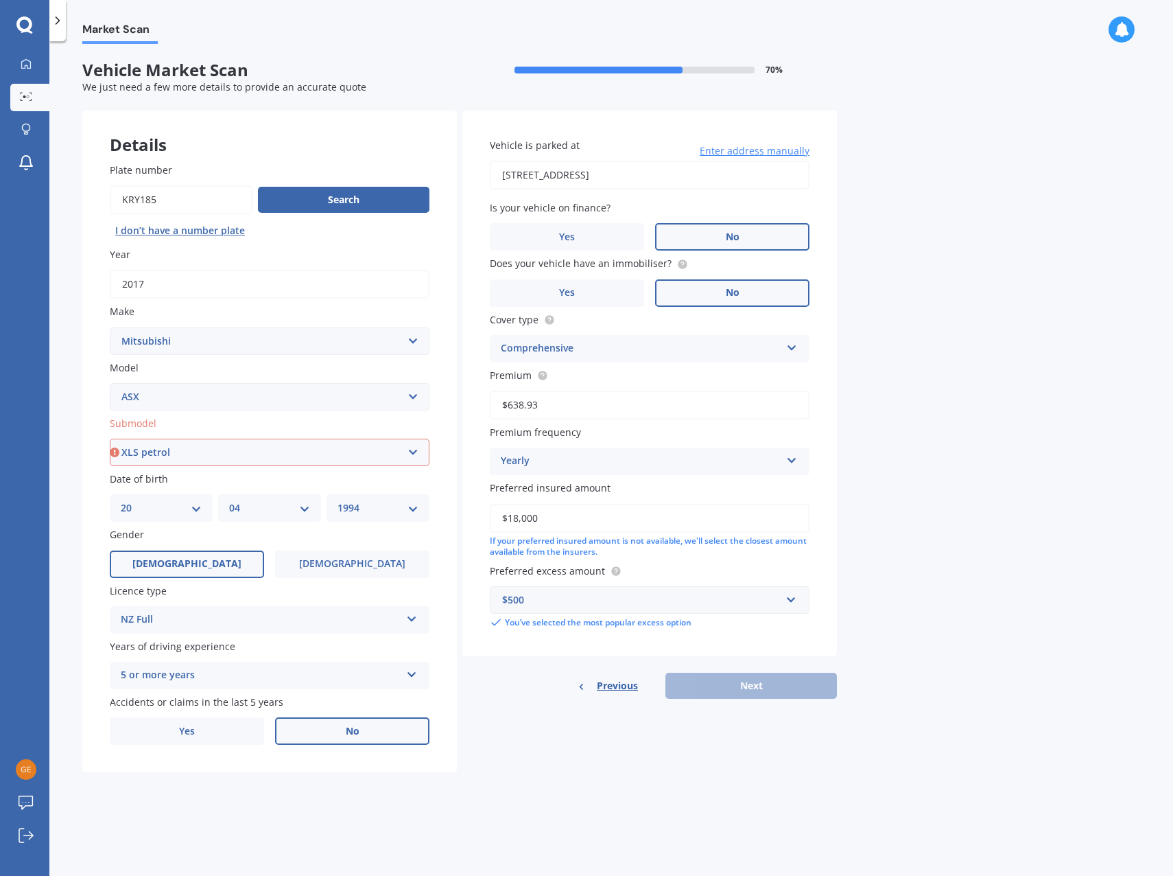
click at [110, 439] on select "Select submodel BLK 2.0P/CVT Diesel LS Sport VRX petrol VRX turbo diesel XLS pe…" at bounding box center [270, 452] width 320 height 27
click at [181, 449] on select "Select submodel BLK 2.0P/CVT Diesel LS Sport VRX petrol VRX turbo diesel XLS pe…" at bounding box center [270, 452] width 320 height 27
click at [187, 447] on select "Select submodel BLK 2.0P/CVT Diesel LS Sport VRX petrol VRX turbo diesel XLS pe…" at bounding box center [270, 452] width 320 height 27
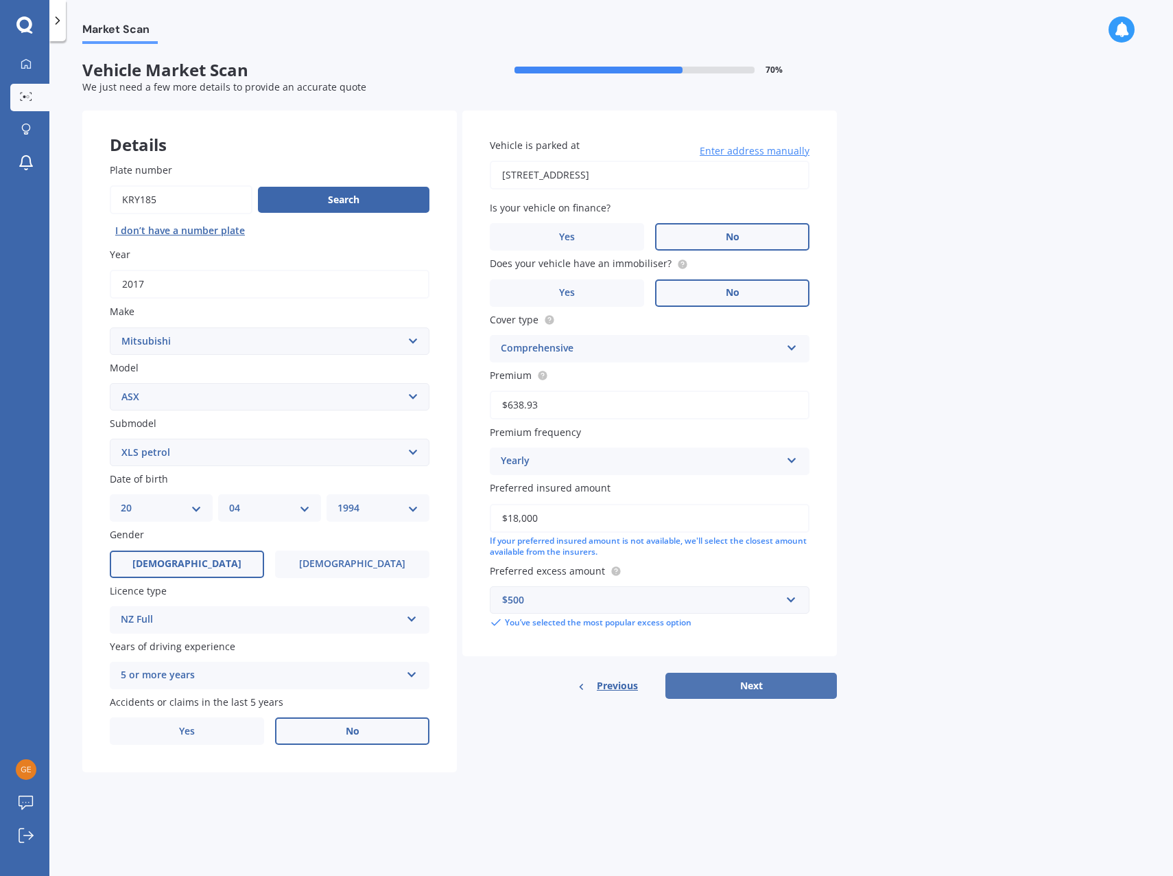
click at [718, 681] on button "Next" at bounding box center [752, 686] width 172 height 26
select select "20"
select select "04"
select select "1994"
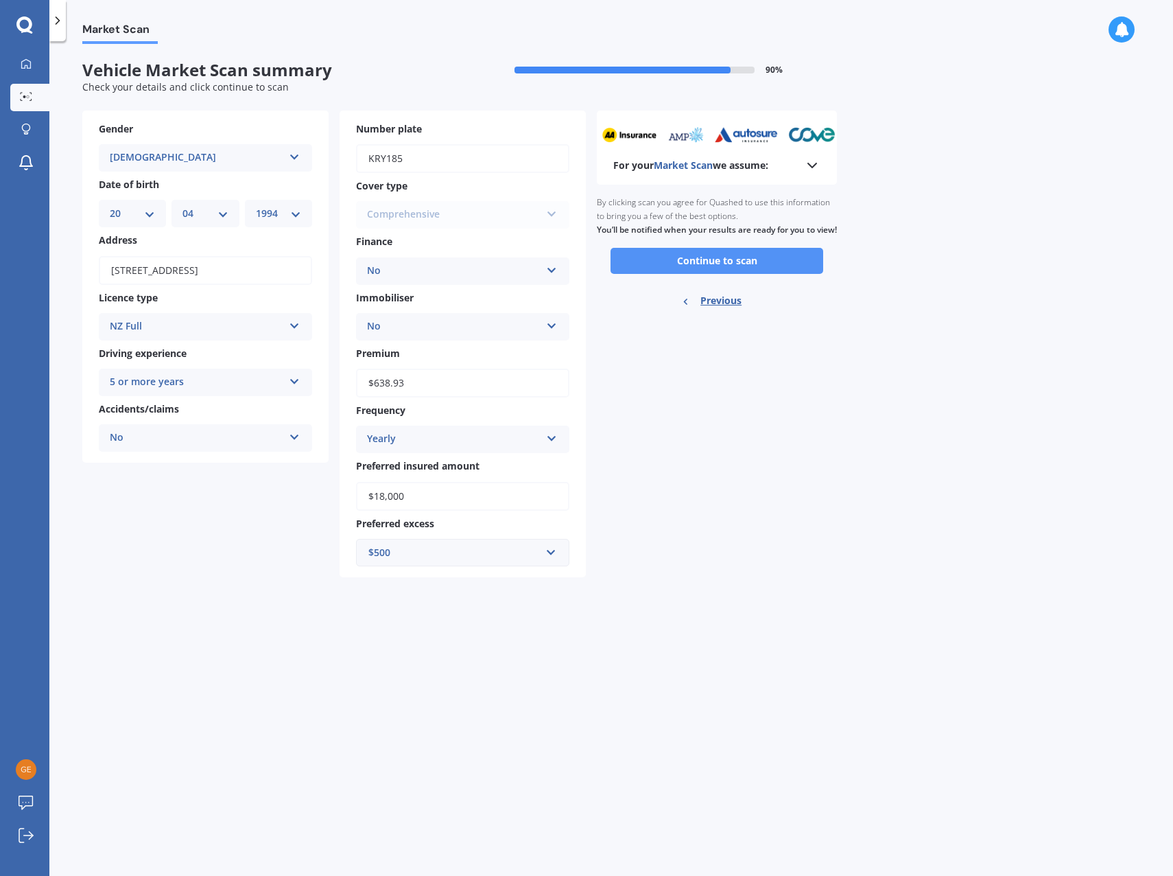
click at [701, 268] on button "Continue to scan" at bounding box center [717, 261] width 213 height 26
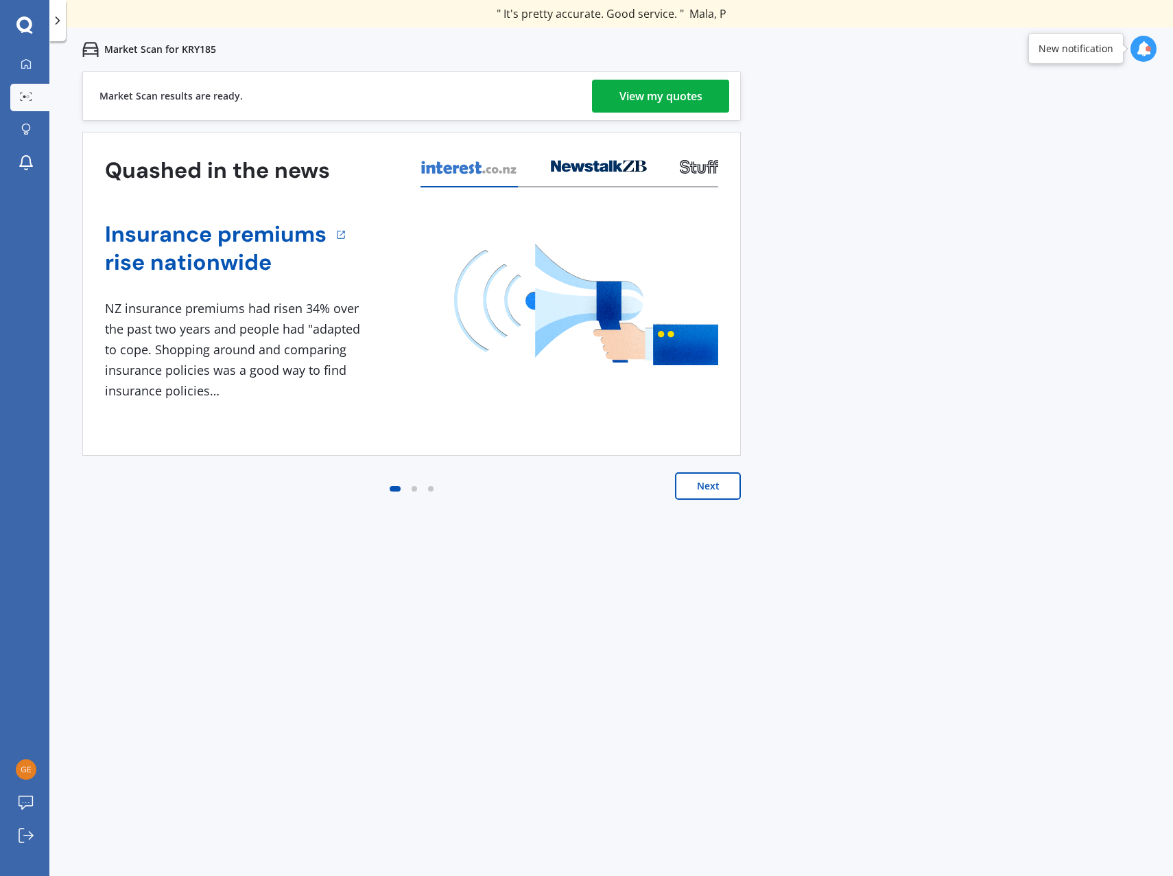
click at [674, 94] on div "View my quotes" at bounding box center [661, 96] width 83 height 33
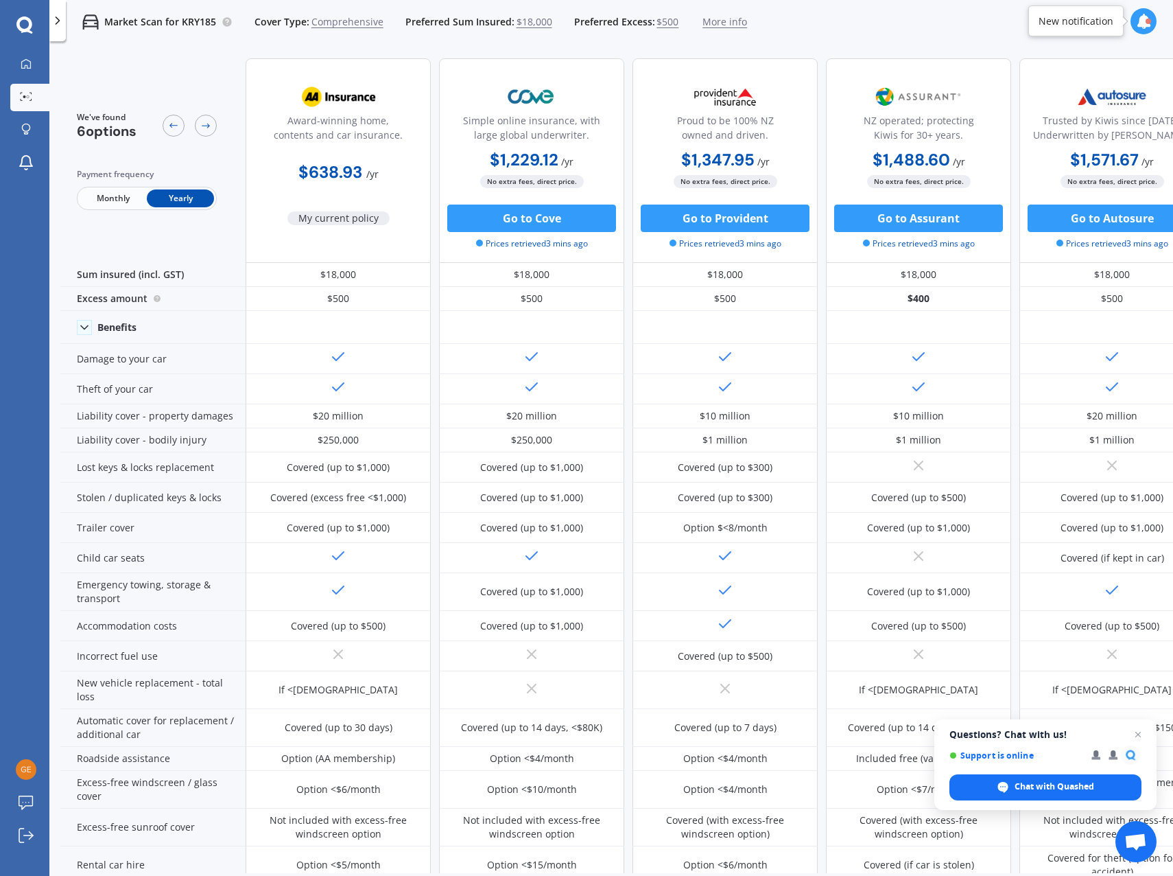
click at [858, 38] on div "Market Scan for KRY185 Cover Type: Comprehensive Preferred Sum Insured: $18,000…" at bounding box center [611, 22] width 1124 height 44
click at [1136, 734] on span "Open chat" at bounding box center [1138, 734] width 17 height 17
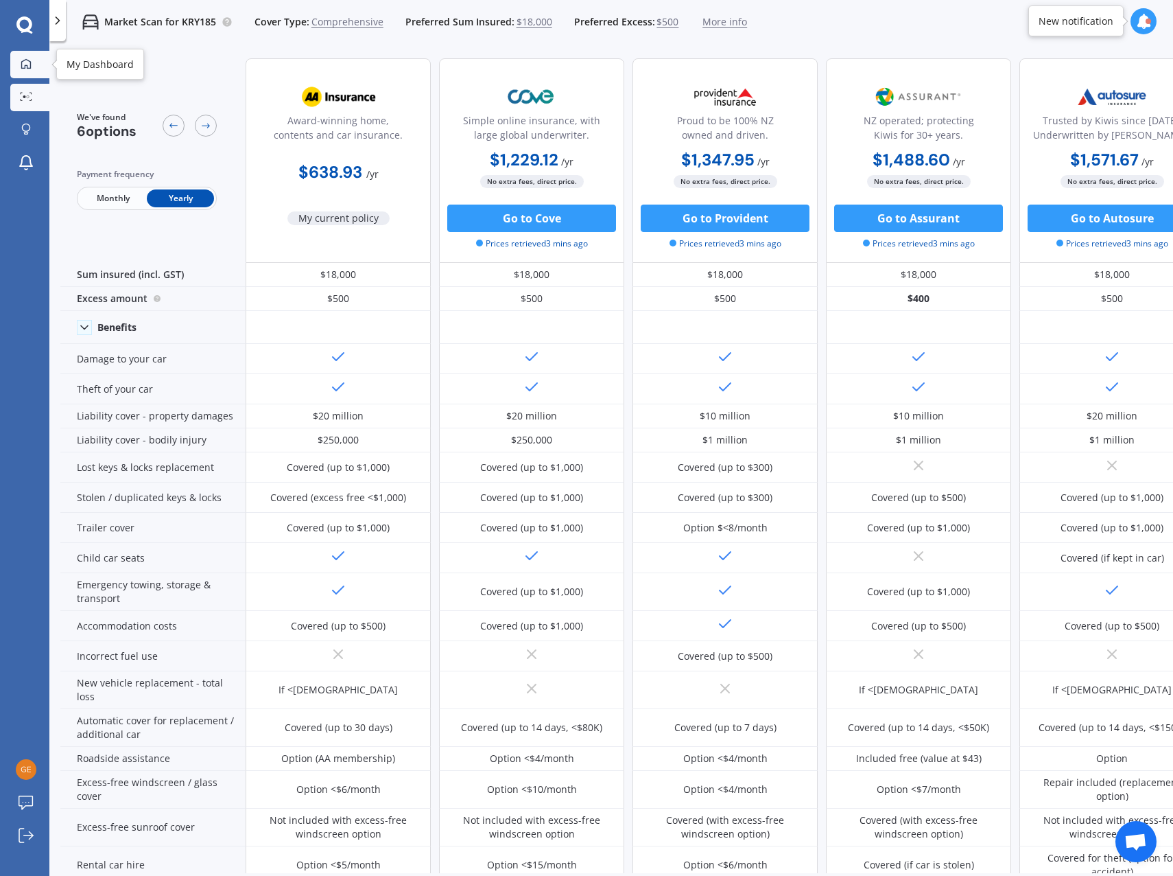
click at [23, 65] on icon at bounding box center [26, 63] width 11 height 11
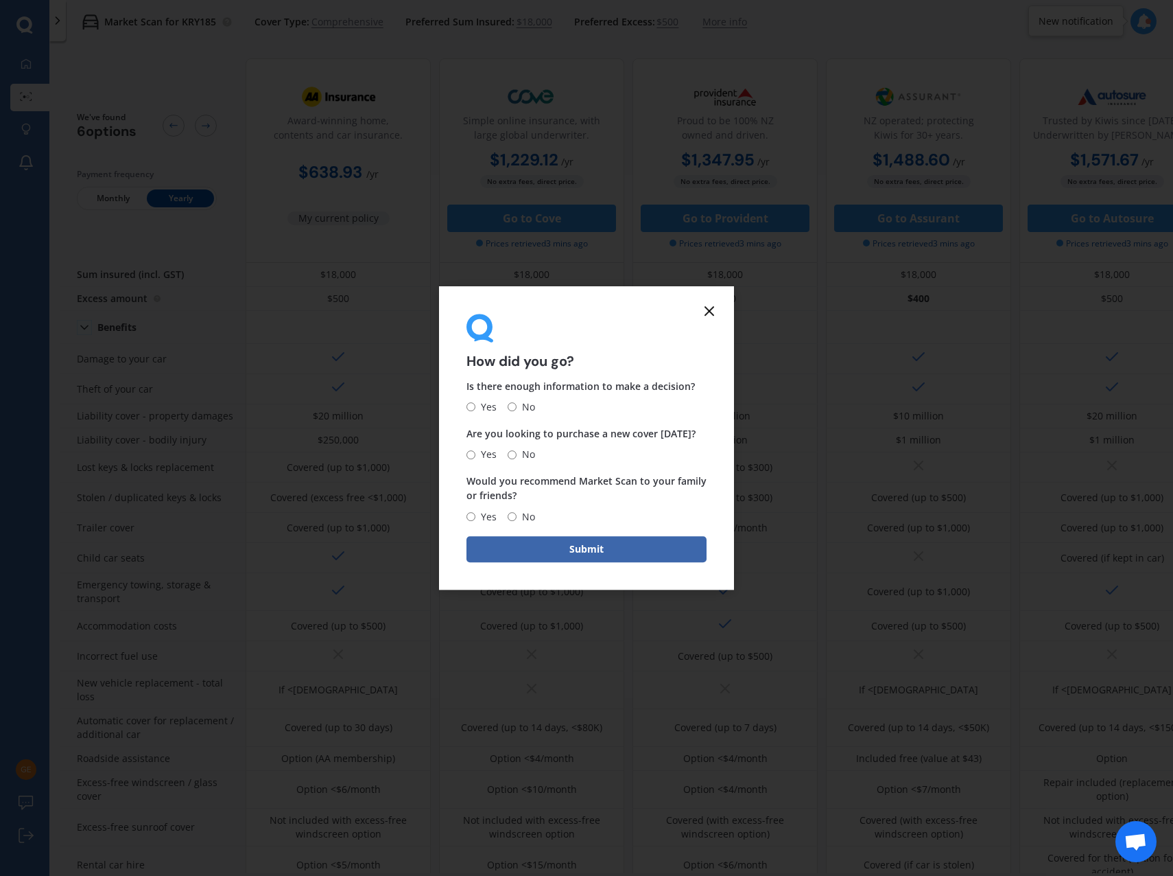
click at [474, 404] on input "Yes" at bounding box center [471, 407] width 9 height 9
radio input "true"
click at [509, 460] on label "No" at bounding box center [521, 454] width 27 height 16
click at [509, 459] on input "No" at bounding box center [512, 454] width 9 height 9
radio input "true"
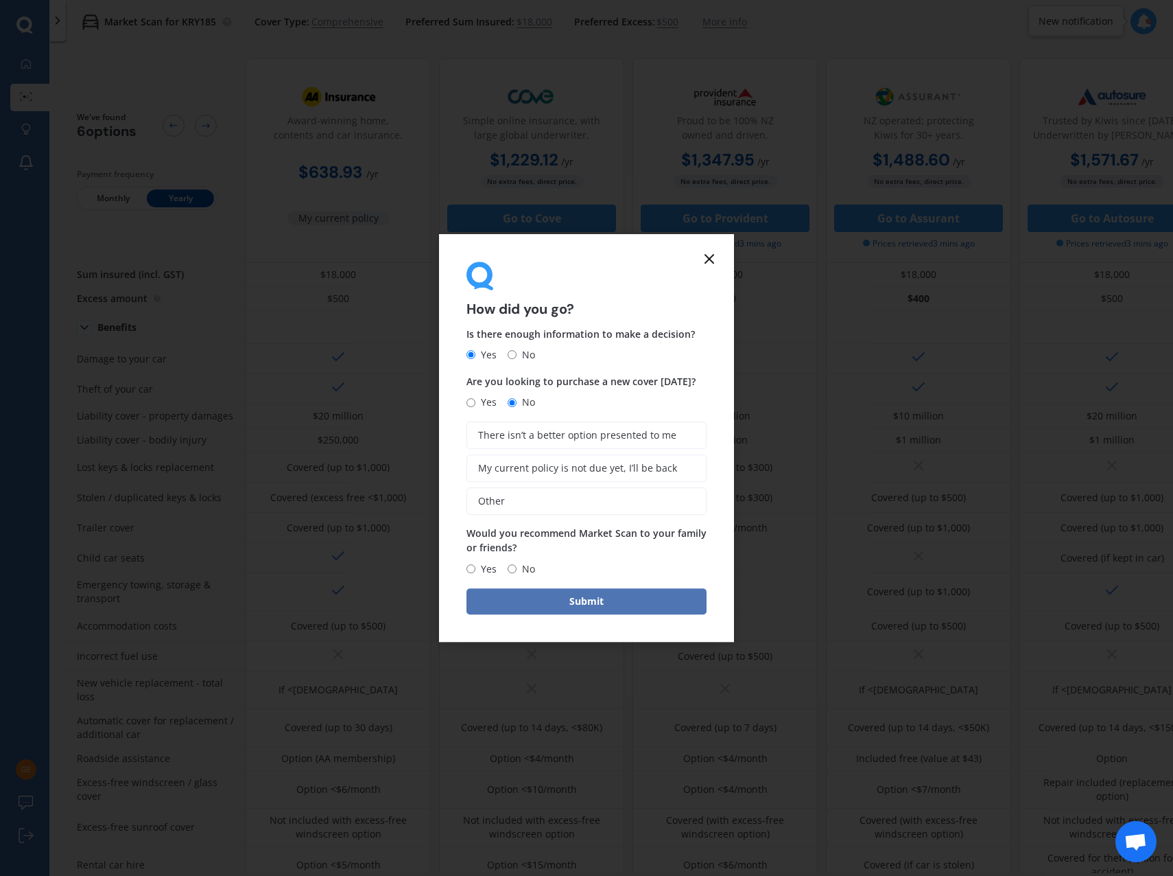
click at [540, 594] on button "Submit" at bounding box center [587, 601] width 240 height 26
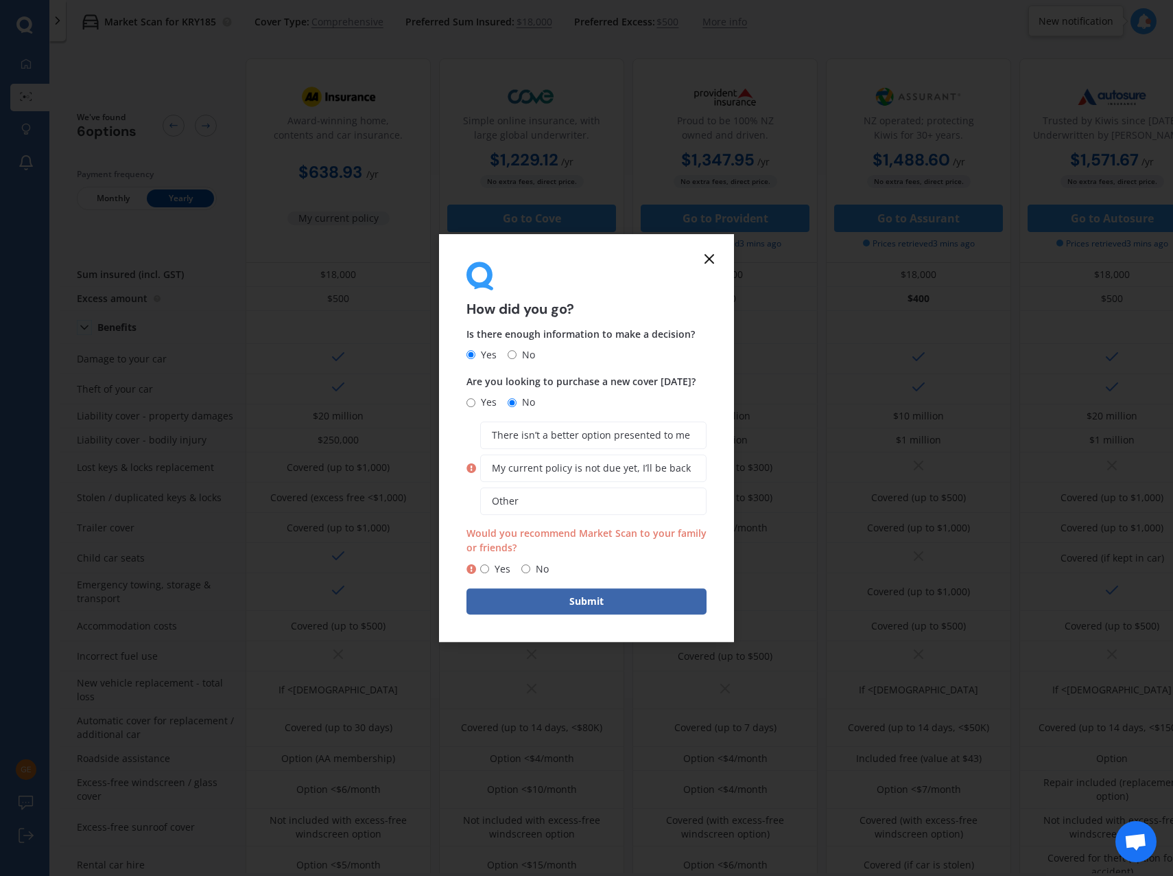
click at [710, 268] on form "How did you go? Is there enough information to make a decision? Yes No Are you …" at bounding box center [586, 438] width 295 height 408
click at [710, 257] on icon at bounding box center [709, 258] width 16 height 16
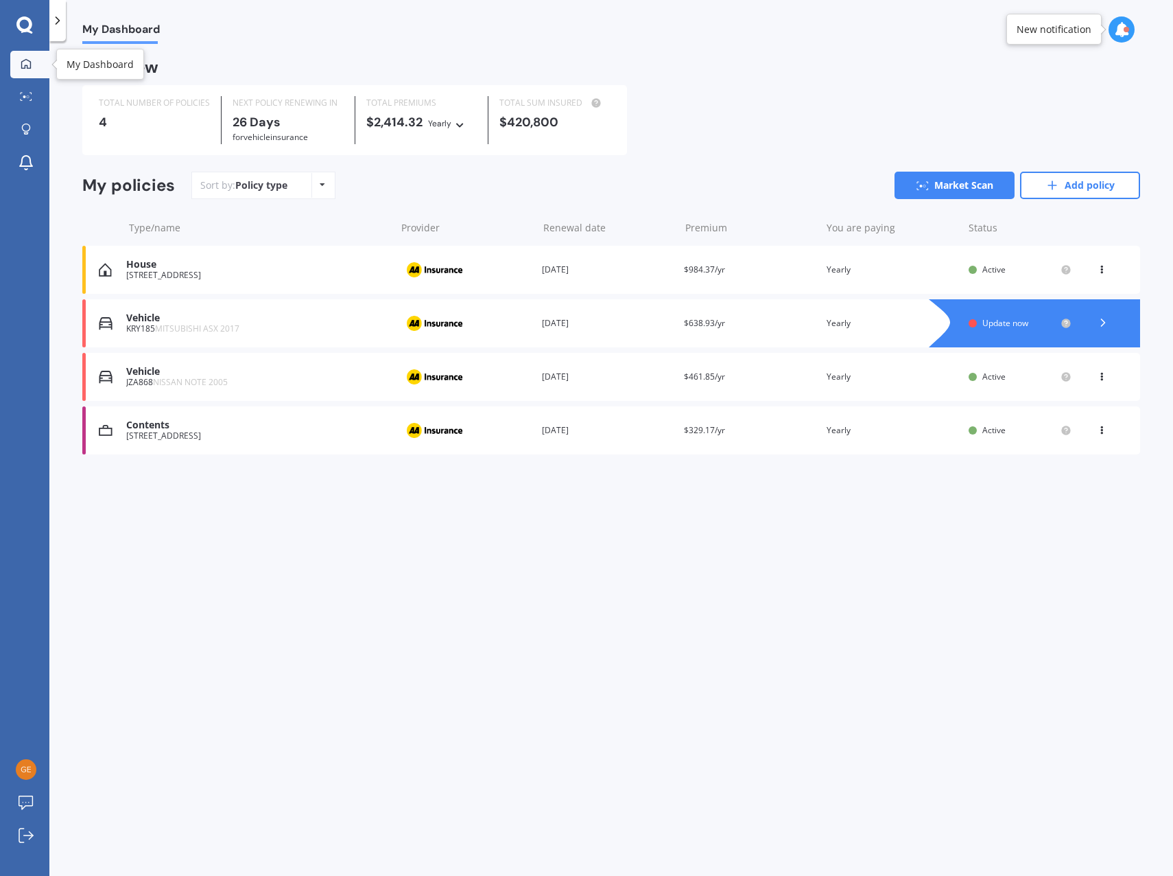
click at [17, 64] on div at bounding box center [26, 64] width 21 height 12
click at [931, 186] on link "Market Scan" at bounding box center [955, 185] width 120 height 27
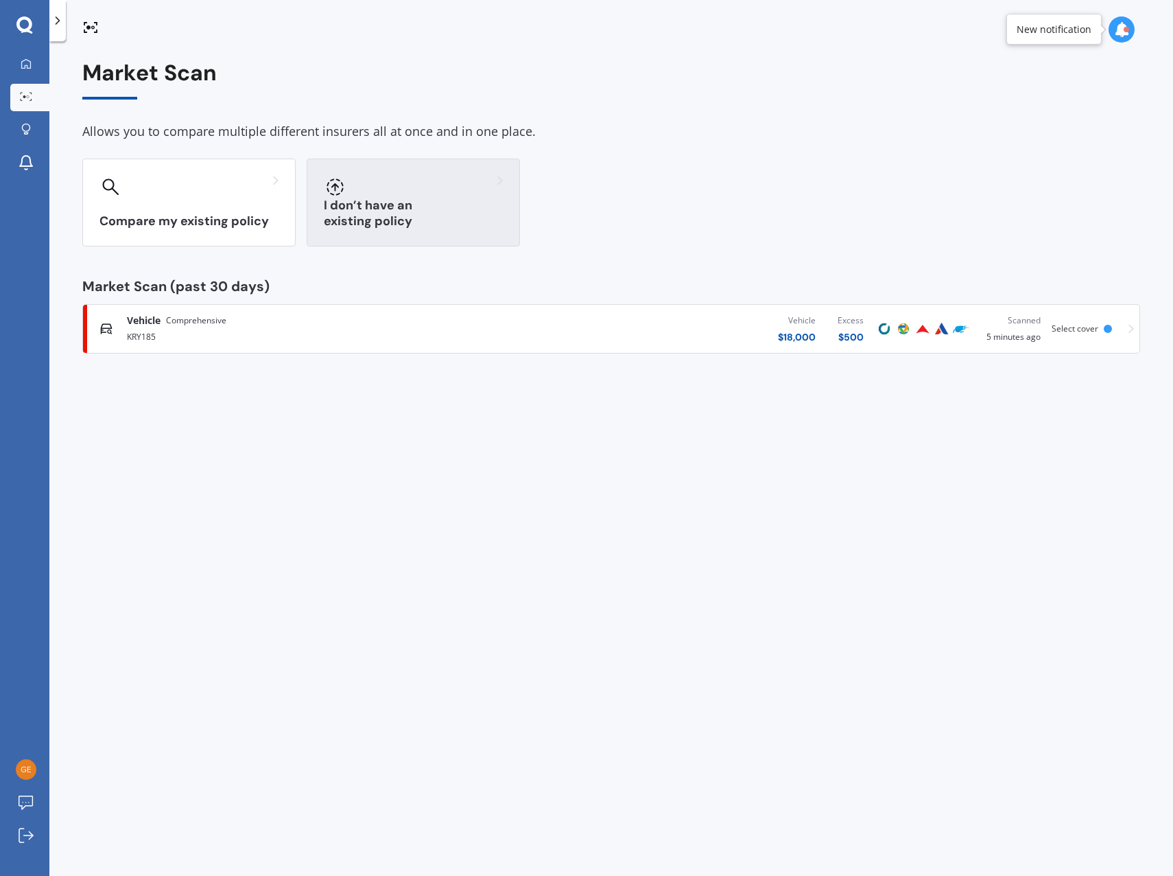
click at [417, 198] on div "I don’t have an existing policy" at bounding box center [413, 203] width 213 height 88
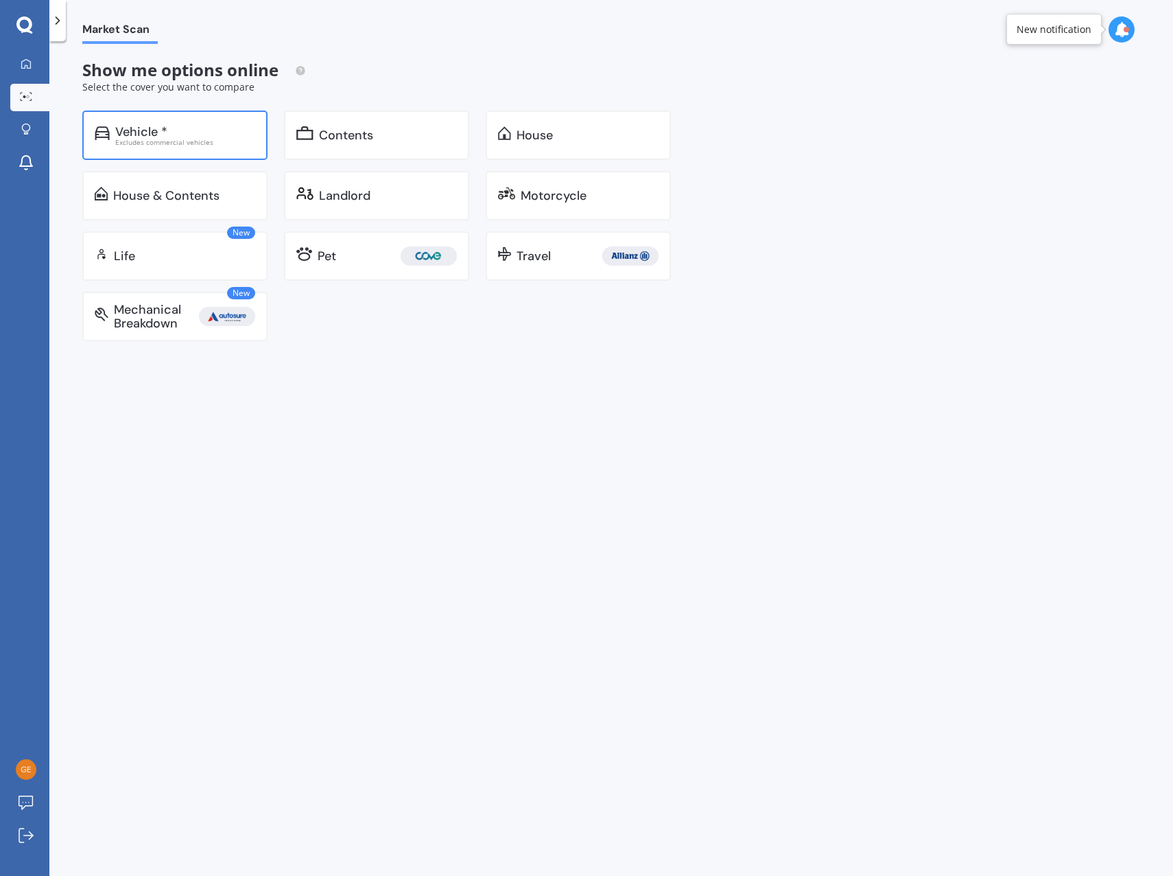
click at [185, 139] on div "Excludes commercial vehicles" at bounding box center [185, 142] width 140 height 7
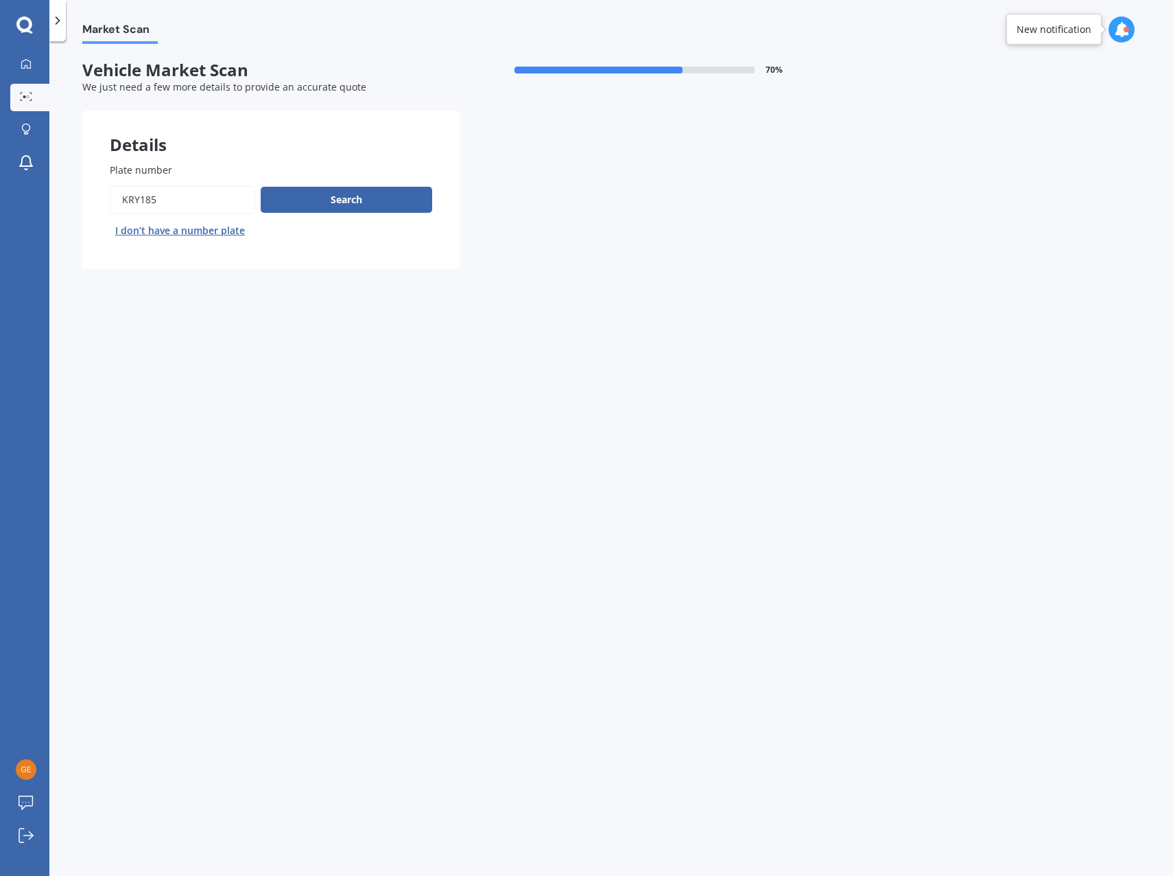
click at [174, 191] on input "Plate number" at bounding box center [182, 199] width 145 height 29
drag, startPoint x: 185, startPoint y: 201, endPoint x: 55, endPoint y: 204, distance: 130.4
click at [55, 204] on div "Market Scan Vehicle Market Scan 70 % We just need a few more details to provide…" at bounding box center [611, 461] width 1124 height 834
type input "QHP196"
click at [276, 196] on button "Search" at bounding box center [347, 200] width 172 height 26
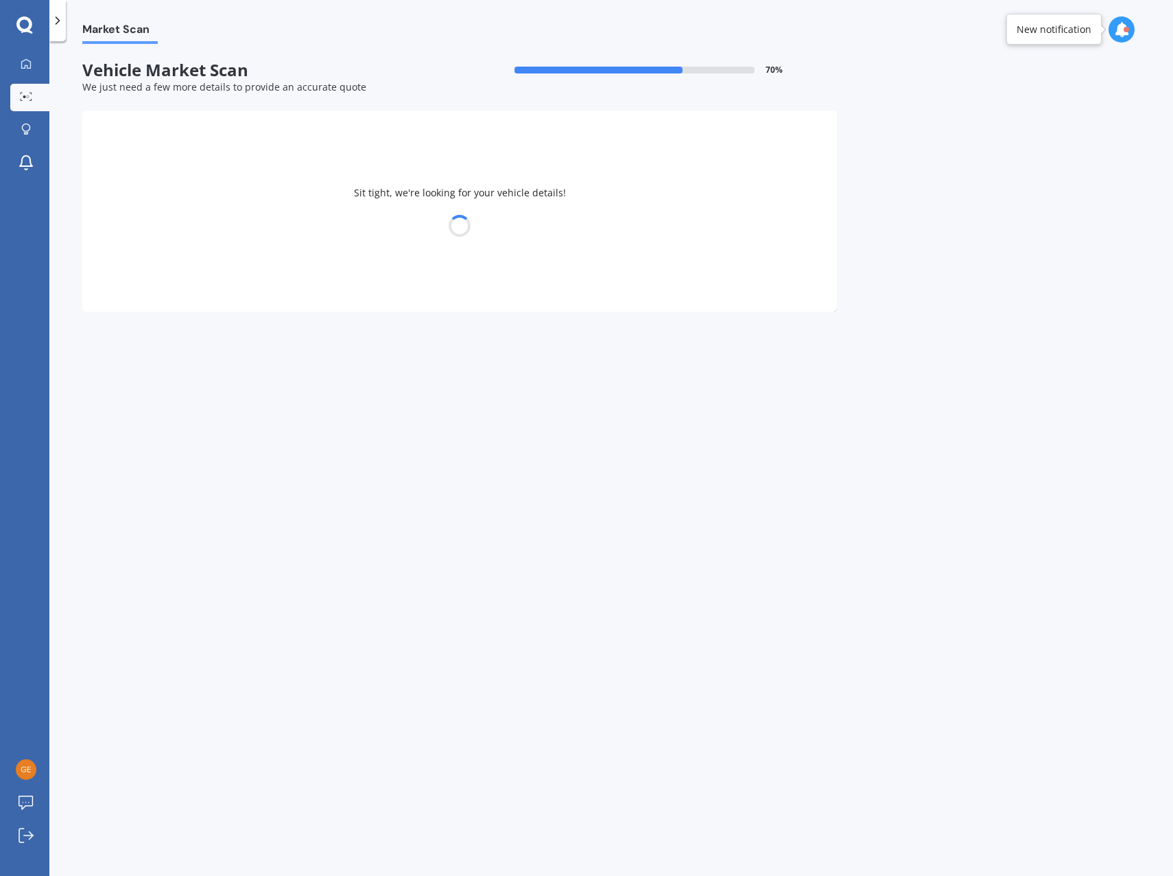
select select "SUBARU"
select select "IMPREZA"
select select "20"
select select "04"
select select "1994"
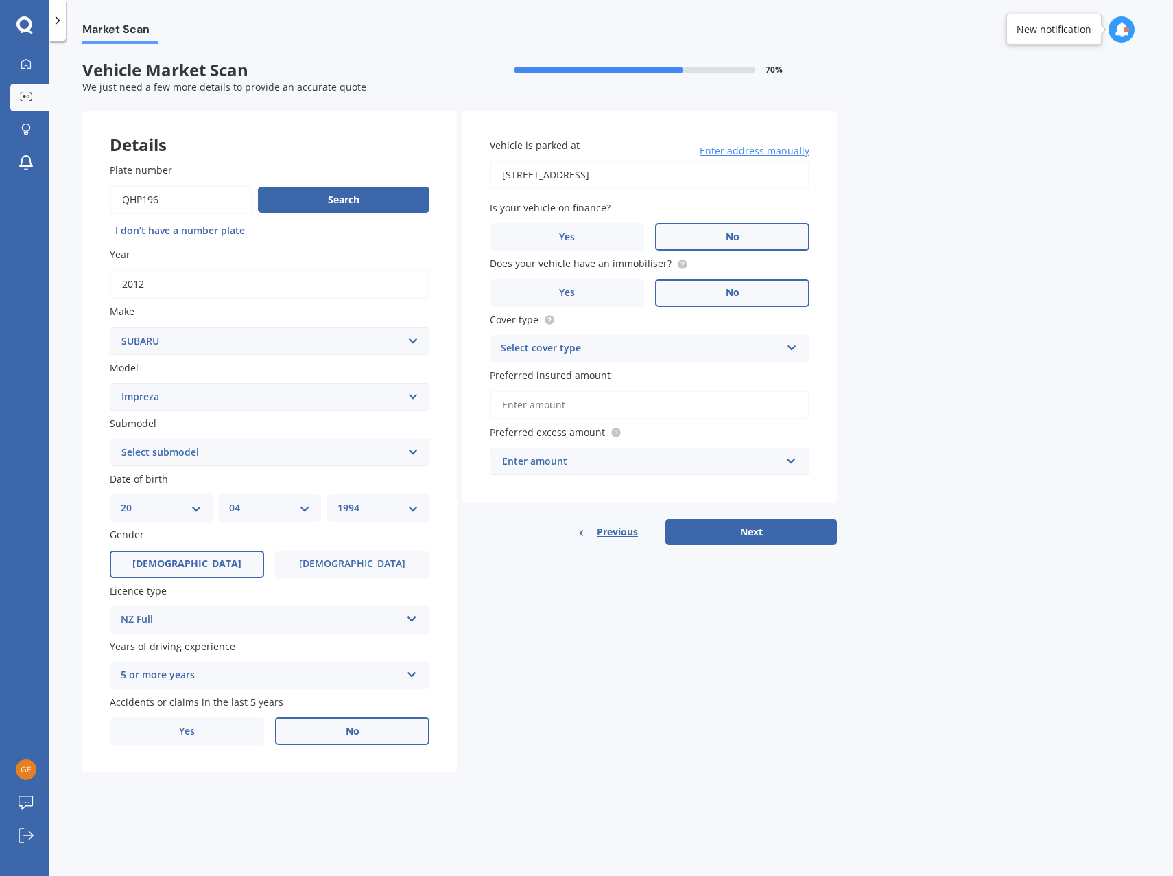
click at [194, 448] on select "Select submodel (All other turbo) 2.0i 2.0i Luxury 2.0i S Edition 2.0R 2.0R Spo…" at bounding box center [270, 452] width 320 height 27
click at [202, 445] on select "Select submodel (All other turbo) 2.0i 2.0i Luxury 2.0i S Edition 2.0R 2.0R Spo…" at bounding box center [270, 452] width 320 height 27
select select "XV PETROL 4WD"
click at [110, 439] on select "Select submodel (All other turbo) 2.0i 2.0i Luxury 2.0i S Edition 2.0R 2.0R Spo…" at bounding box center [270, 452] width 320 height 27
drag, startPoint x: 775, startPoint y: 168, endPoint x: 480, endPoint y: 165, distance: 295.8
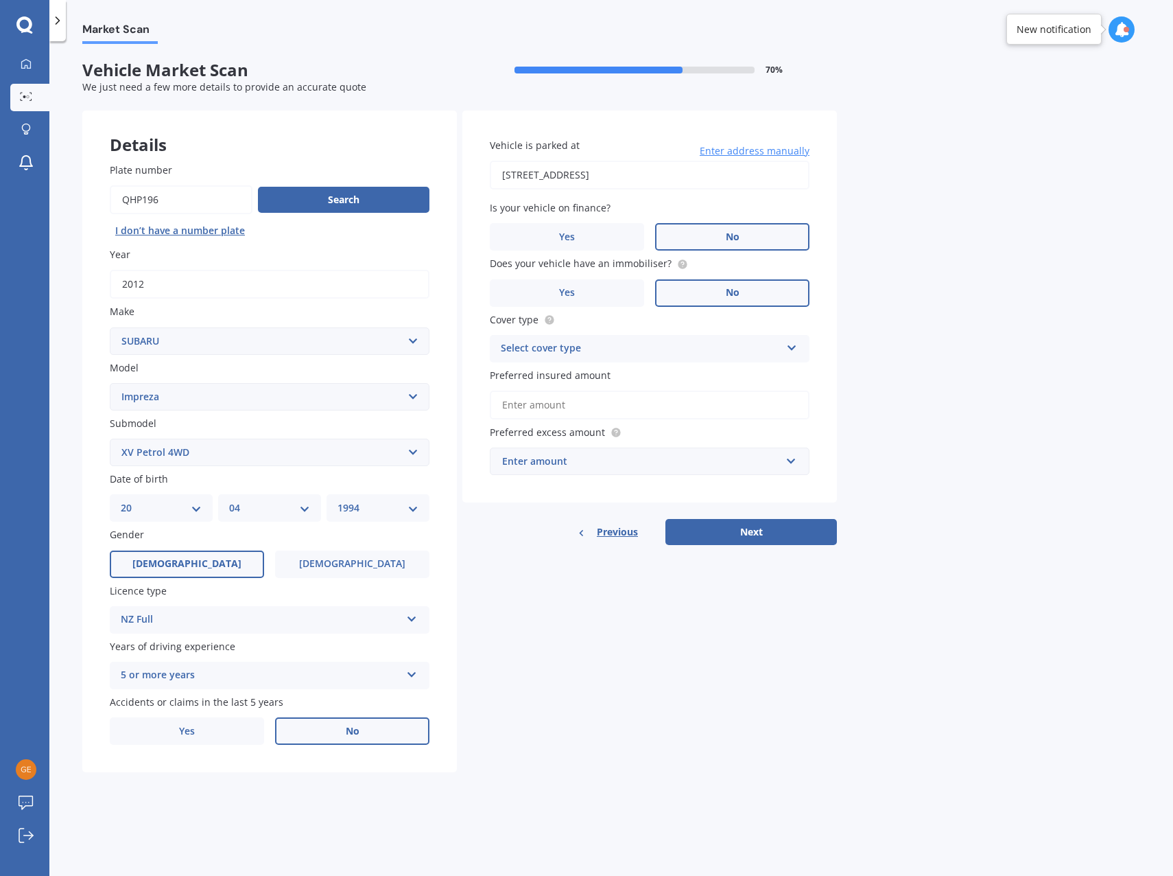
click at [480, 165] on div "Vehicle is parked at [STREET_ADDRESS] Enter address manually Is your vehicle on…" at bounding box center [650, 306] width 375 height 393
click at [793, 163] on input "[STREET_ADDRESS]" at bounding box center [650, 175] width 320 height 29
click at [956, 231] on div "Market Scan Vehicle Market Scan 70 % We just need a few more details to provide…" at bounding box center [611, 461] width 1124 height 834
click at [653, 355] on div "Select cover type" at bounding box center [641, 348] width 280 height 16
click at [576, 379] on div "Comprehensive" at bounding box center [650, 375] width 318 height 25
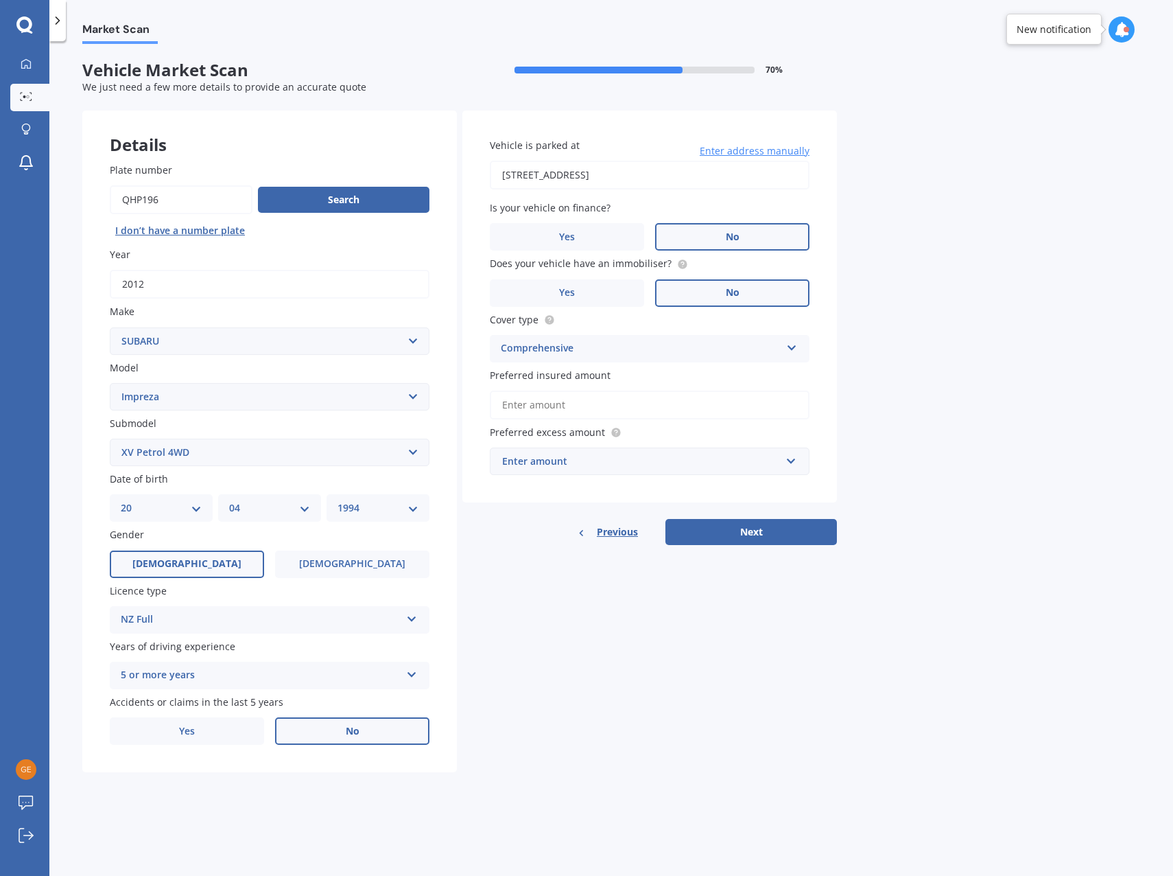
click at [578, 406] on input "Preferred insured amount" at bounding box center [650, 404] width 320 height 29
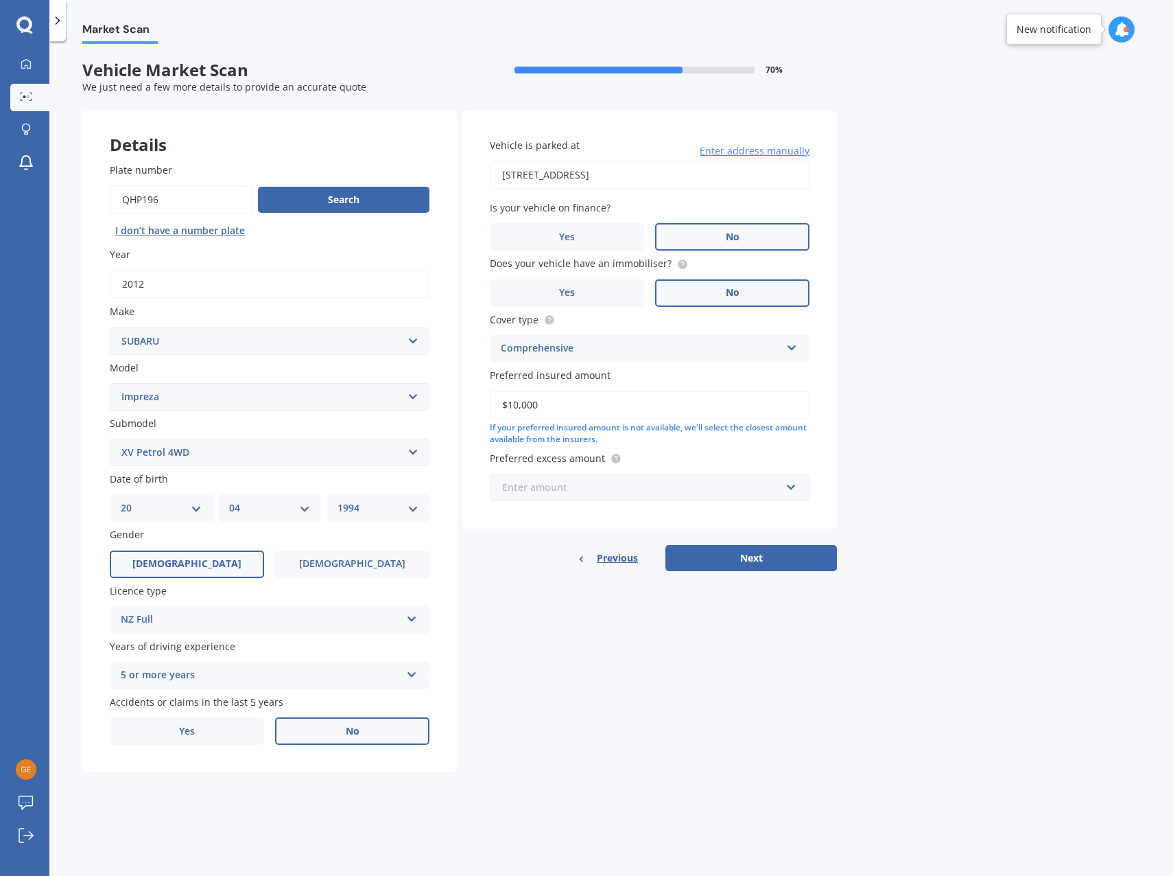
click at [553, 477] on input "text" at bounding box center [644, 487] width 307 height 26
click at [524, 559] on div "$500" at bounding box center [650, 563] width 318 height 25
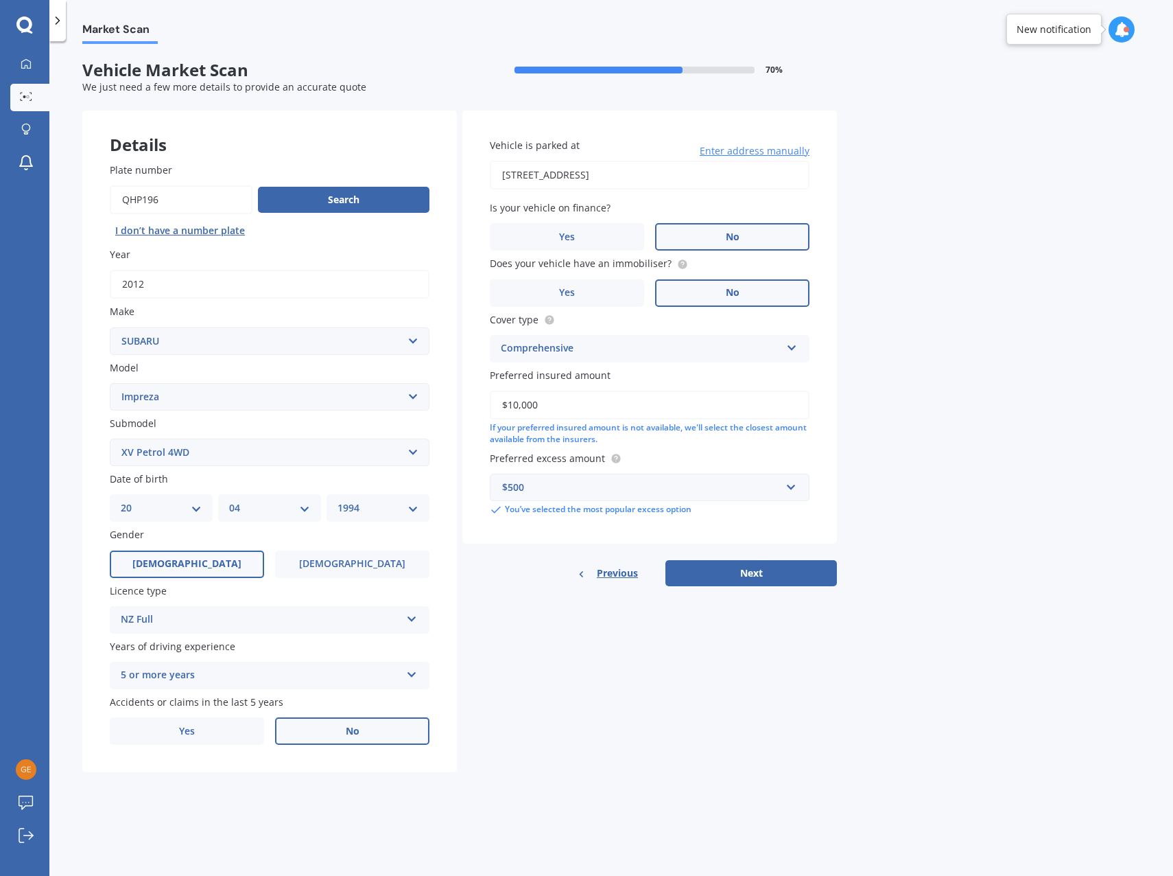
click at [917, 444] on div "Market Scan Vehicle Market Scan 70 % We just need a few more details to provide…" at bounding box center [611, 461] width 1124 height 834
click at [977, 308] on div "Market Scan Vehicle Market Scan 70 % We just need a few more details to provide…" at bounding box center [611, 461] width 1124 height 834
click at [609, 475] on input "text" at bounding box center [644, 487] width 307 height 26
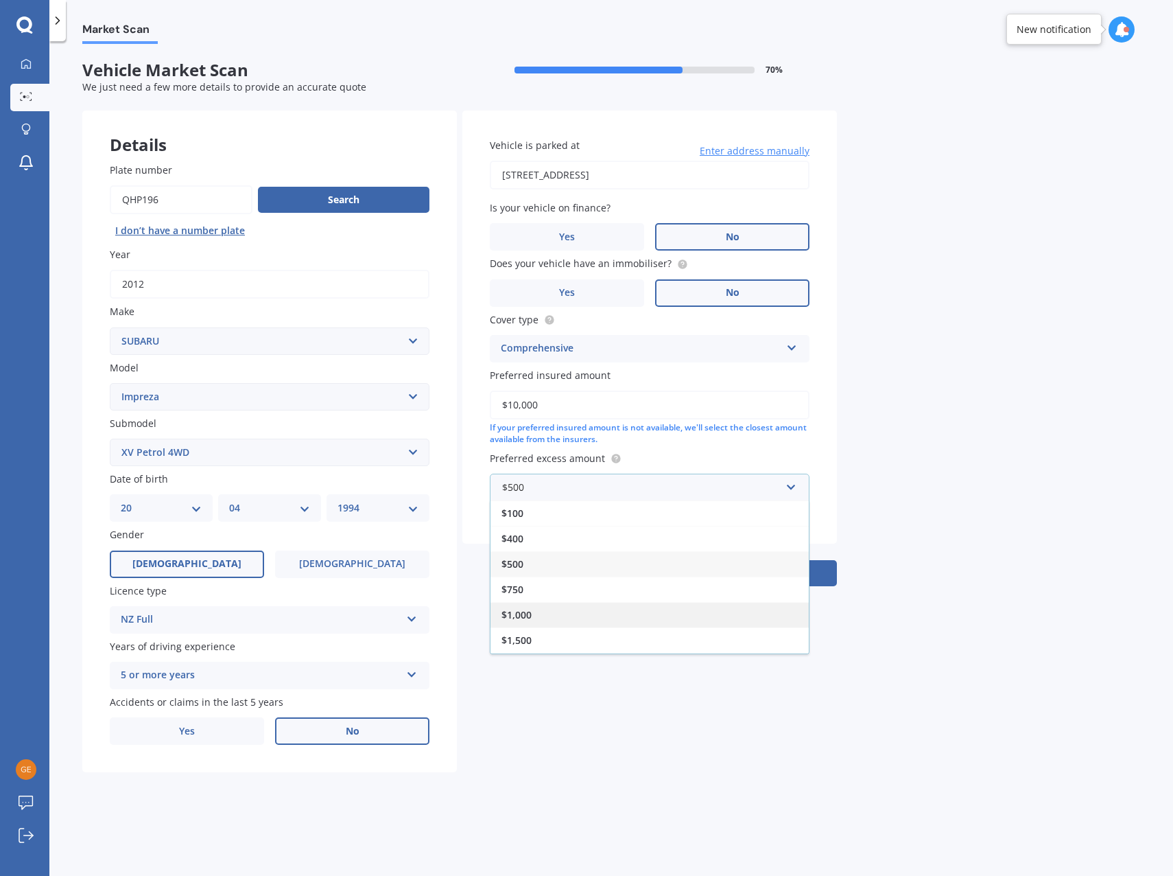
click at [569, 622] on div "$1,000" at bounding box center [650, 614] width 318 height 25
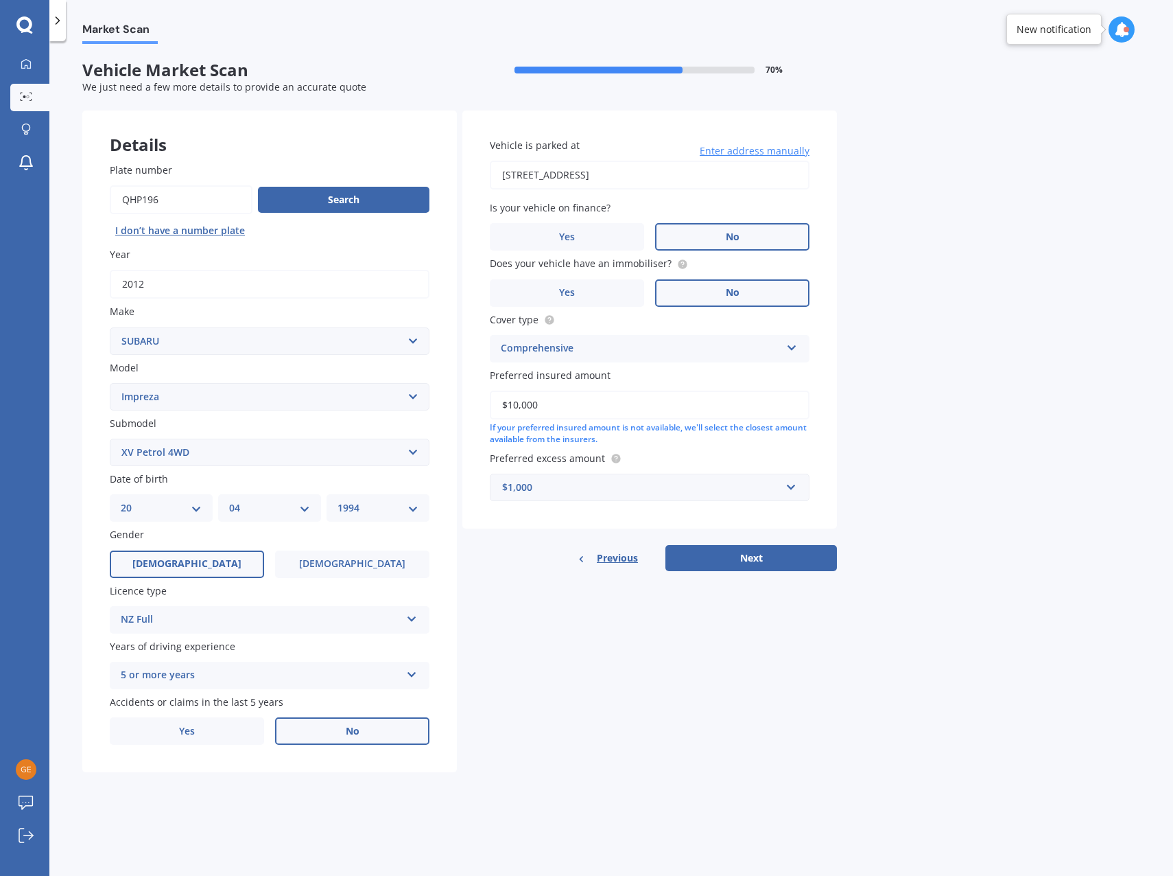
drag, startPoint x: 553, startPoint y: 413, endPoint x: 418, endPoint y: 388, distance: 137.6
click at [418, 388] on div "Details Plate number Search I don’t have a number plate Year [DATE] Make Select…" at bounding box center [459, 441] width 755 height 662
type input "$12,500"
click at [747, 553] on button "Next" at bounding box center [752, 558] width 172 height 26
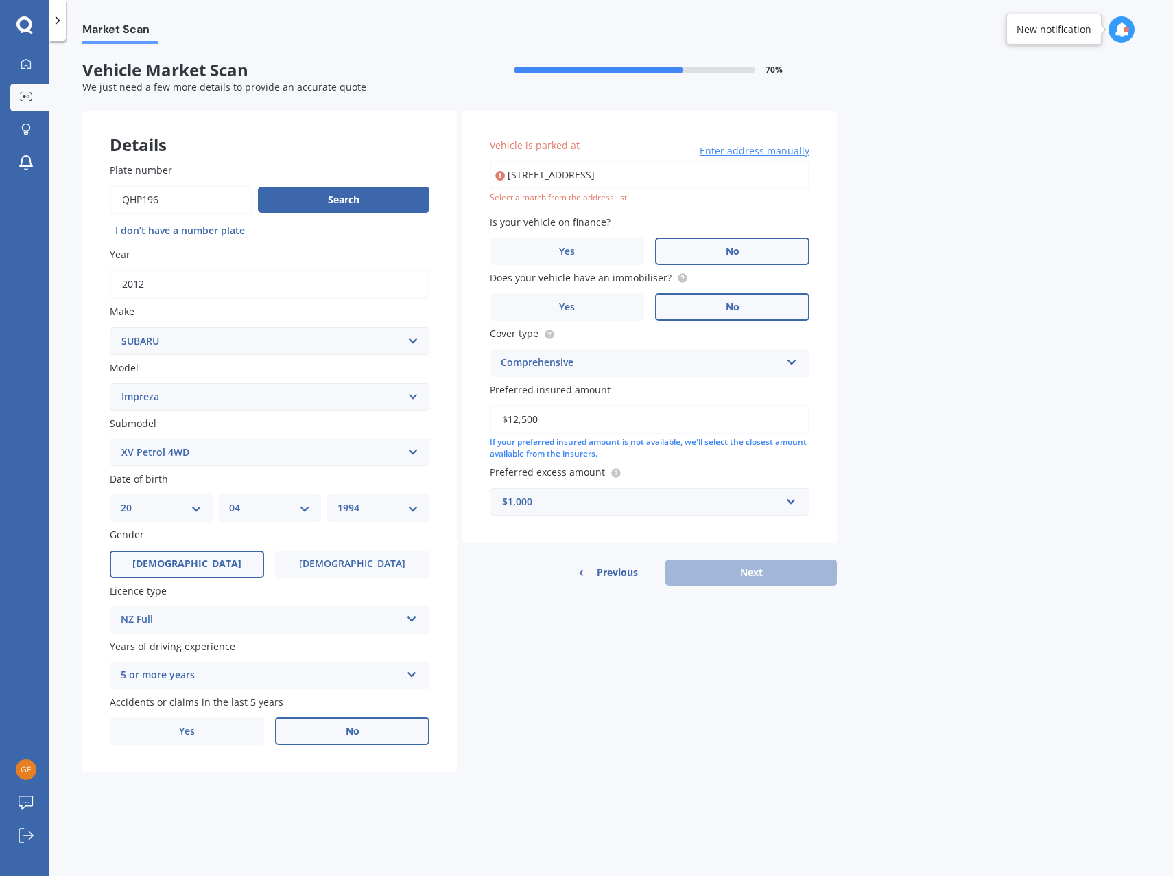
type input "[STREET_ADDRESS]"
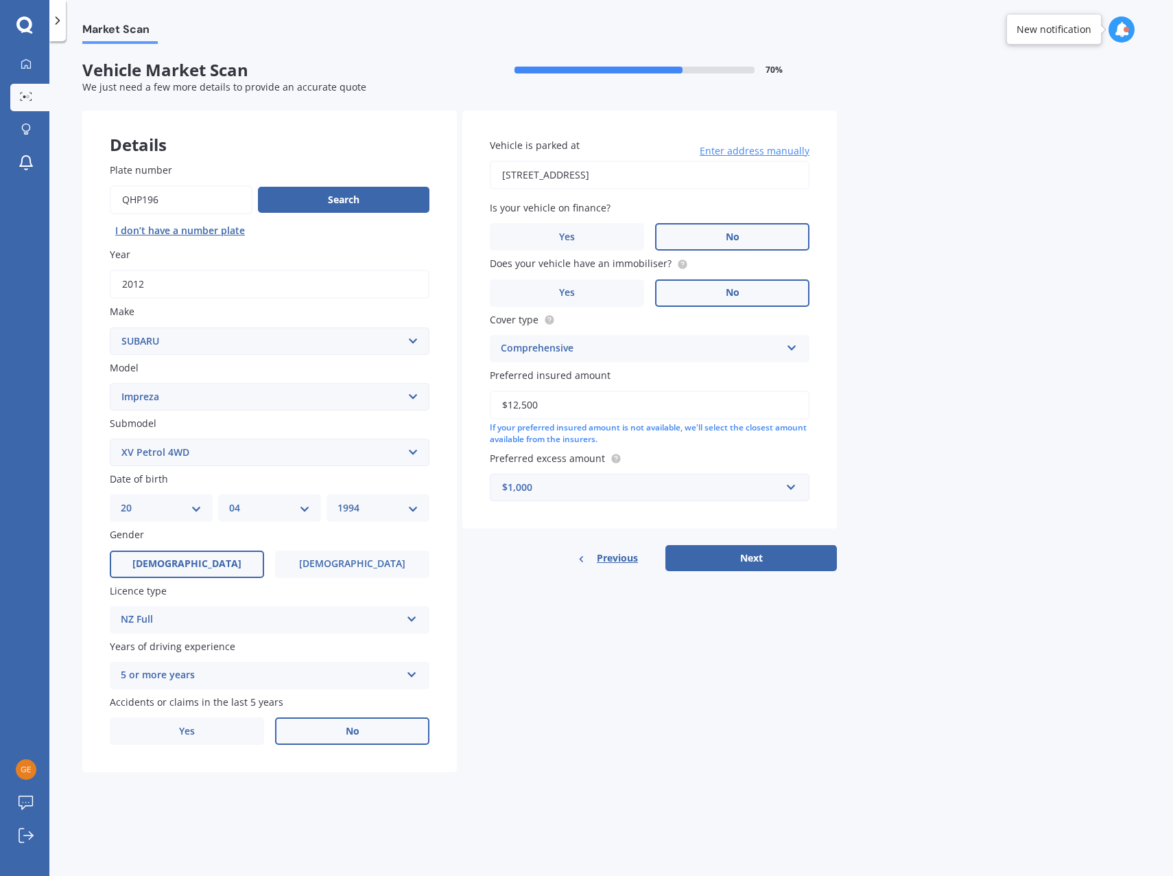
click at [736, 550] on button "Next" at bounding box center [752, 558] width 172 height 26
select select "20"
select select "04"
select select "1994"
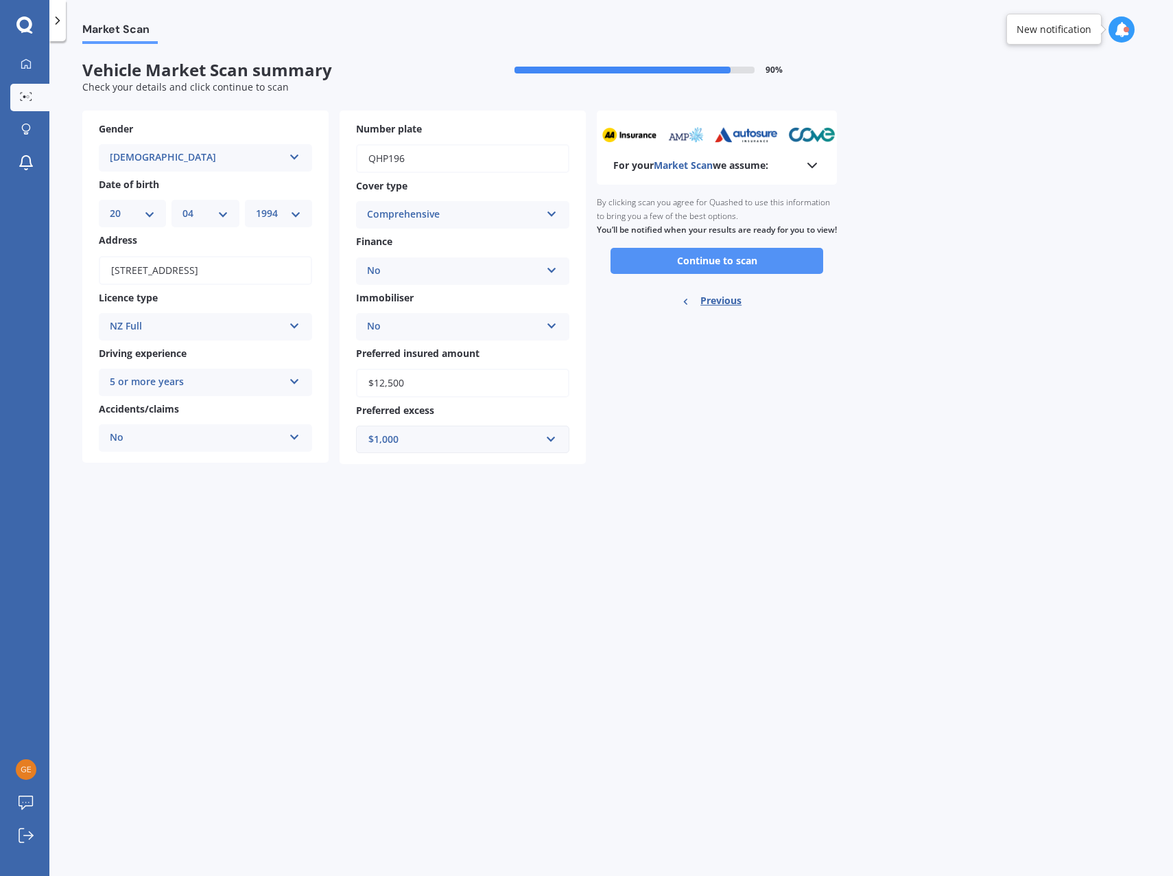
click at [715, 270] on button "Continue to scan" at bounding box center [717, 261] width 213 height 26
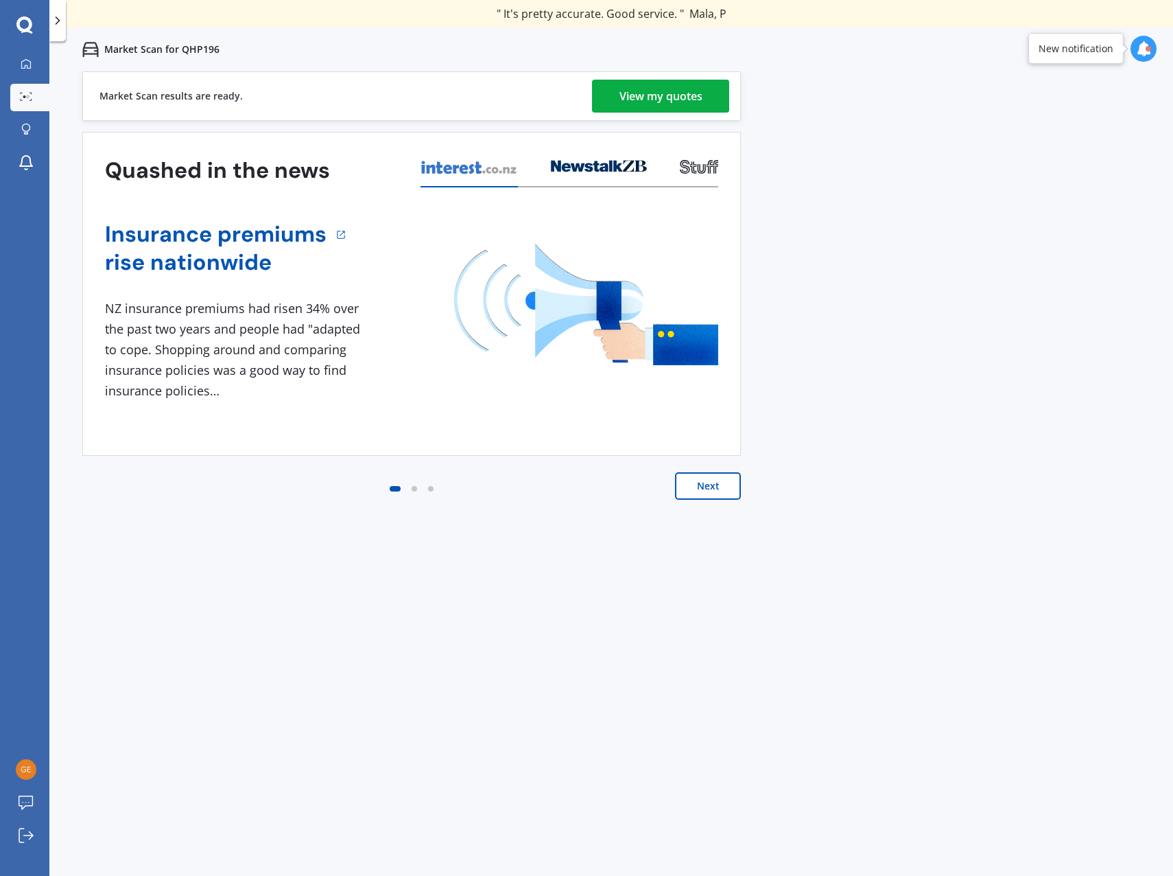
click at [655, 100] on div "View my quotes" at bounding box center [661, 96] width 83 height 33
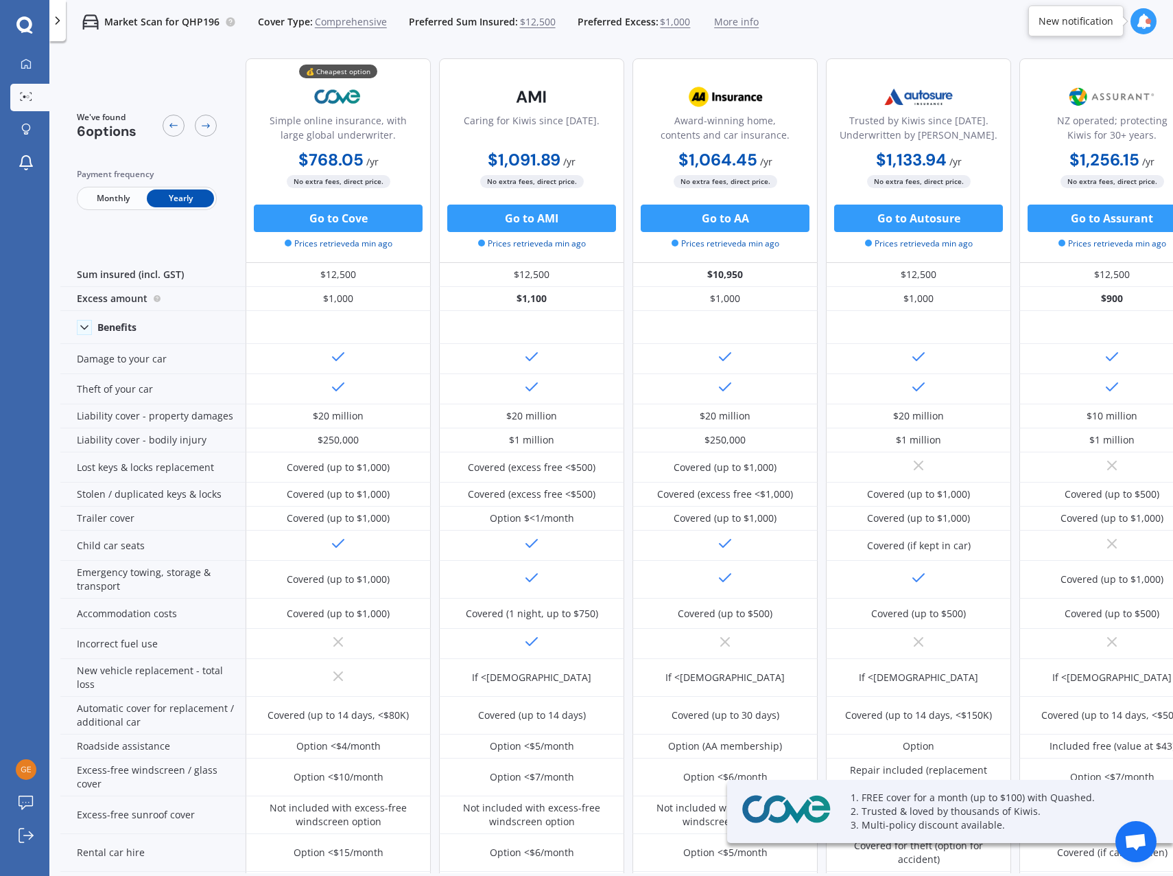
click at [846, 23] on div "Market Scan for QHP196 Cover Type: Comprehensive Preferred Sum Insured: $12,500…" at bounding box center [611, 22] width 1124 height 44
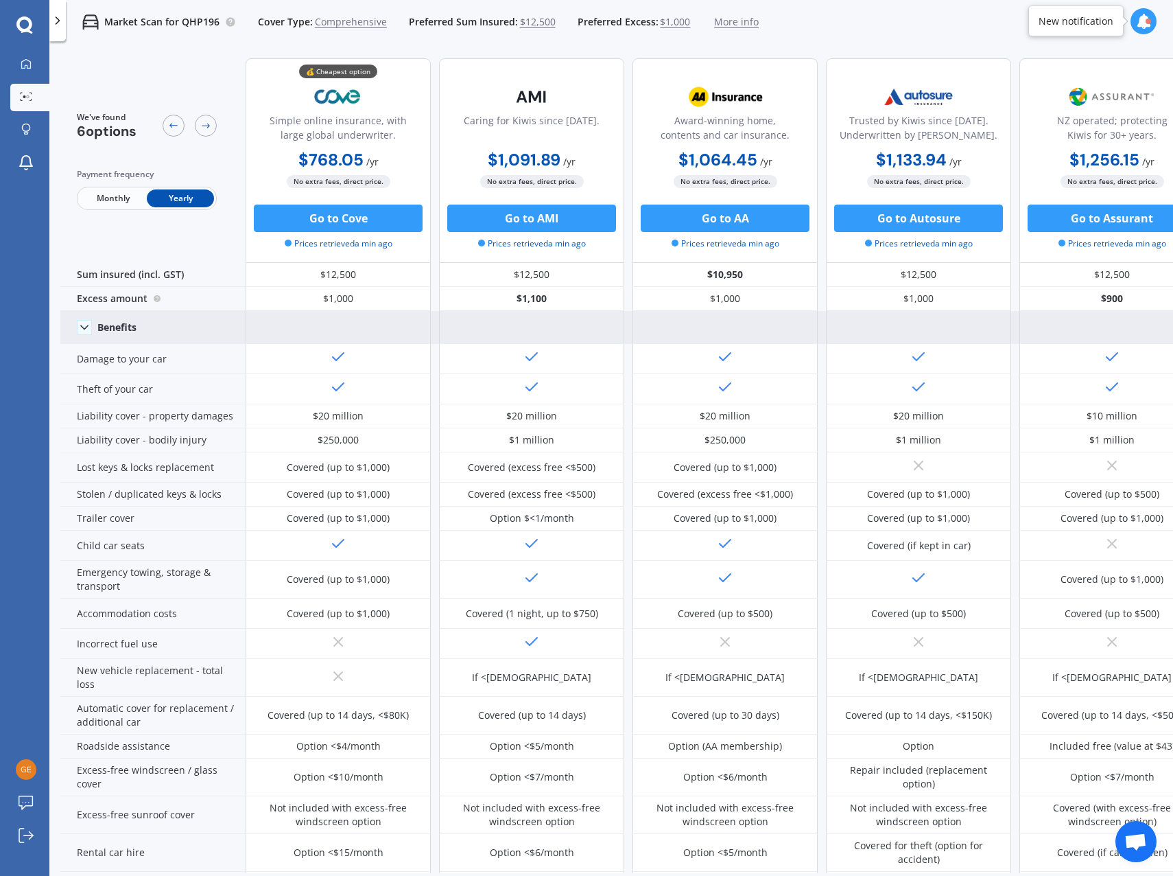
click at [88, 331] on icon at bounding box center [85, 327] width 14 height 14
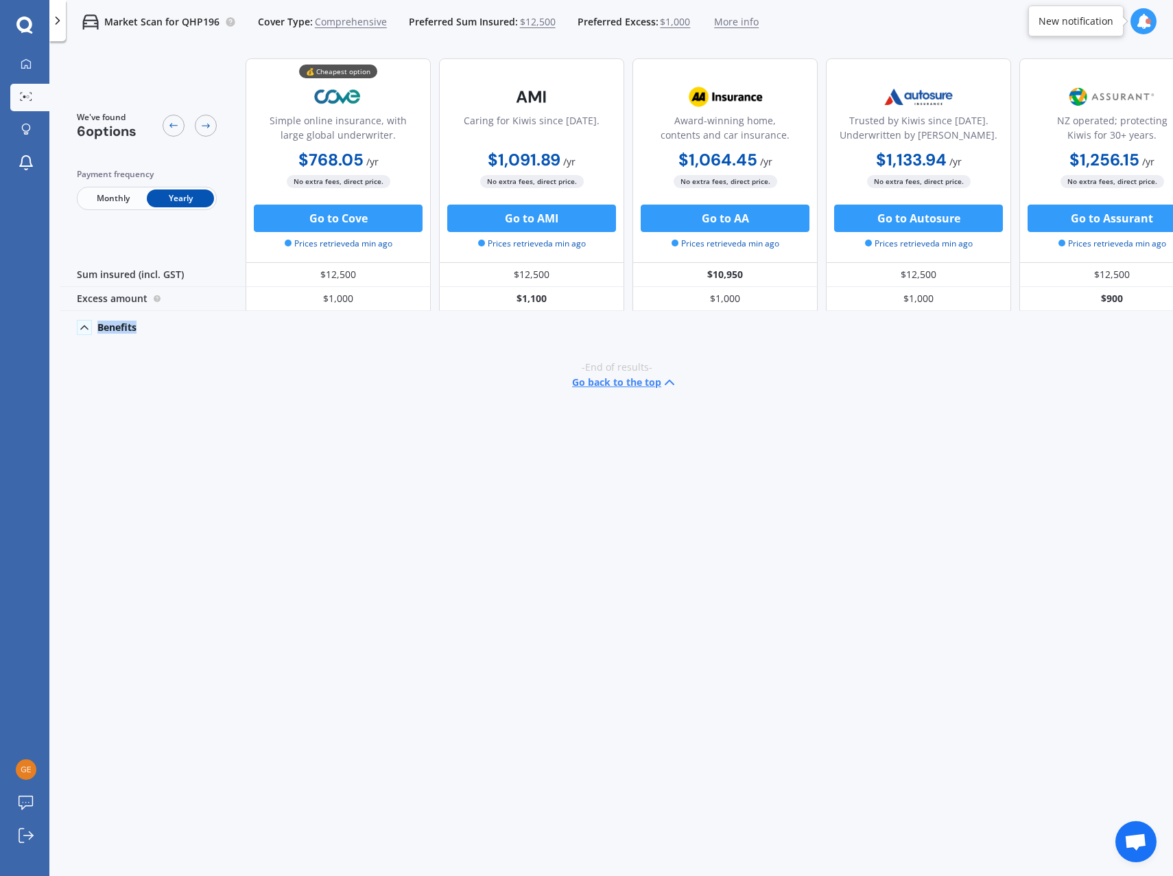
click at [87, 331] on icon at bounding box center [85, 327] width 14 height 14
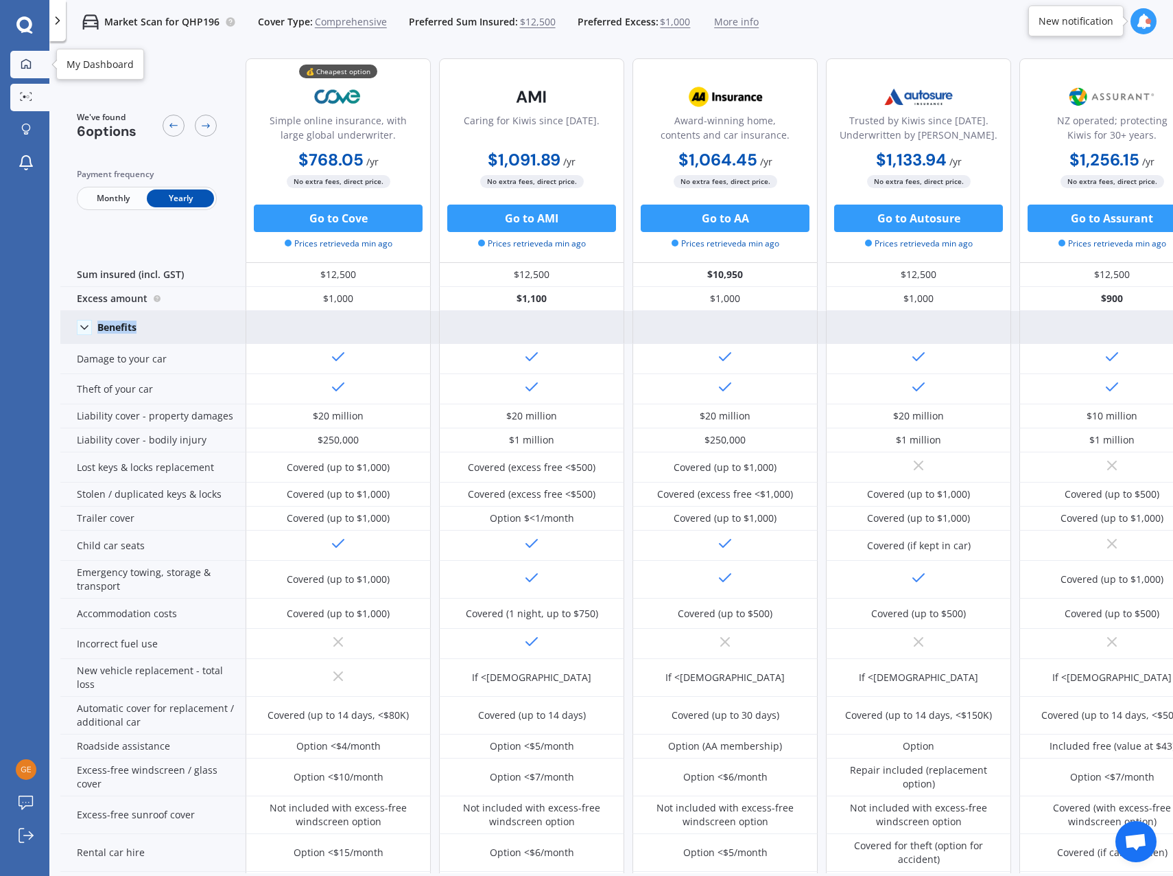
click at [33, 61] on div at bounding box center [26, 64] width 21 height 12
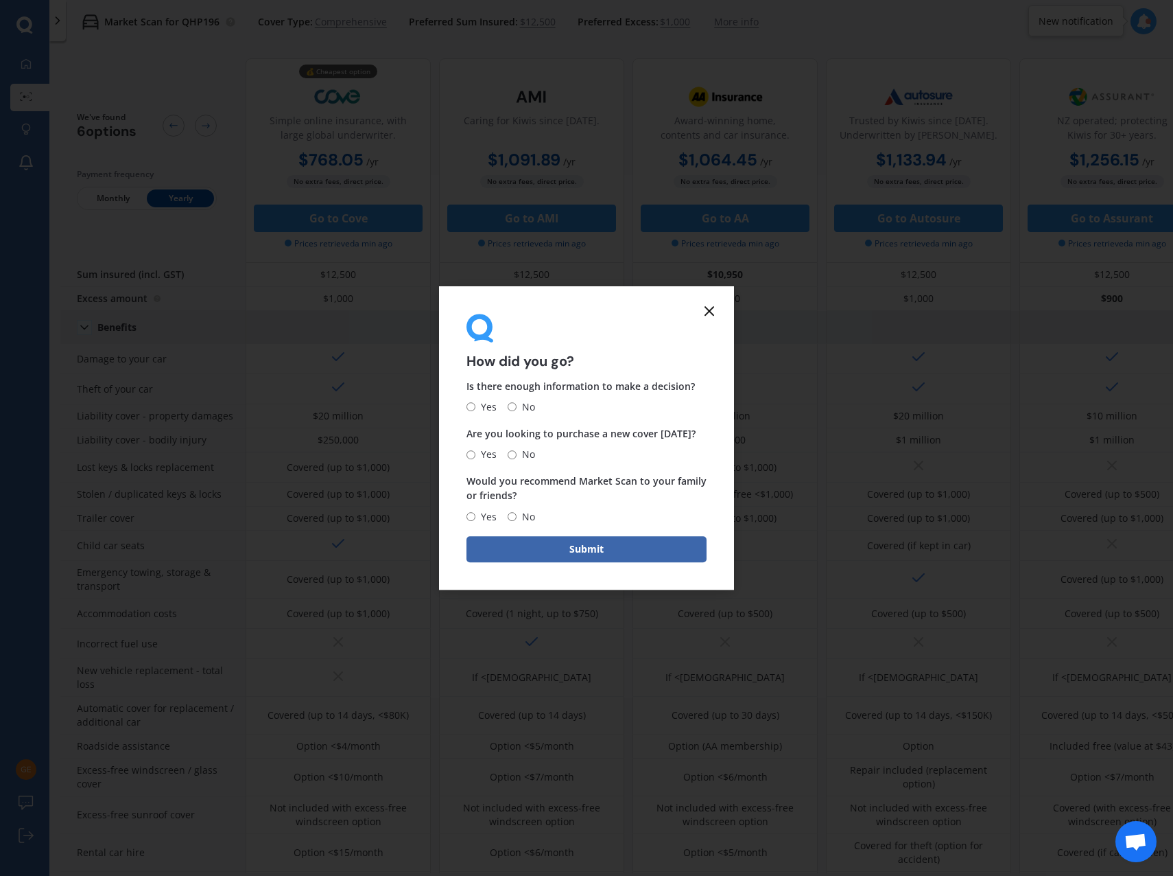
click at [704, 305] on icon at bounding box center [709, 311] width 16 height 16
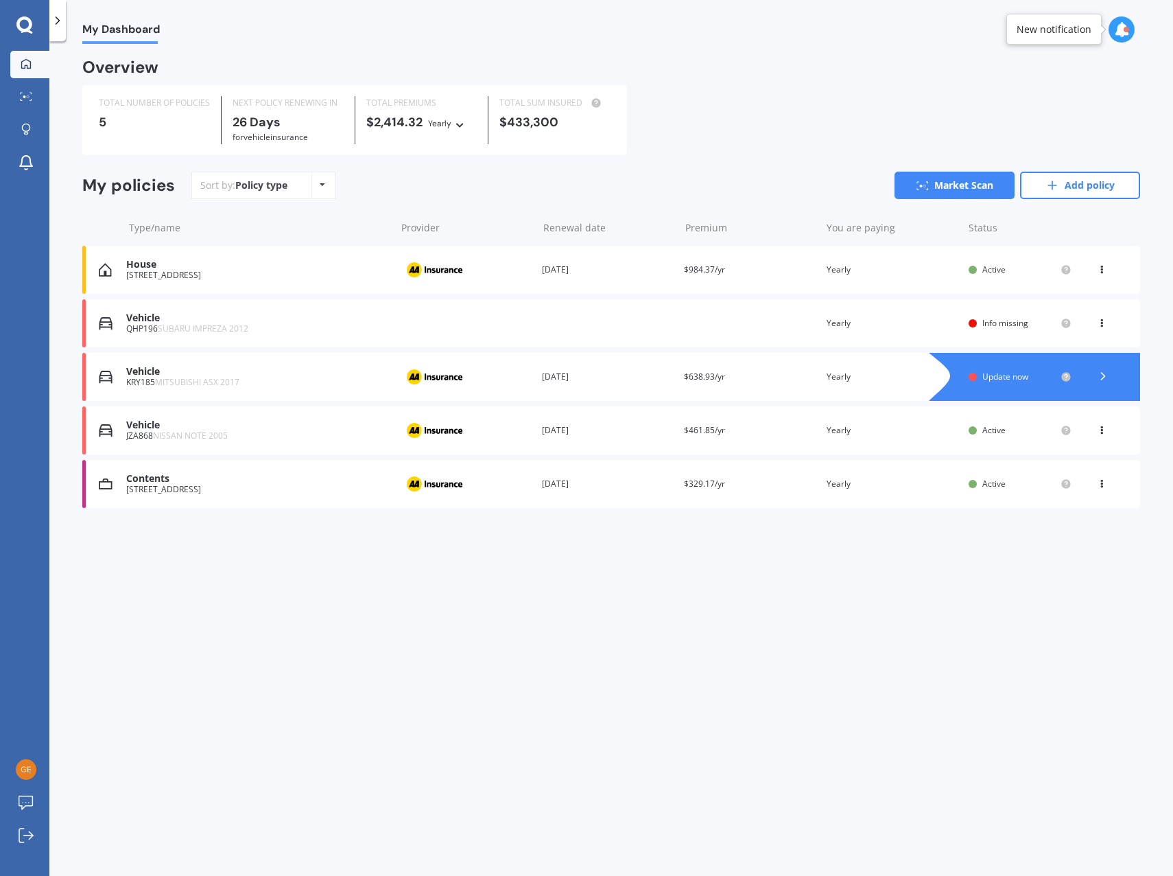
click at [1098, 325] on icon at bounding box center [1102, 320] width 10 height 8
click at [1064, 386] on div "Delete" at bounding box center [1072, 376] width 136 height 27
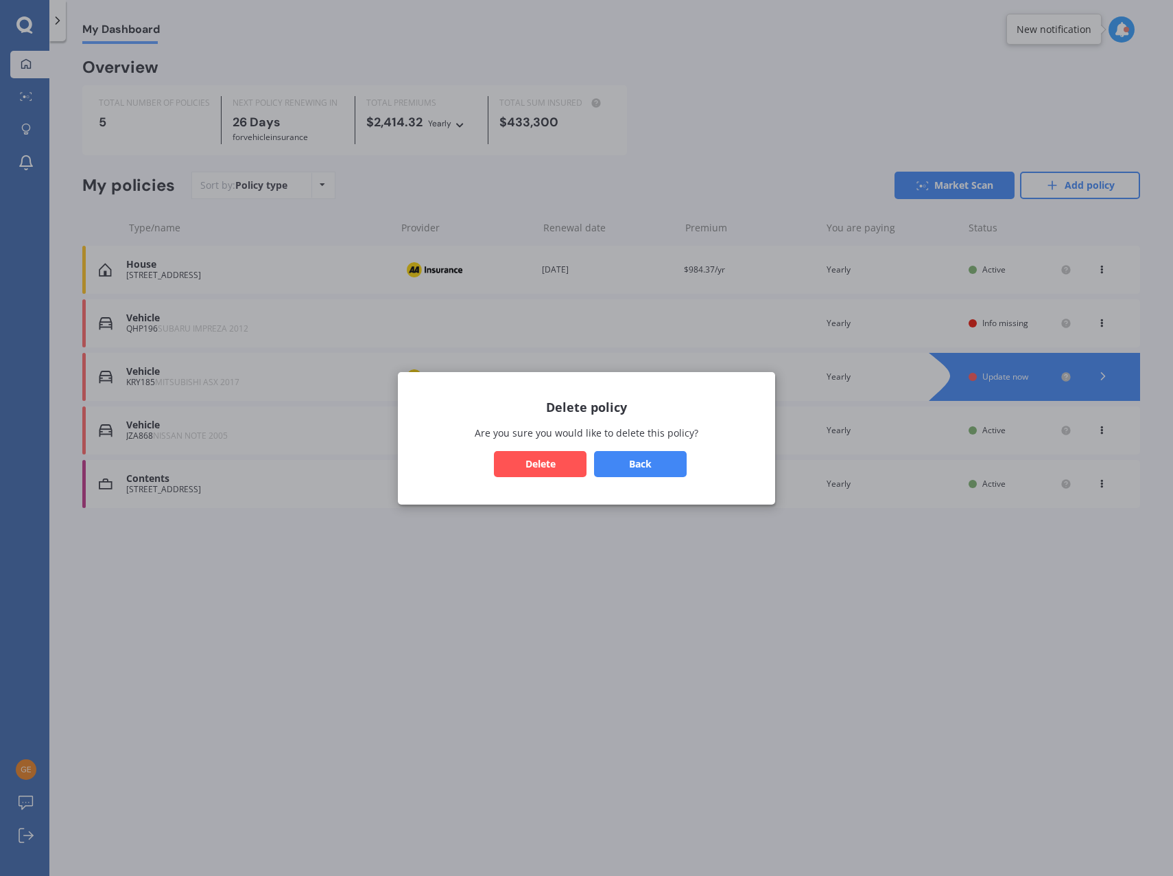
click at [557, 469] on button "Delete" at bounding box center [540, 463] width 93 height 26
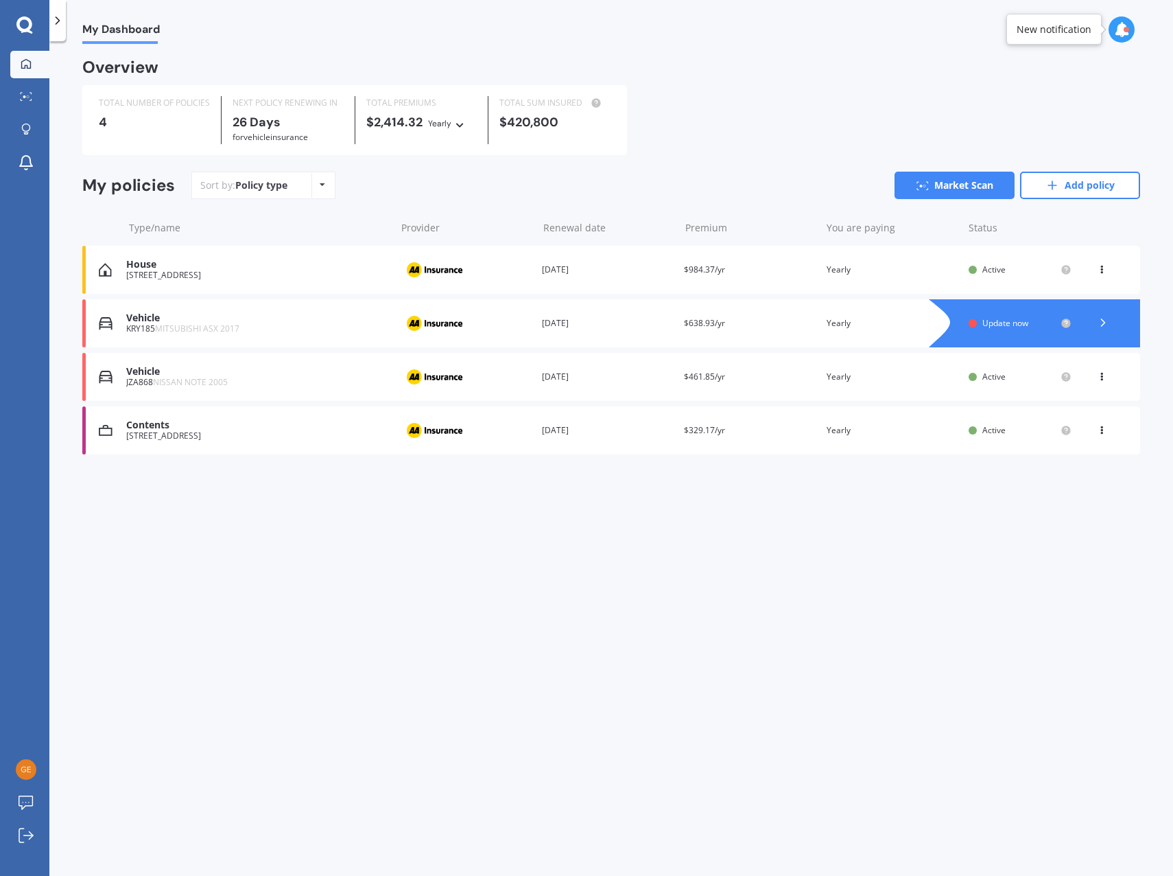
click at [907, 271] on div "You are paying Yearly" at bounding box center [892, 270] width 131 height 14
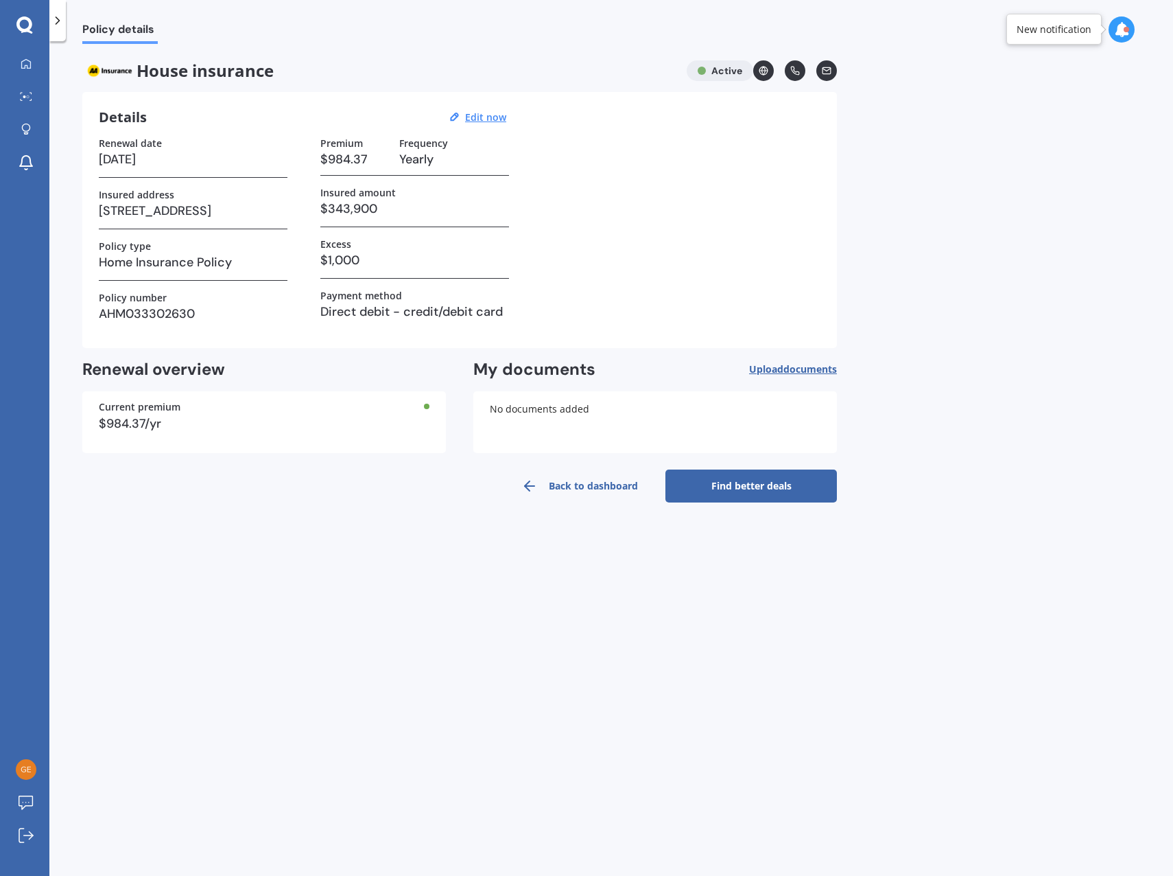
click at [725, 481] on link "Find better deals" at bounding box center [752, 485] width 172 height 33
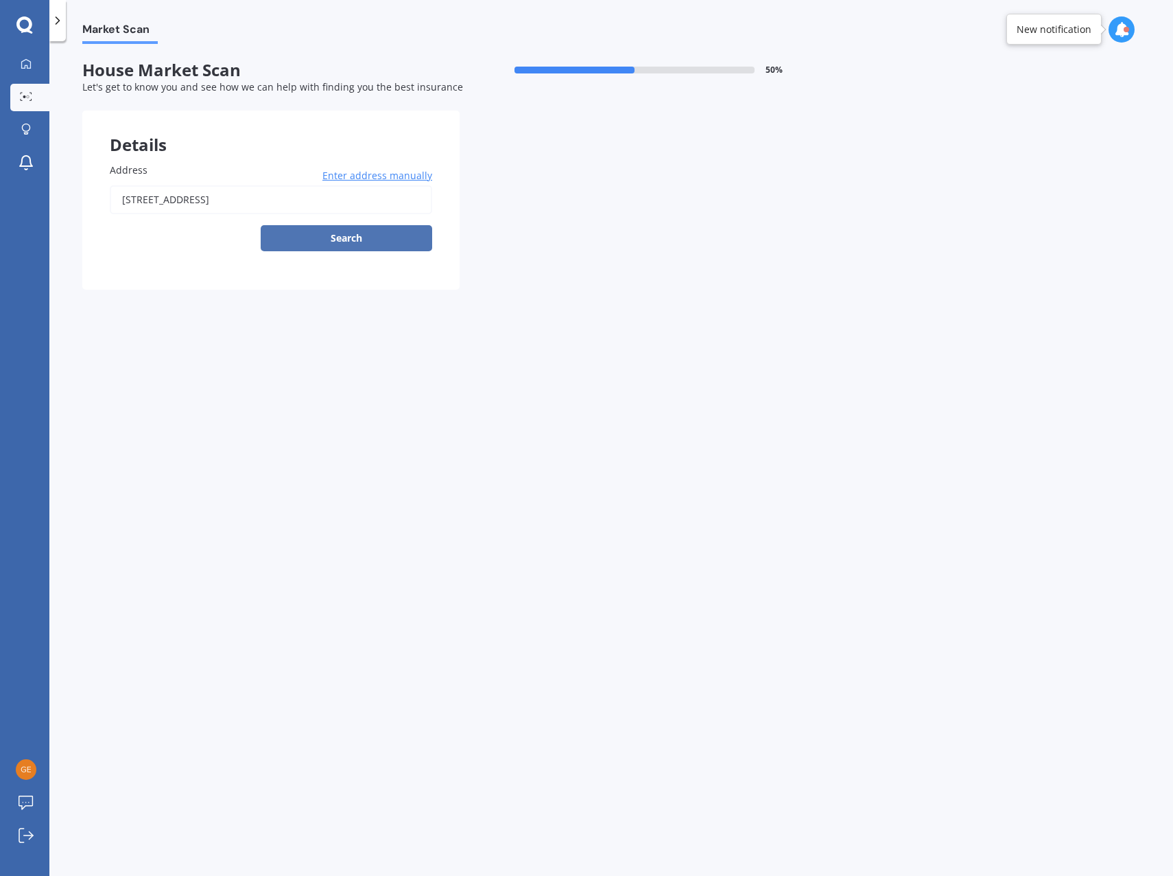
click at [338, 236] on button "Search" at bounding box center [347, 238] width 172 height 26
click at [383, 200] on input "[STREET_ADDRESS]" at bounding box center [271, 199] width 323 height 29
type input "[STREET_ADDRESS]"
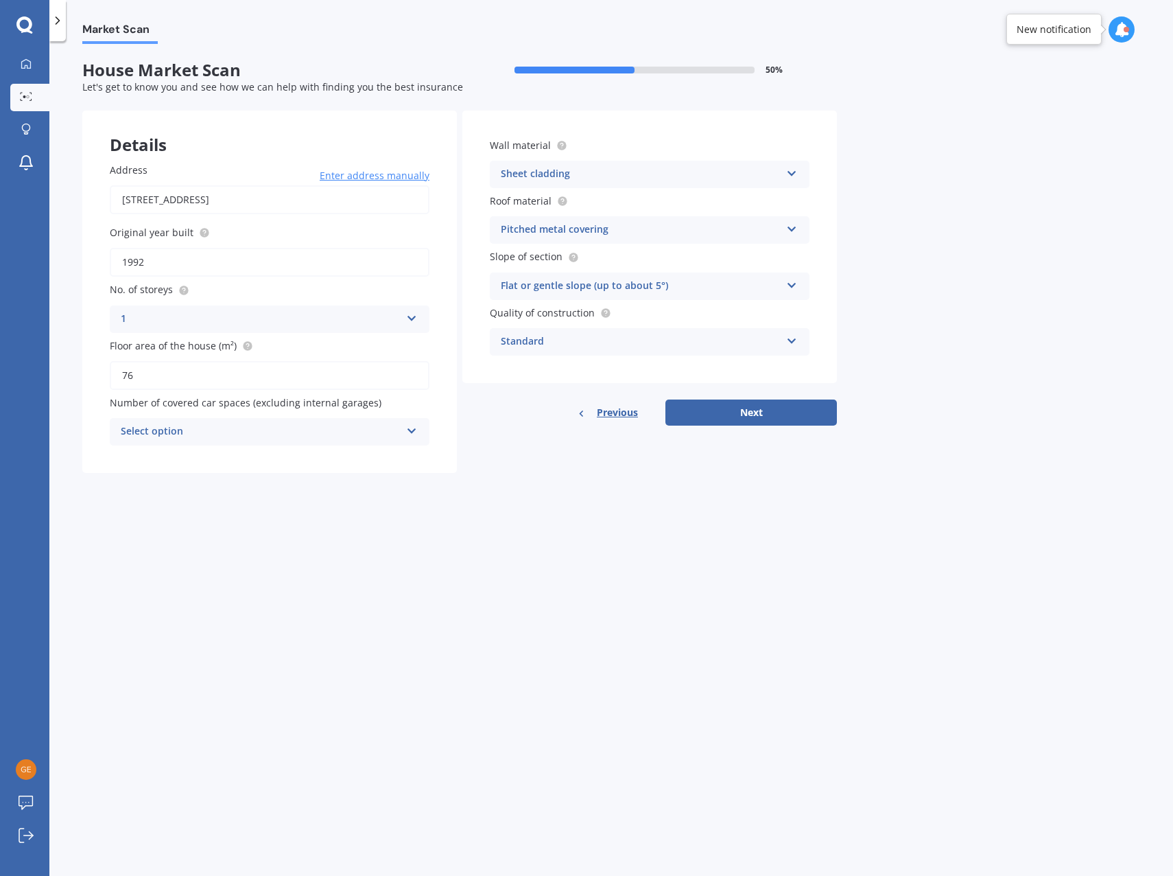
click at [315, 434] on div "Select option" at bounding box center [261, 431] width 280 height 16
click at [206, 458] on div "0" at bounding box center [269, 458] width 318 height 25
click at [780, 410] on button "Next" at bounding box center [752, 412] width 172 height 26
select select "20"
select select "04"
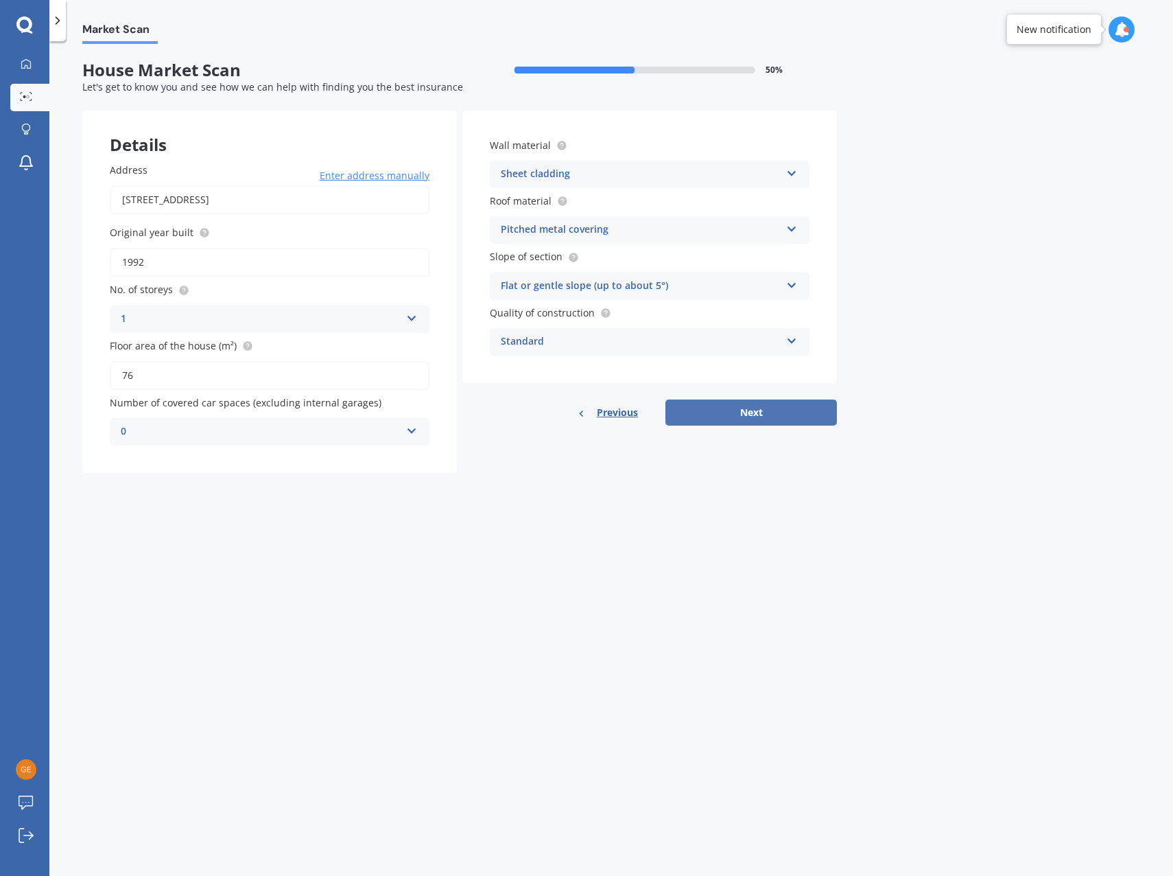
select select "1994"
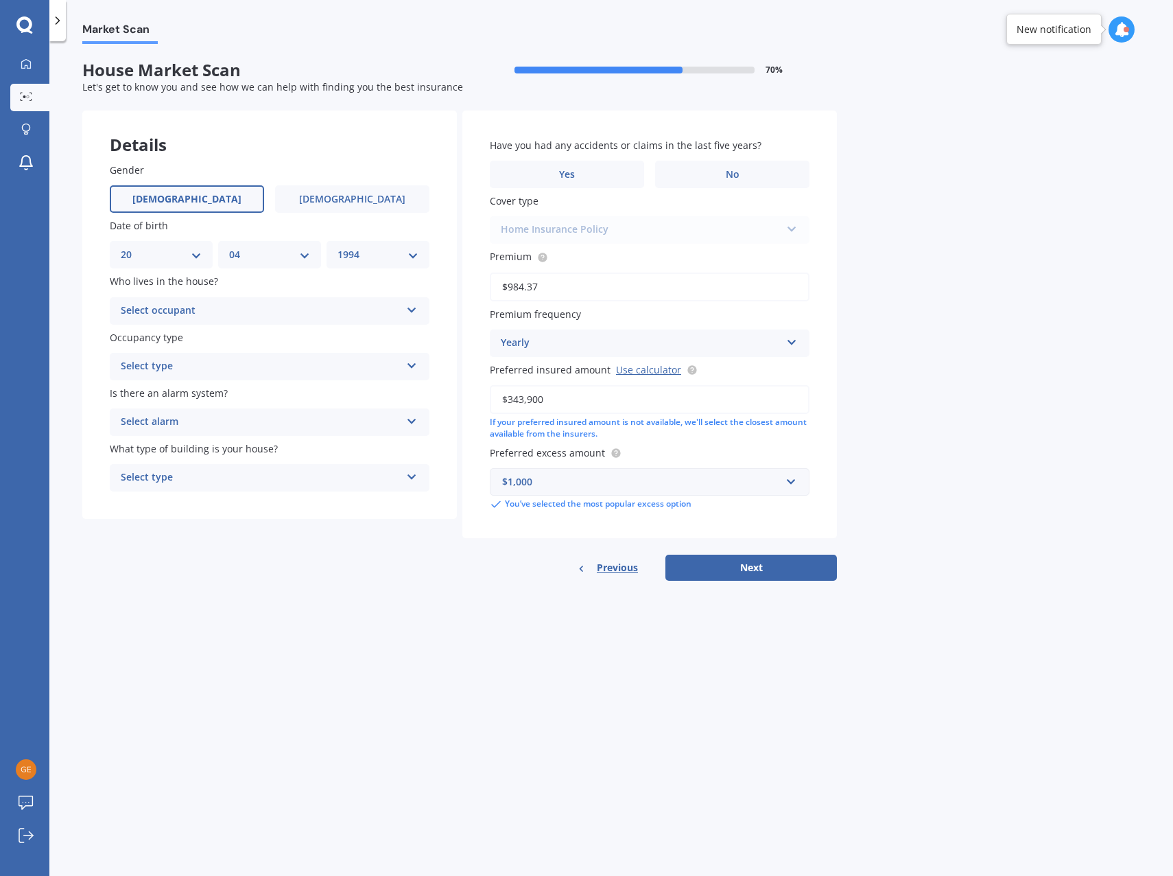
click at [278, 310] on div "Select occupant" at bounding box center [261, 311] width 280 height 16
click at [186, 342] on div "Owner" at bounding box center [269, 337] width 318 height 25
click at [188, 362] on div "Select type" at bounding box center [261, 366] width 280 height 16
click at [181, 395] on div "Permanent" at bounding box center [269, 393] width 318 height 25
click at [179, 416] on div "Select alarm" at bounding box center [261, 422] width 280 height 16
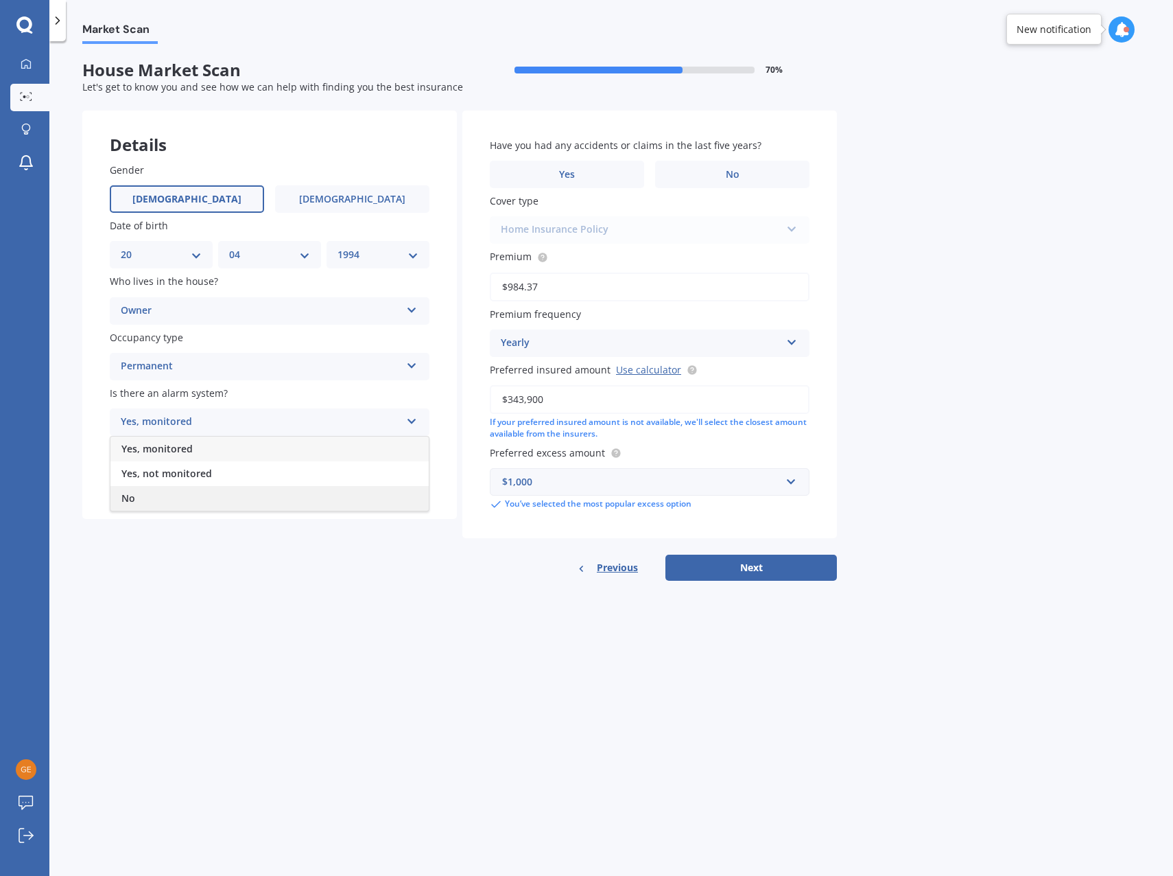
click at [165, 499] on div "No" at bounding box center [269, 498] width 318 height 25
click at [178, 484] on div "Select type" at bounding box center [261, 477] width 280 height 16
click at [165, 502] on span "Freestanding" at bounding box center [151, 504] width 61 height 13
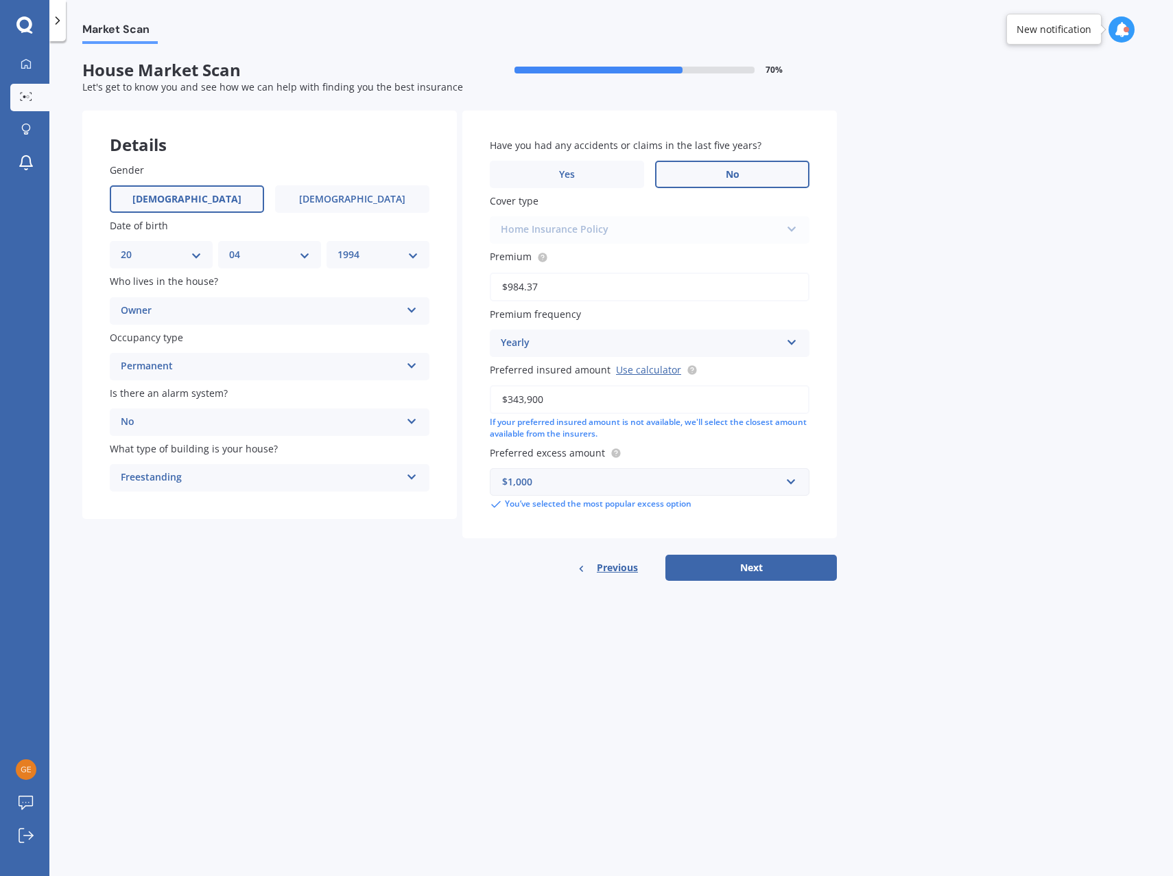
click at [717, 178] on label "No" at bounding box center [732, 174] width 154 height 27
click at [0, 0] on input "No" at bounding box center [0, 0] width 0 height 0
click at [661, 241] on div "Home Insurance Policy Home Insurance Policy" at bounding box center [650, 229] width 320 height 27
click at [755, 561] on button "Next" at bounding box center [752, 567] width 172 height 26
select select "20"
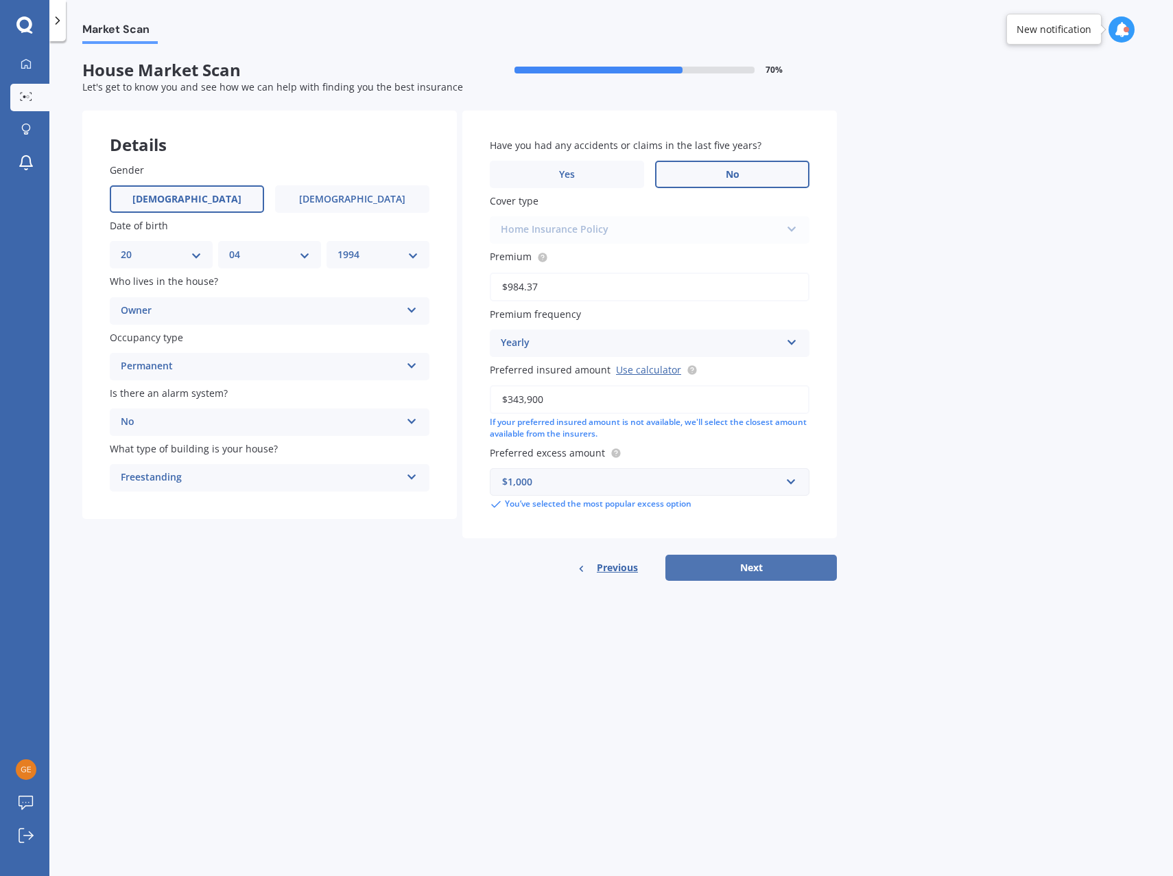
select select "04"
select select "1994"
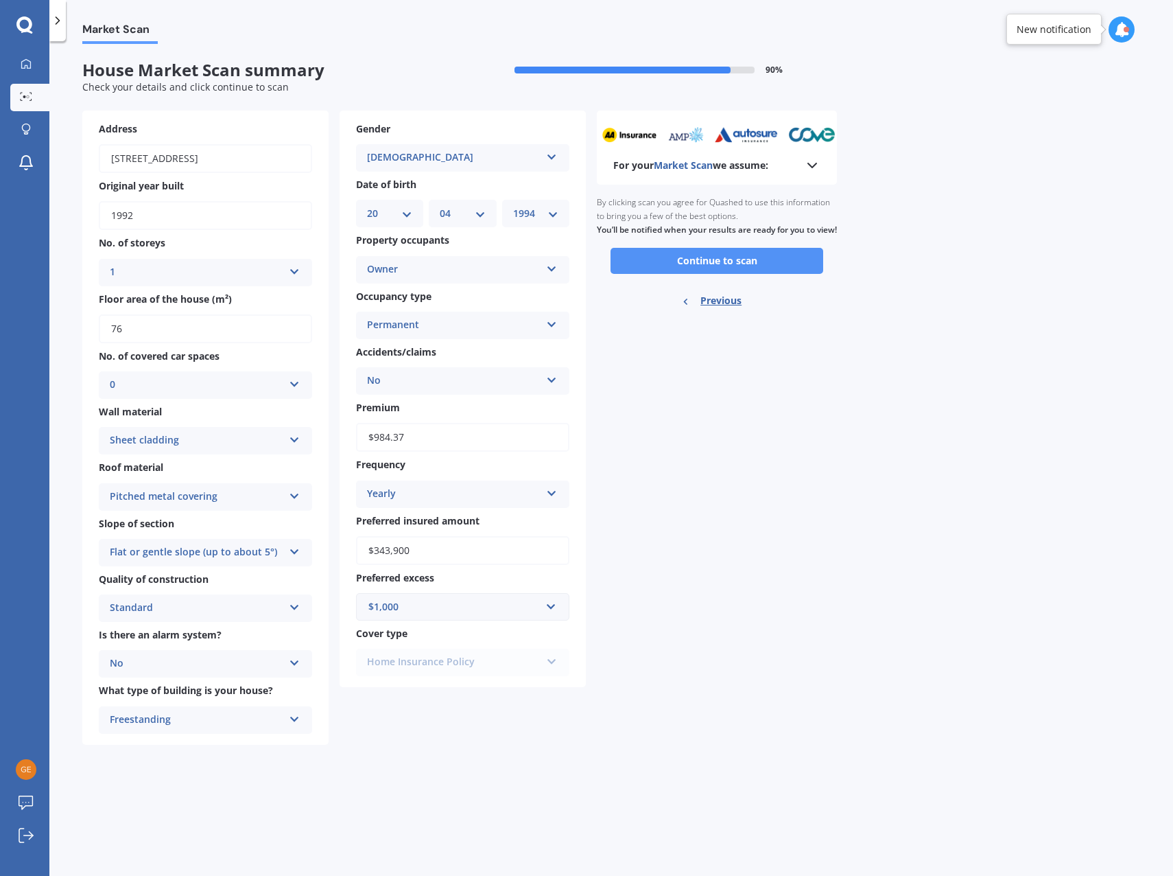
click at [714, 274] on button "Continue to scan" at bounding box center [717, 261] width 213 height 26
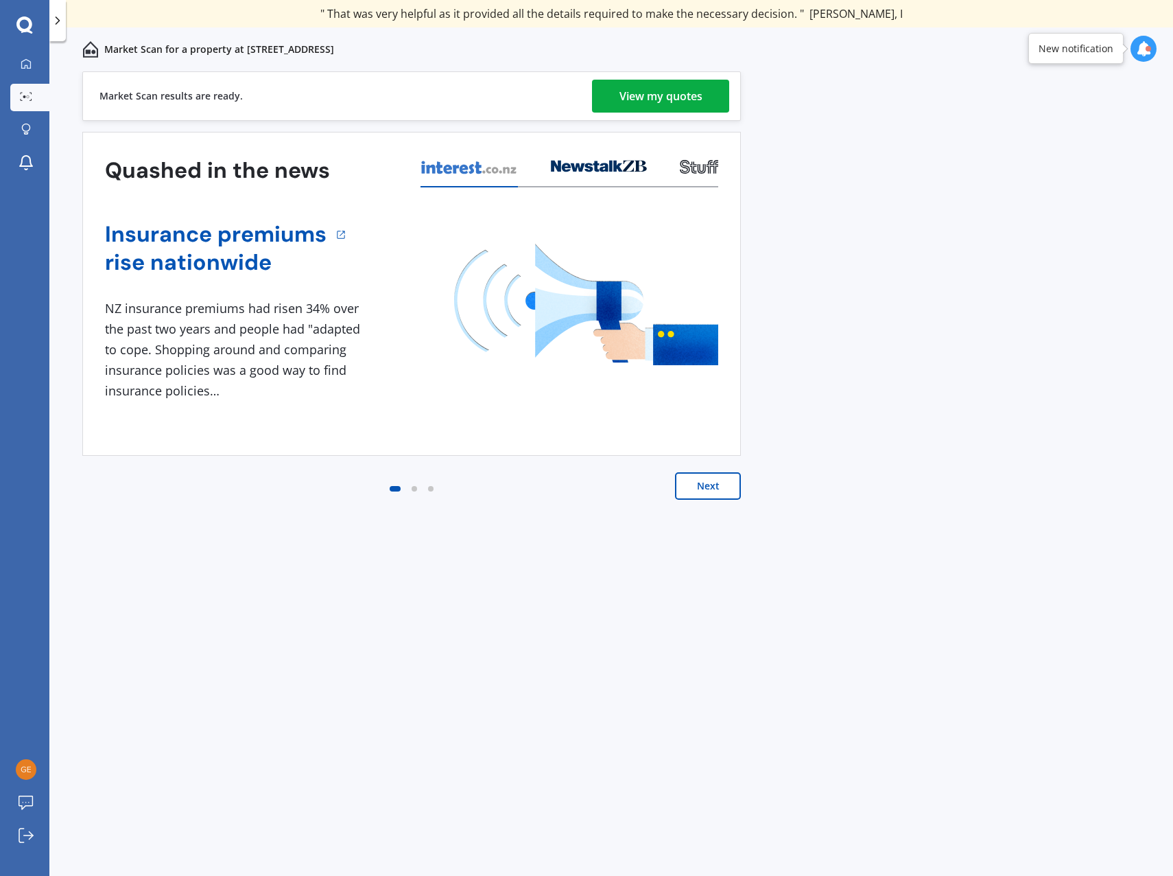
click at [690, 93] on div "View my quotes" at bounding box center [661, 96] width 83 height 33
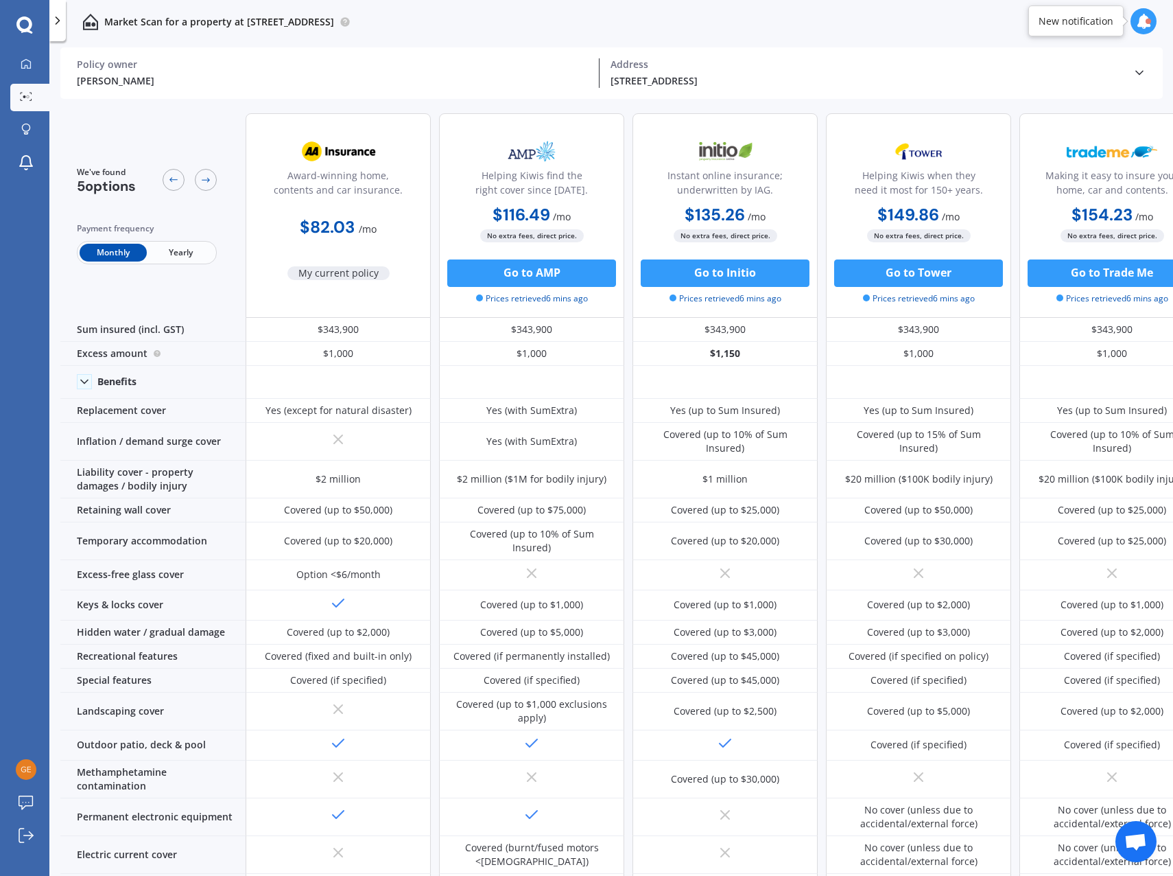
click at [178, 255] on span "Yearly" at bounding box center [180, 253] width 67 height 18
